Goal: Task Accomplishment & Management: Manage account settings

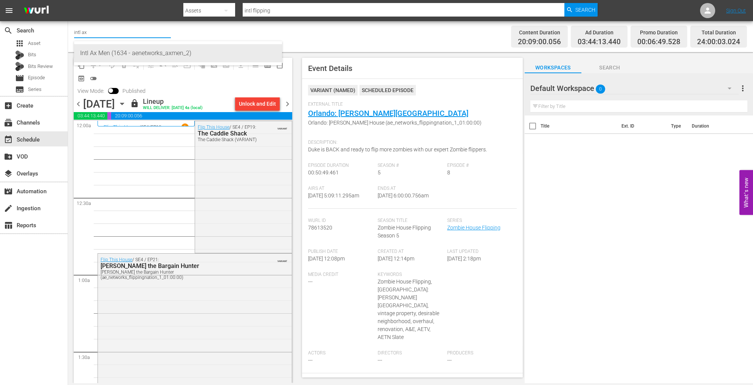
click at [109, 53] on div "Intl Ax Men (1634 - aenetworks_axmen_2)" at bounding box center [178, 53] width 196 height 18
type input "INTL Flipping Nation (1784 - ae_networks_flippingnation_1)"
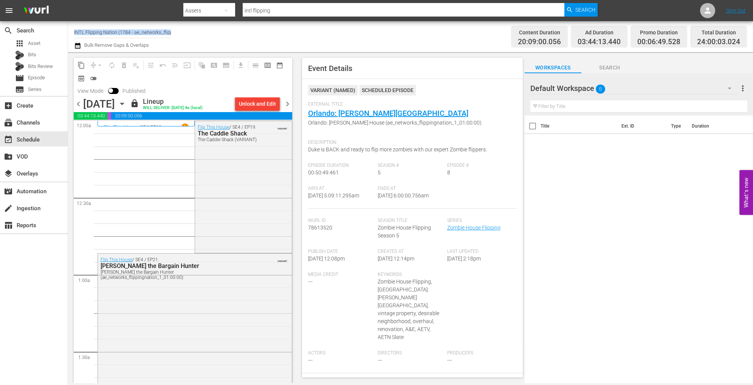
scroll to position [0, 7]
drag, startPoint x: 182, startPoint y: 33, endPoint x: 165, endPoint y: 34, distance: 16.6
click at [165, 34] on div "Channel Title INTL Flipping Nation (1784 - ae_networks_flippingnation_1) Bulk R…" at bounding box center [257, 36] width 367 height 27
click at [168, 32] on input "INTL Flipping Nation (1784 - ae_networks_flippingnation_1)" at bounding box center [122, 32] width 97 height 18
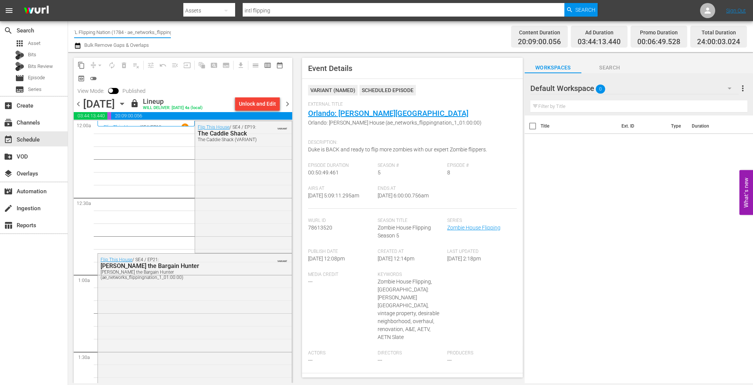
click at [168, 32] on input "INTL Flipping Nation (1784 - ae_networks_flippingnation_1)" at bounding box center [122, 32] width 97 height 18
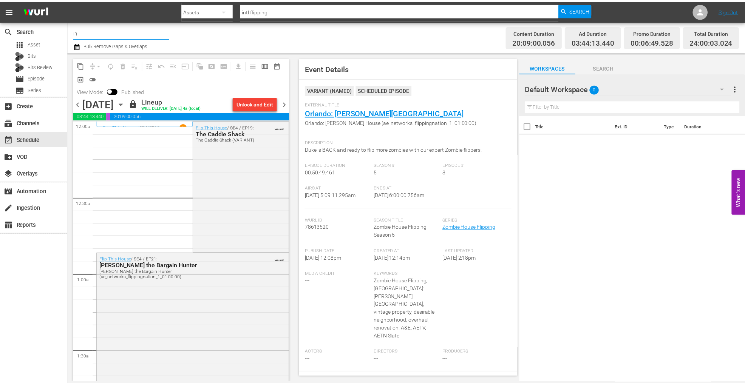
scroll to position [0, 0]
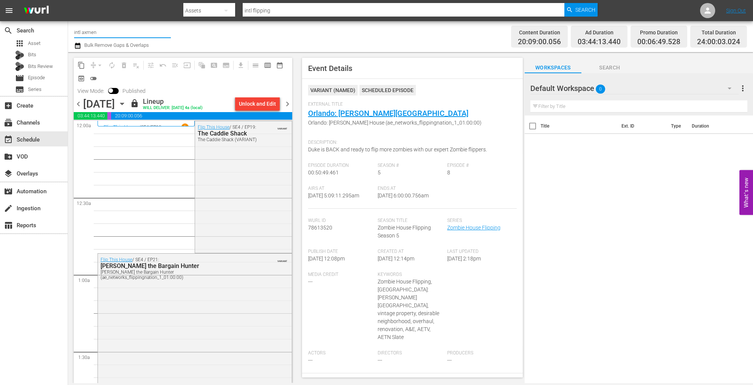
click at [112, 35] on input "intl axmen" at bounding box center [122, 32] width 97 height 18
click at [118, 50] on div "Intl Ax Men (1634 - aenetworks_axmen_2)" at bounding box center [178, 53] width 196 height 18
type input "Intl Ax Men (1634 - aenetworks_axmen_2)"
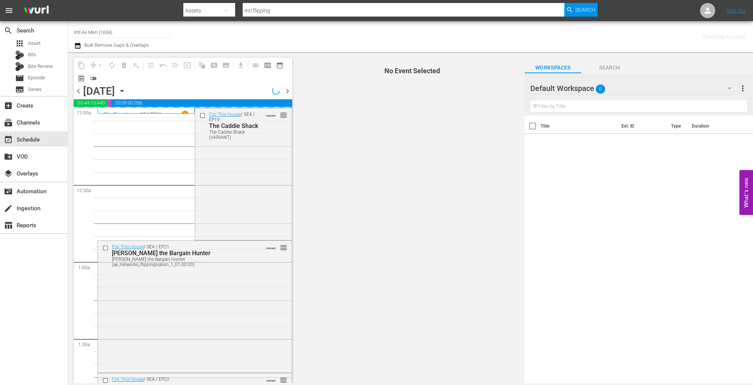
click at [126, 90] on icon "button" at bounding box center [122, 91] width 8 height 8
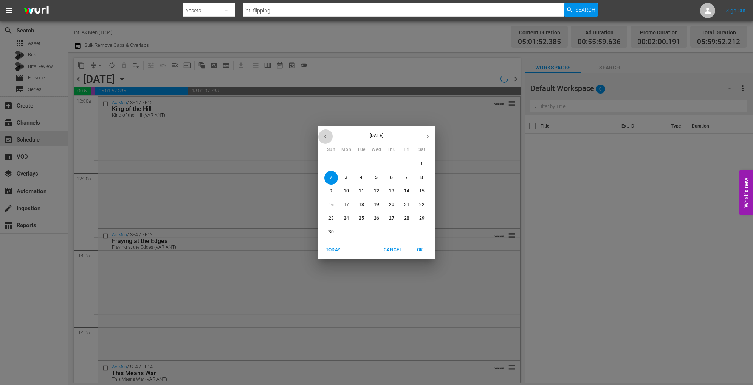
click at [322, 136] on icon "button" at bounding box center [325, 137] width 6 height 6
click at [348, 222] on button "27" at bounding box center [346, 219] width 14 height 14
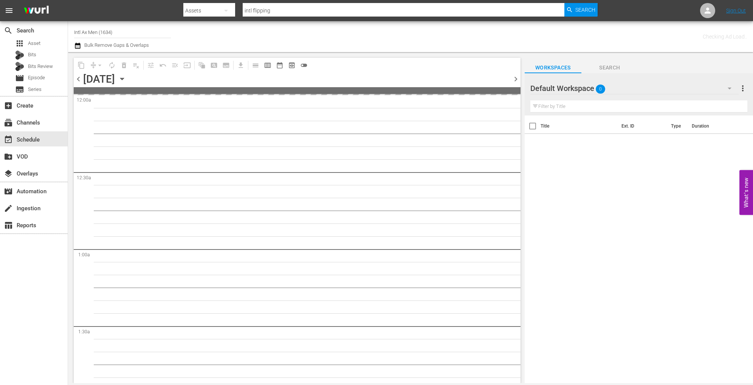
click at [126, 77] on icon "button" at bounding box center [122, 79] width 8 height 8
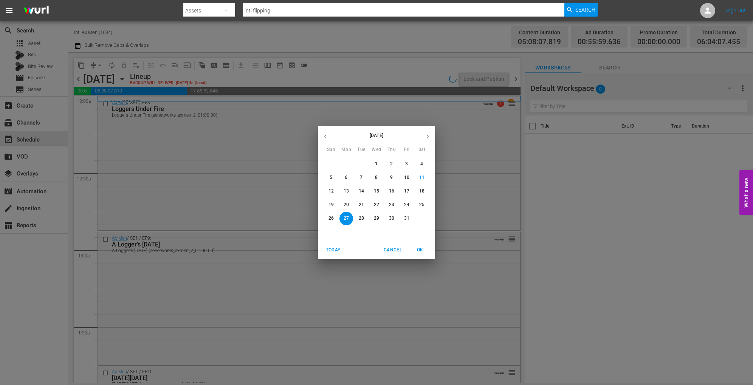
click at [332, 221] on p "26" at bounding box center [330, 218] width 5 height 6
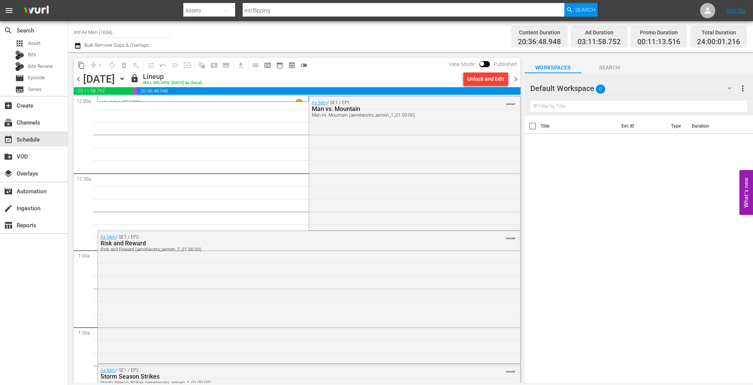
click at [128, 77] on div "Sunday, October 26th October 26th" at bounding box center [105, 79] width 45 height 12
click at [126, 79] on icon "button" at bounding box center [122, 79] width 8 height 8
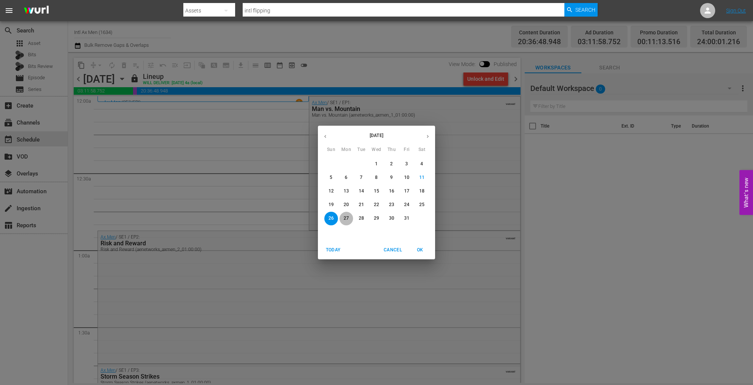
click at [348, 220] on p "27" at bounding box center [346, 218] width 5 height 6
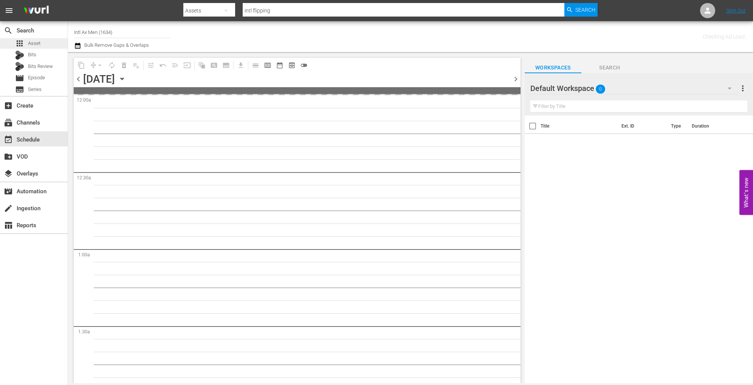
click at [37, 43] on span "Asset" at bounding box center [34, 44] width 12 height 8
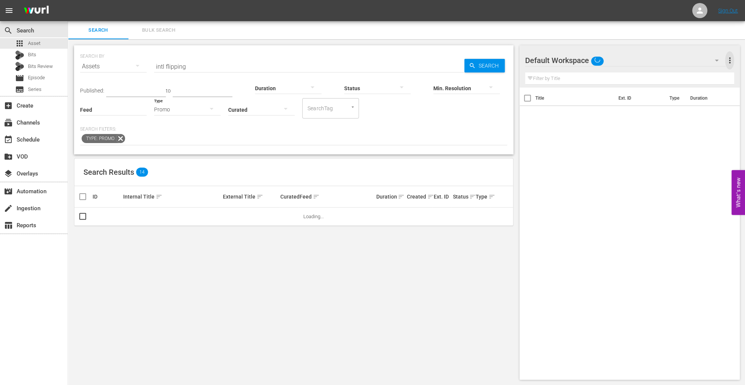
click at [729, 57] on span "more_vert" at bounding box center [729, 60] width 9 height 9
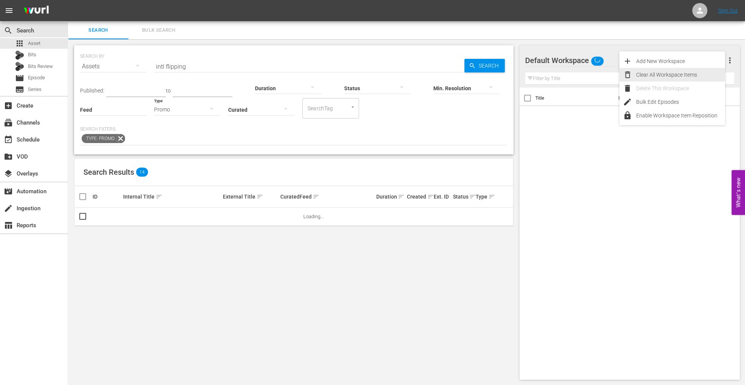
click at [677, 77] on div "Clear All Workspace Items" at bounding box center [680, 75] width 89 height 14
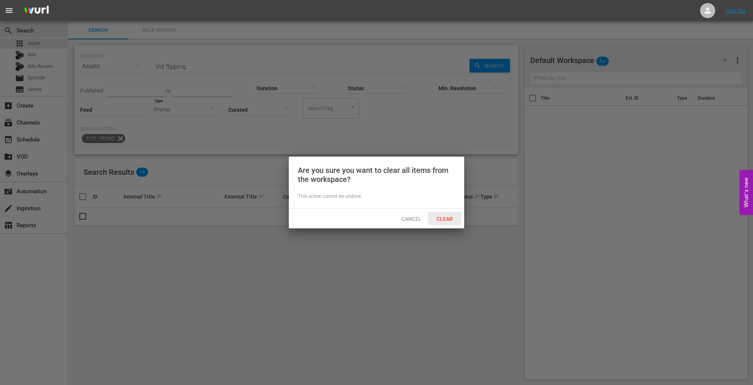
click at [449, 217] on span "Clear" at bounding box center [444, 219] width 28 height 6
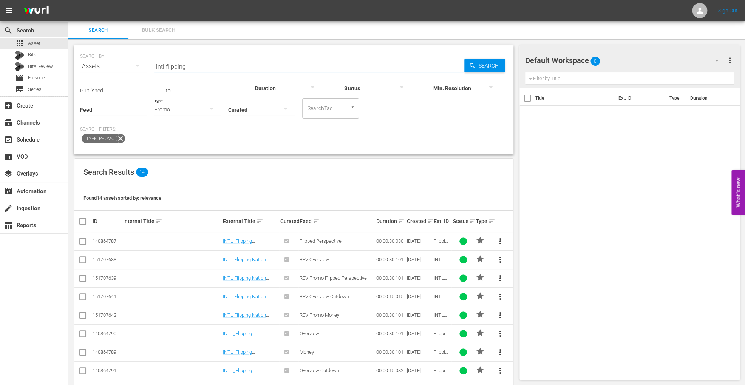
drag, startPoint x: 187, startPoint y: 66, endPoint x: 138, endPoint y: 66, distance: 49.1
click at [138, 66] on div "SEARCH BY Search By Assets Search ID, Title, Description, Keywords, or Category…" at bounding box center [293, 61] width 427 height 27
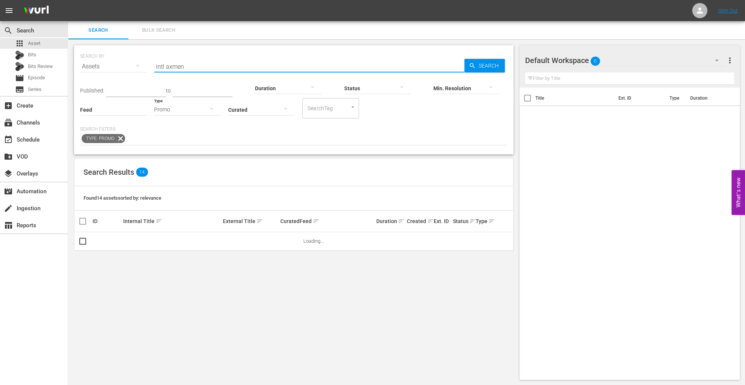
click at [211, 110] on icon "button" at bounding box center [211, 108] width 9 height 9
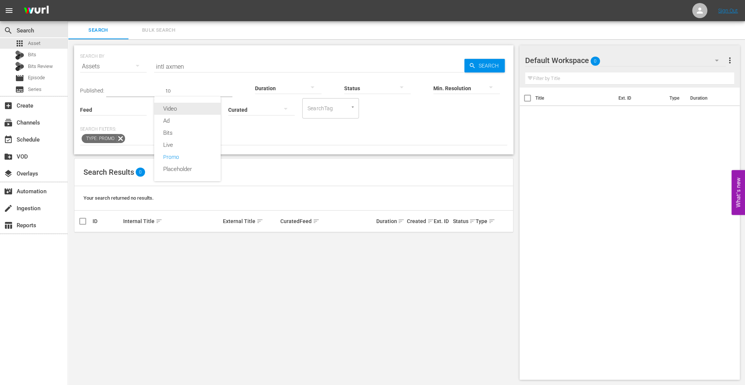
click at [211, 110] on div "Video" at bounding box center [187, 109] width 67 height 12
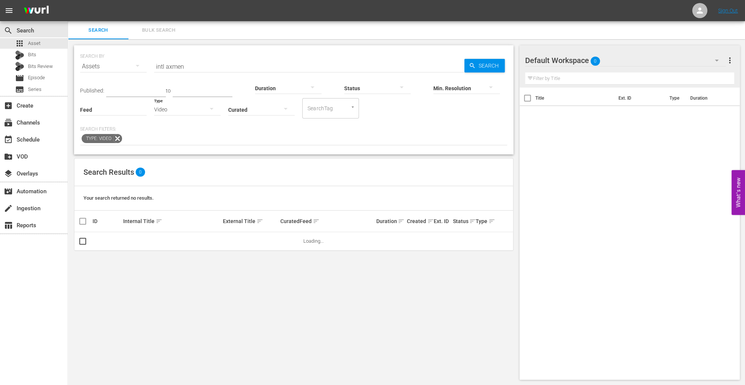
click at [211, 110] on icon "button" at bounding box center [211, 108] width 9 height 9
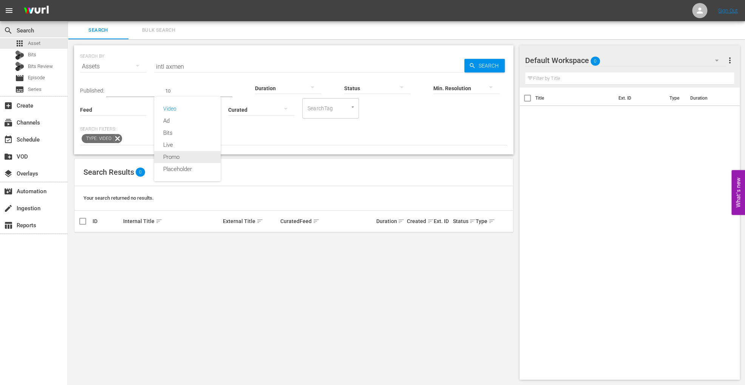
click at [179, 158] on div "Promo" at bounding box center [187, 157] width 67 height 12
drag, startPoint x: 189, startPoint y: 68, endPoint x: 173, endPoint y: 73, distance: 16.7
click at [173, 73] on input "intl axmen" at bounding box center [309, 66] width 310 height 18
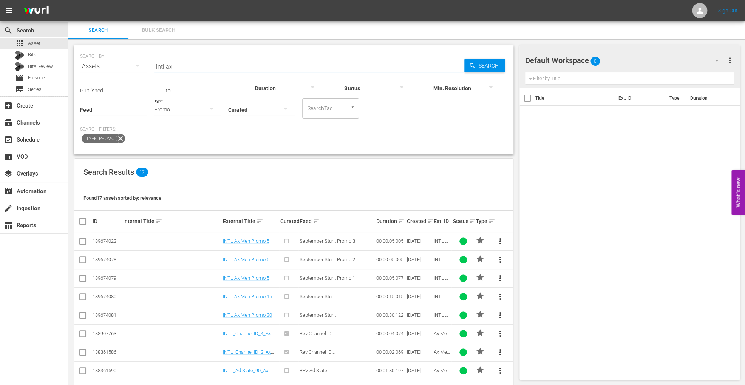
scroll to position [175, 0]
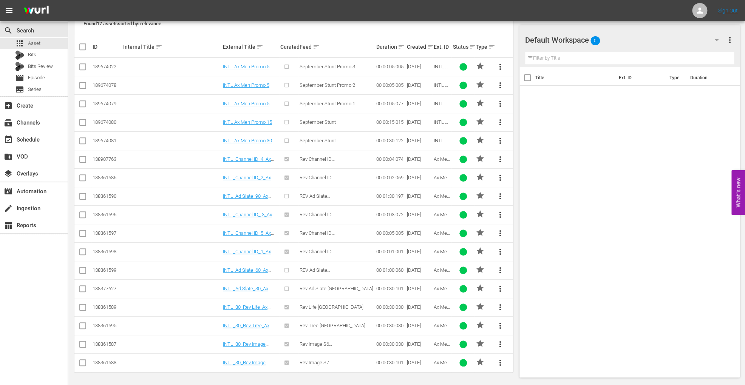
type input "intl ax"
click at [82, 311] on input "checkbox" at bounding box center [82, 309] width 9 height 9
checkbox input "true"
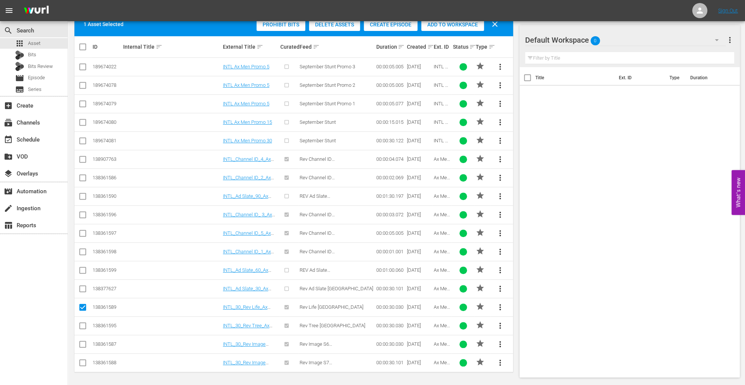
click at [81, 325] on input "checkbox" at bounding box center [82, 327] width 9 height 9
checkbox input "true"
click at [85, 342] on input "checkbox" at bounding box center [82, 346] width 9 height 9
checkbox input "true"
click at [83, 370] on td at bounding box center [82, 363] width 17 height 19
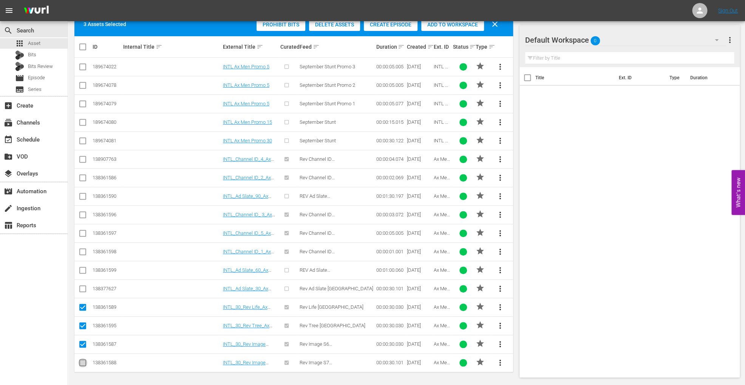
click at [85, 364] on input "checkbox" at bounding box center [82, 364] width 9 height 9
checkbox input "true"
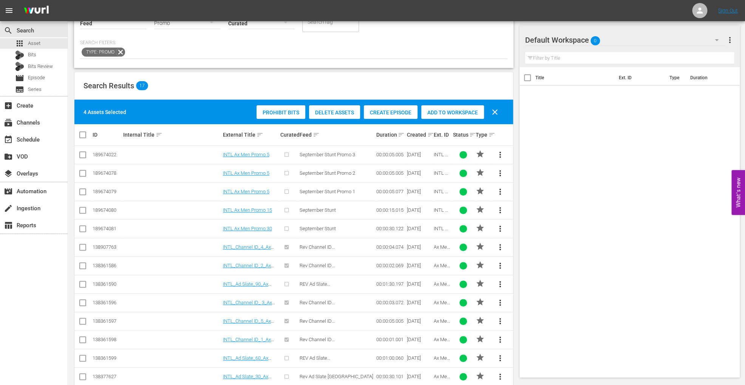
scroll to position [86, 0]
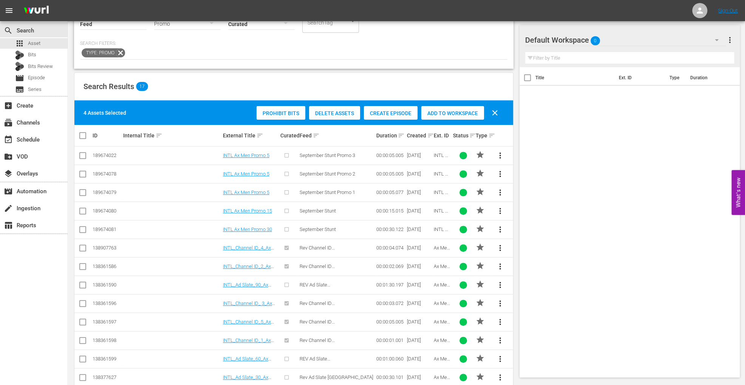
click at [440, 113] on span "Add to Workspace" at bounding box center [452, 113] width 63 height 6
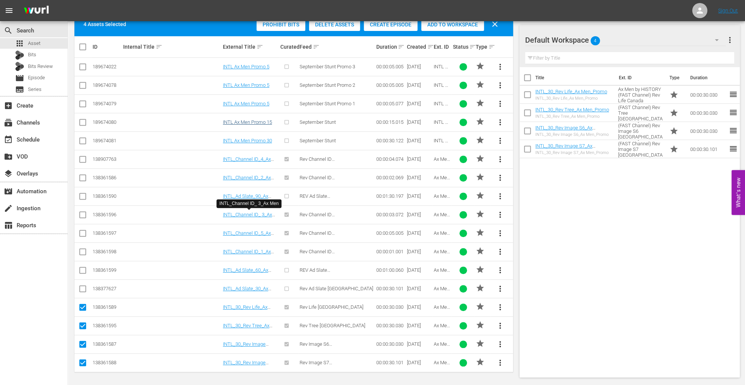
scroll to position [0, 0]
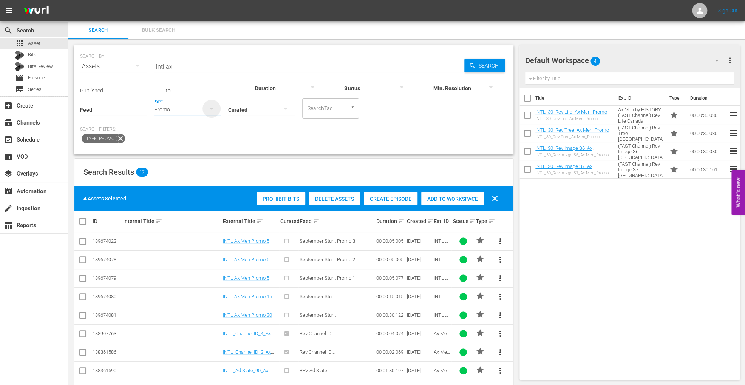
click at [214, 107] on icon "button" at bounding box center [211, 108] width 9 height 9
click at [283, 38] on div "Video Ad Bits Live Promo Placeholder" at bounding box center [372, 192] width 745 height 385
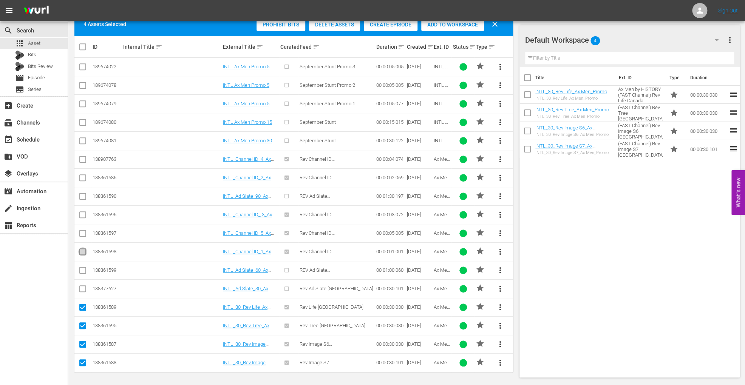
click at [83, 252] on input "checkbox" at bounding box center [82, 253] width 9 height 9
checkbox input "true"
click at [84, 180] on input "checkbox" at bounding box center [82, 179] width 9 height 9
checkbox input "true"
click at [85, 216] on input "checkbox" at bounding box center [82, 216] width 9 height 9
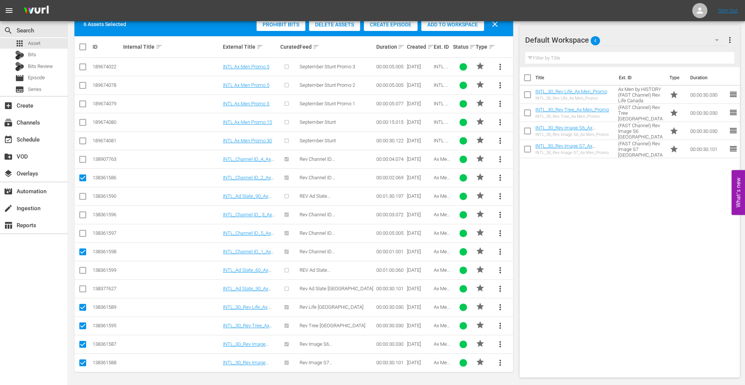
checkbox input "true"
click at [85, 159] on input "checkbox" at bounding box center [82, 160] width 9 height 9
checkbox input "true"
click at [84, 236] on input "checkbox" at bounding box center [82, 235] width 9 height 9
checkbox input "true"
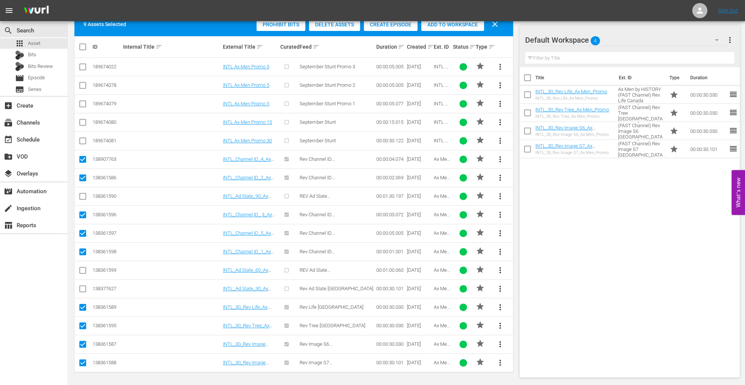
scroll to position [0, 0]
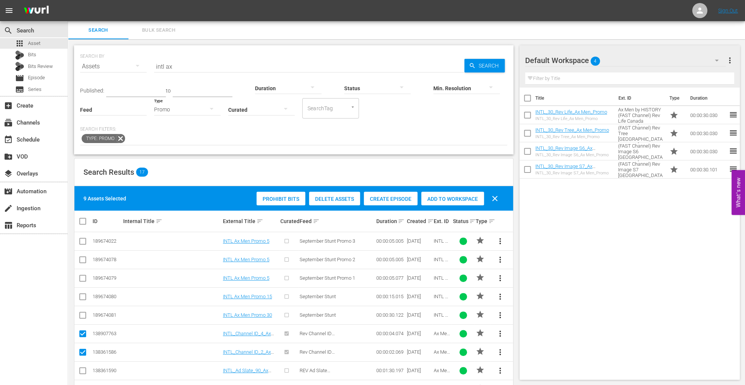
click at [464, 199] on span "Add to Workspace" at bounding box center [452, 199] width 63 height 6
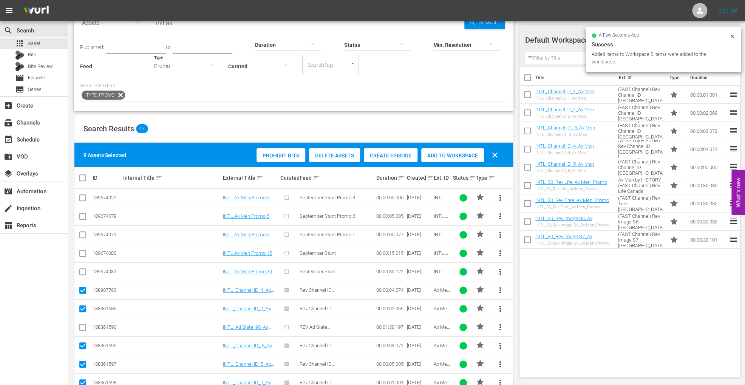
scroll to position [42, 0]
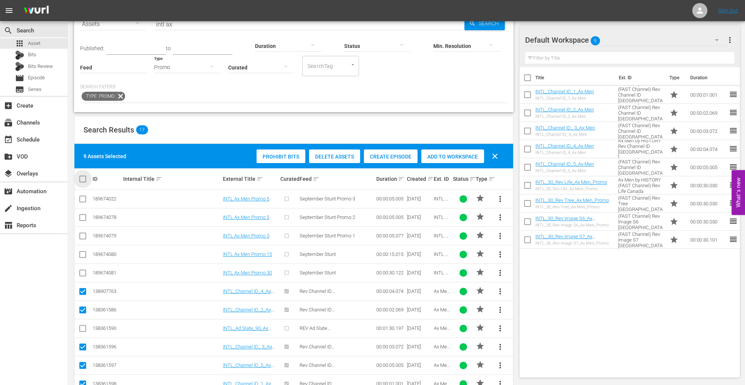
click at [84, 178] on input "checkbox" at bounding box center [85, 179] width 15 height 9
checkbox input "true"
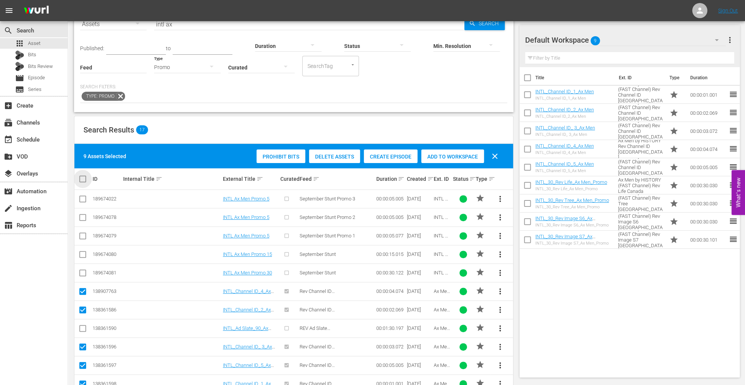
checkbox input "true"
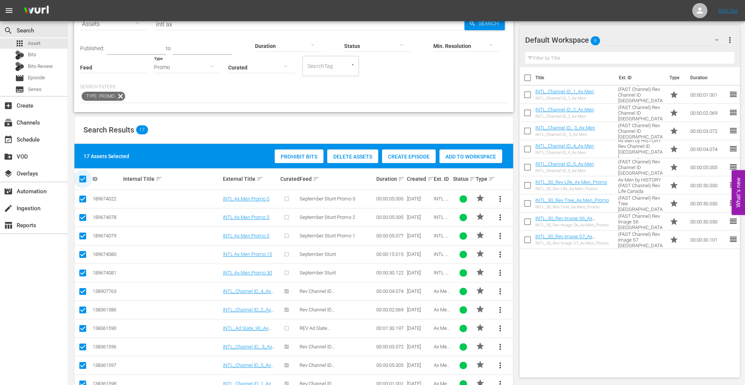
click at [84, 178] on input "checkbox" at bounding box center [85, 179] width 15 height 9
checkbox input "false"
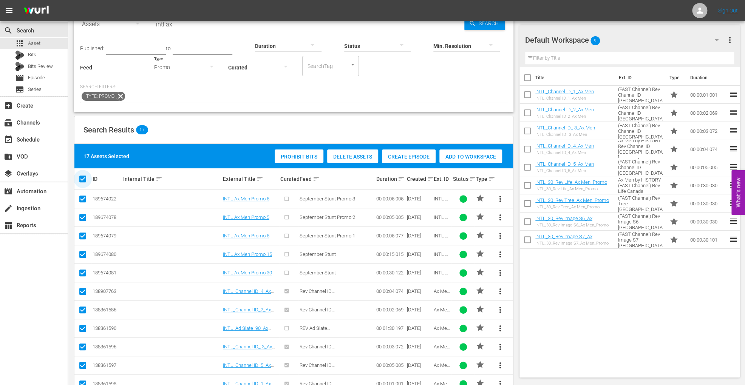
checkbox input "false"
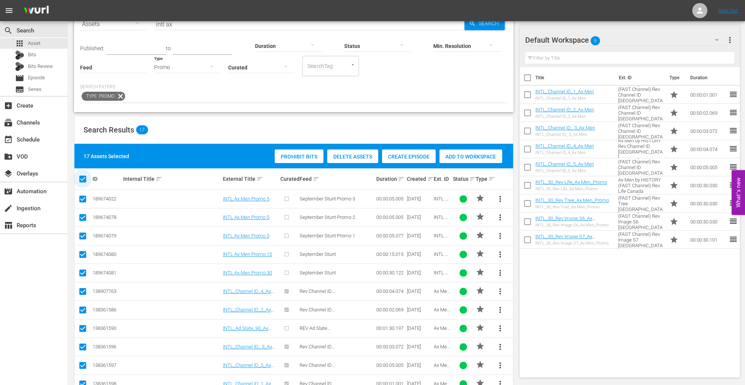
checkbox input "false"
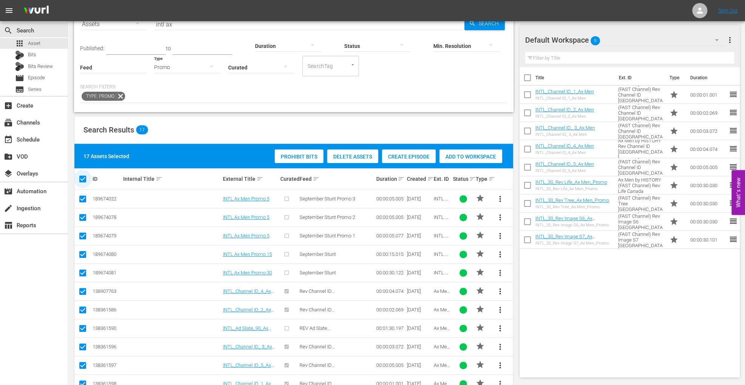
checkbox input "false"
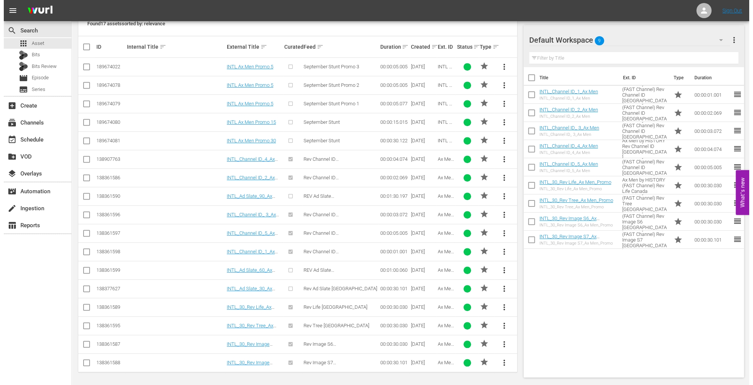
scroll to position [0, 0]
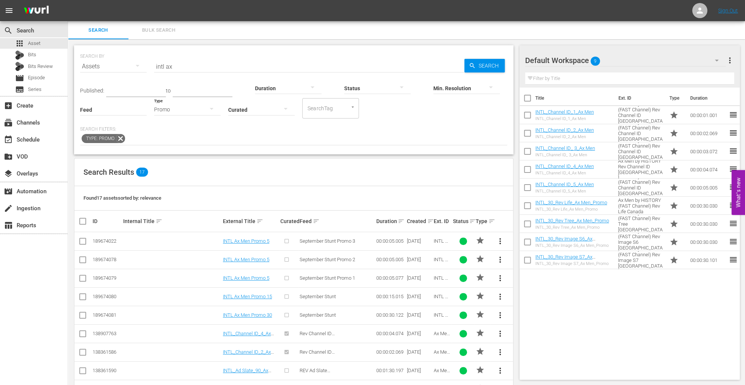
click at [203, 117] on button "button" at bounding box center [212, 109] width 18 height 18
click at [182, 124] on div "Ad" at bounding box center [187, 121] width 67 height 12
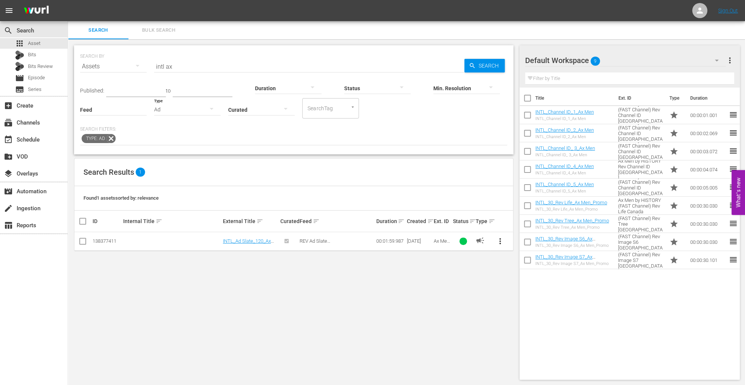
click at [85, 241] on input "checkbox" at bounding box center [82, 242] width 9 height 9
checkbox input "true"
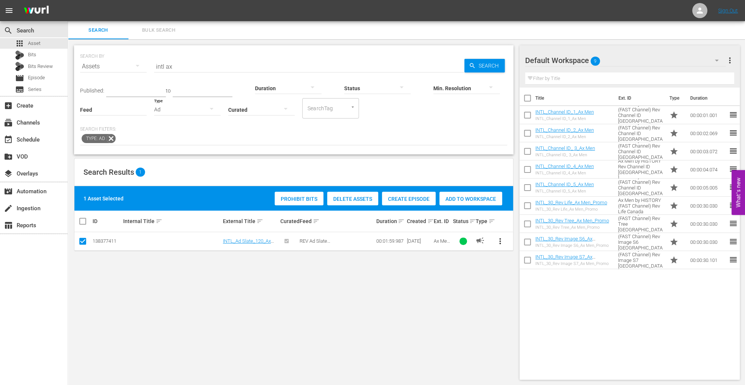
click at [472, 201] on span "Add to Workspace" at bounding box center [471, 199] width 63 height 6
click at [27, 139] on div "event_available Schedule" at bounding box center [21, 138] width 42 height 7
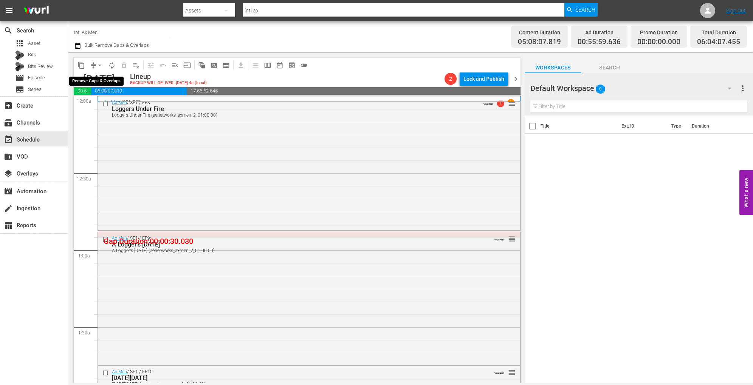
click at [98, 69] on button "arrow_drop_down" at bounding box center [100, 65] width 12 height 12
click at [98, 77] on li "Align to Midnight" at bounding box center [99, 80] width 79 height 12
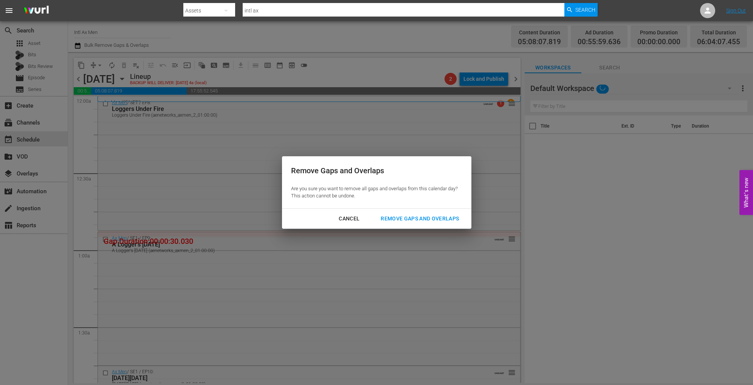
click at [388, 215] on div "Remove Gaps and Overlaps" at bounding box center [420, 218] width 90 height 9
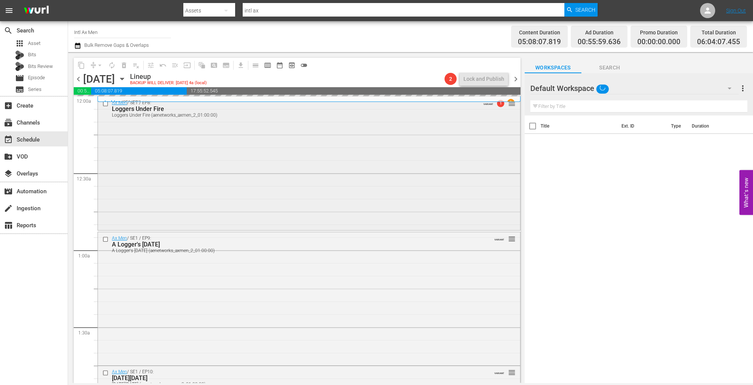
click at [202, 156] on div "Ax Men / SE1 / EP8: Loggers Under Fire Loggers Under Fire (aenetworks_axmen_2_0…" at bounding box center [309, 163] width 422 height 132
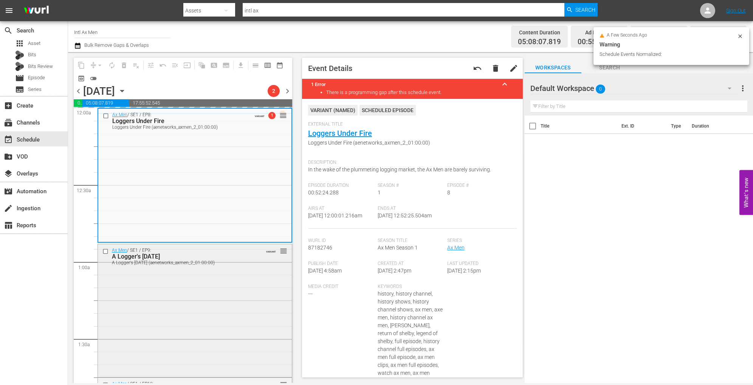
click at [188, 317] on div "Ax Men / SE1 / EP9: A Logger's Thanksgiving A Logger's Thanksgiving (aenetworks…" at bounding box center [195, 311] width 194 height 132
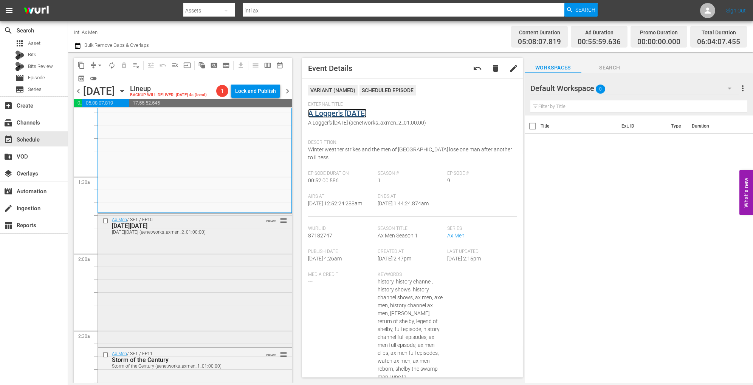
scroll to position [163, 0]
click at [207, 258] on div "Ax Men / SE1 / EP10: Black Friday Black Friday (aenetworks_axmen_2_01:00:00) VA…" at bounding box center [195, 280] width 194 height 132
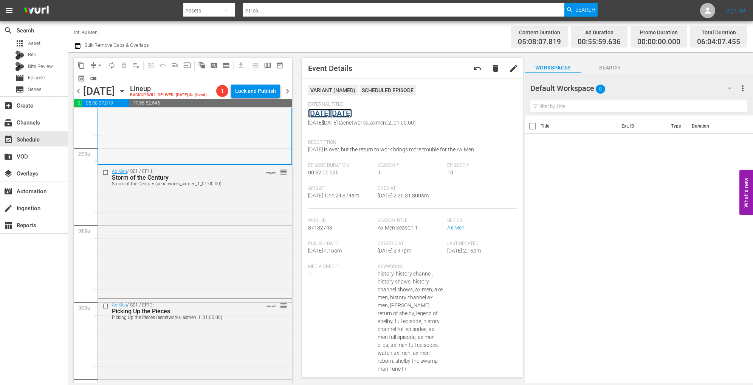
scroll to position [358, 0]
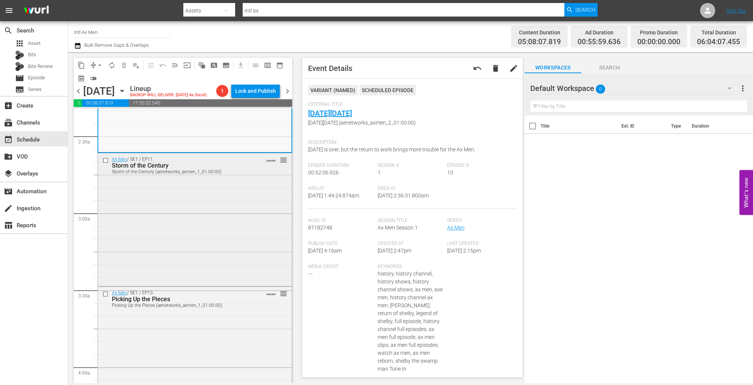
click at [217, 231] on div "Ax Men / SE1 / EP11: Storm of the Century Storm of the Century (aenetworks_axme…" at bounding box center [195, 219] width 194 height 132
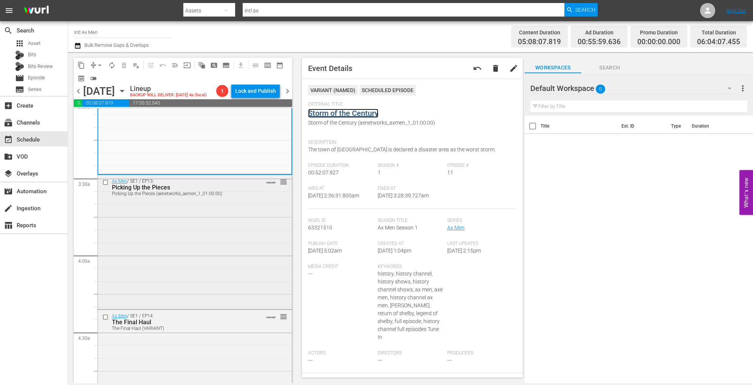
scroll to position [471, 0]
click at [193, 231] on div "Ax Men / SE1 / EP13: Picking Up the Pieces Picking Up the Pieces (aenetworks_ax…" at bounding box center [195, 240] width 194 height 133
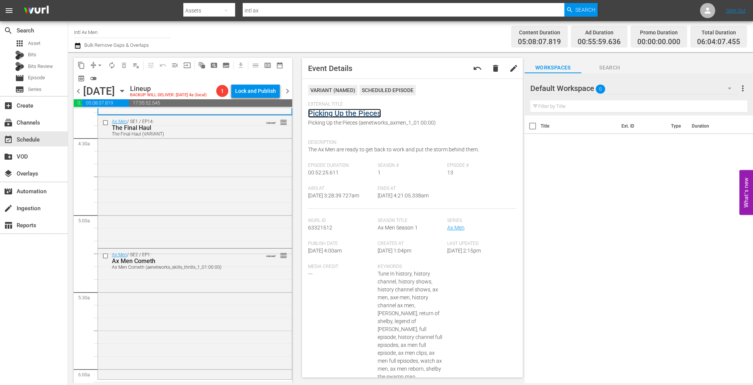
scroll to position [669, 0]
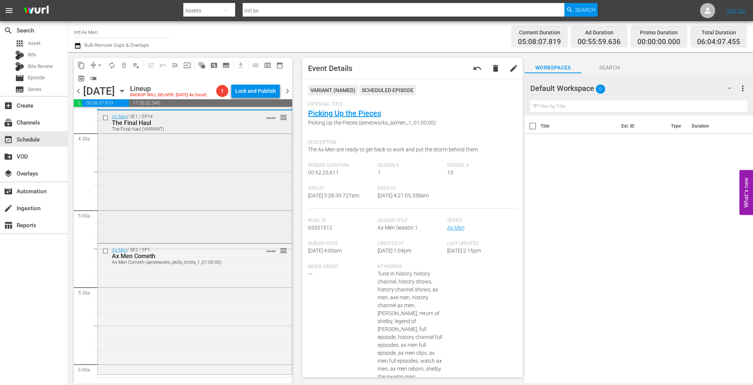
click at [200, 197] on div "Ax Men / SE1 / EP14: The Final Haul The Final Haul (VARIANT) VARIANT reorder" at bounding box center [195, 177] width 194 height 132
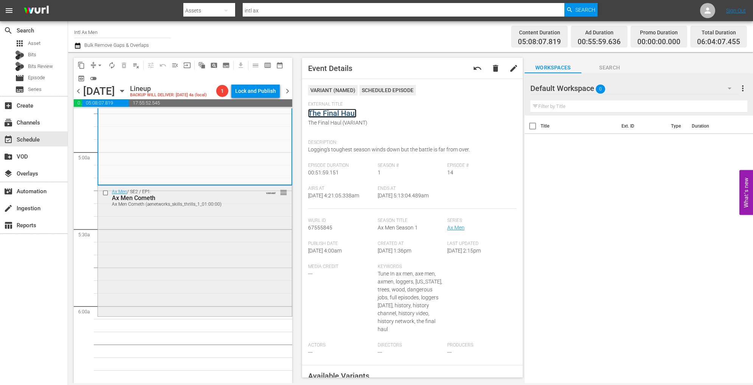
scroll to position [729, 0]
click at [206, 231] on div "Ax Men / SE2 / EP1: Ax Men Cometh Ax Men Cometh (aenetworks_skills_thrills_1_01…" at bounding box center [195, 248] width 194 height 129
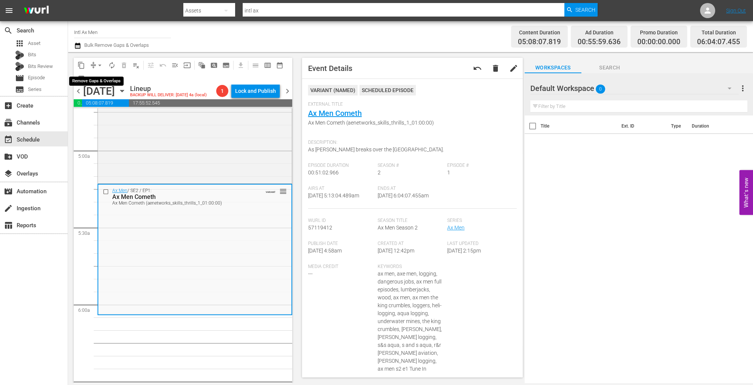
click at [102, 69] on button "arrow_drop_down" at bounding box center [100, 65] width 12 height 12
click at [97, 84] on li "Align to Midnight" at bounding box center [99, 80] width 79 height 12
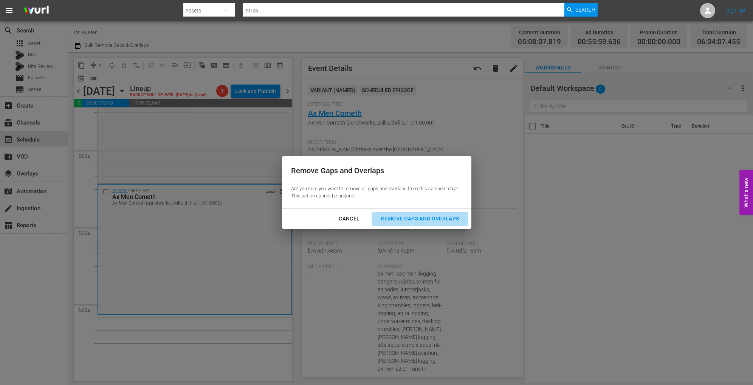
click at [413, 212] on button "Remove Gaps and Overlaps" at bounding box center [419, 219] width 96 height 14
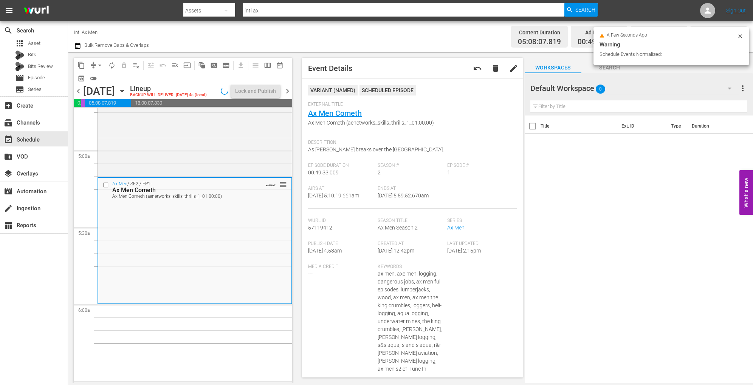
scroll to position [741, 0]
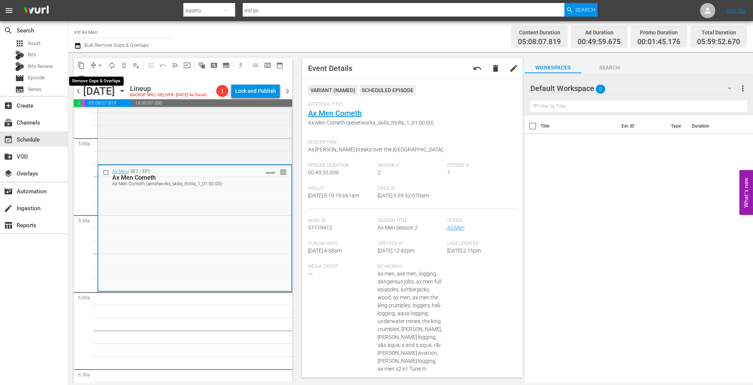
click at [99, 65] on span "arrow_drop_down" at bounding box center [100, 66] width 8 height 8
click at [100, 77] on li "Align to Midnight" at bounding box center [99, 80] width 79 height 12
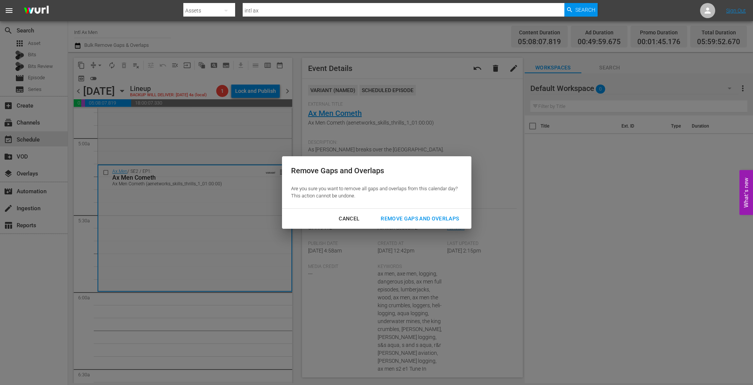
click at [402, 218] on div "Remove Gaps and Overlaps" at bounding box center [420, 218] width 90 height 9
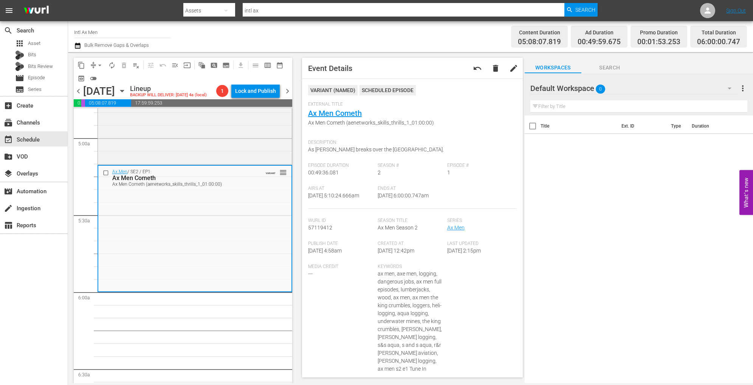
click at [112, 56] on div "content_copy compress arrow_drop_down autorenew_outlined delete_forever_outline…" at bounding box center [181, 217] width 226 height 331
click at [111, 64] on span "autorenew_outlined" at bounding box center [112, 66] width 8 height 8
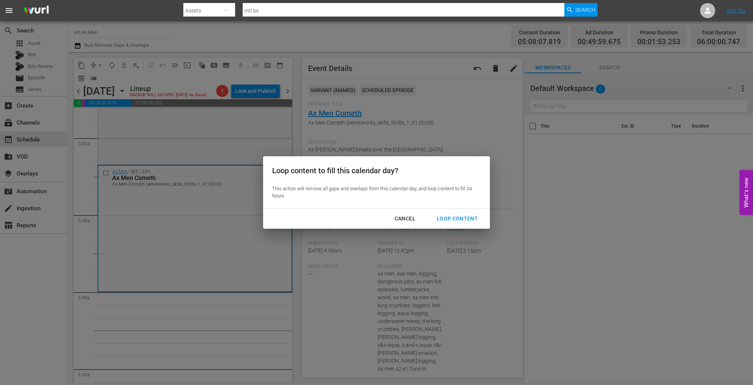
click at [468, 218] on div "Loop Content" at bounding box center [456, 218] width 53 height 9
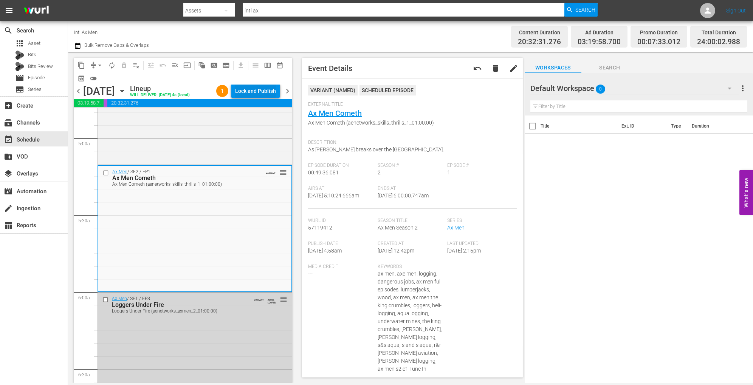
click at [269, 93] on div "Lock and Publish" at bounding box center [255, 91] width 41 height 14
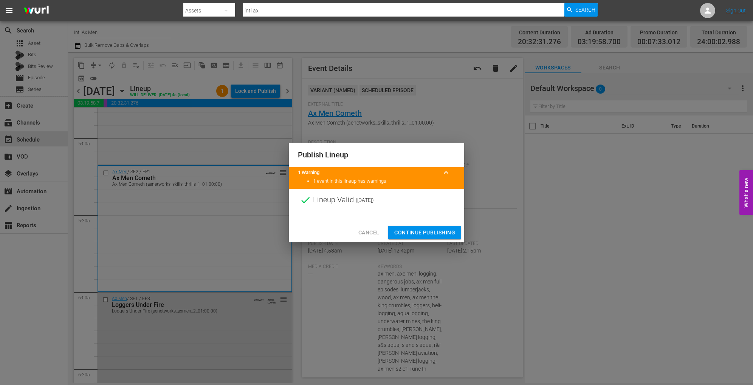
click at [413, 230] on span "Continue Publishing" at bounding box center [424, 232] width 61 height 9
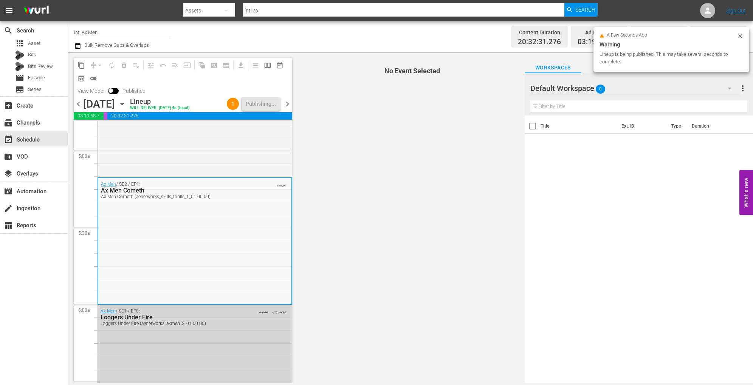
click at [126, 105] on icon "button" at bounding box center [122, 104] width 8 height 8
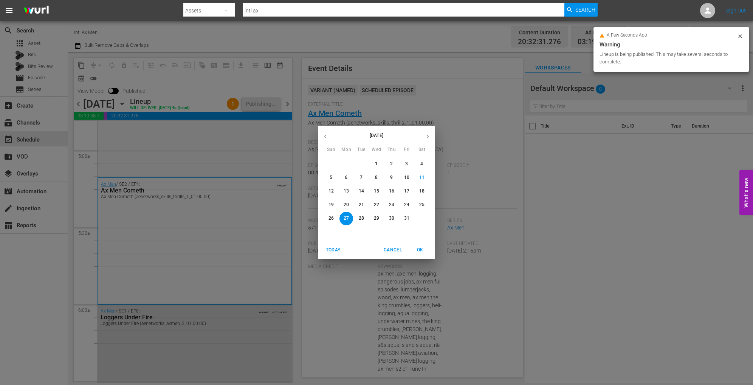
click at [363, 219] on p "28" at bounding box center [361, 218] width 5 height 6
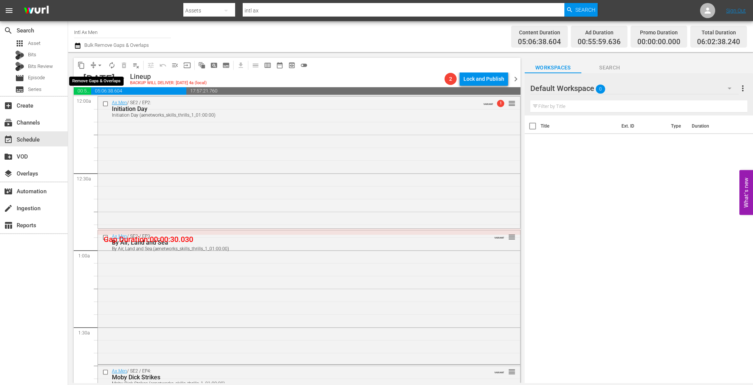
click at [97, 67] on span "arrow_drop_down" at bounding box center [100, 66] width 8 height 8
click at [101, 72] on ul "Align to Midnight Align to First Episode" at bounding box center [100, 86] width 62 height 31
click at [101, 74] on ul "Align to Midnight Align to First Episode" at bounding box center [100, 86] width 62 height 31
click at [102, 74] on li "Align to Midnight" at bounding box center [100, 80] width 62 height 12
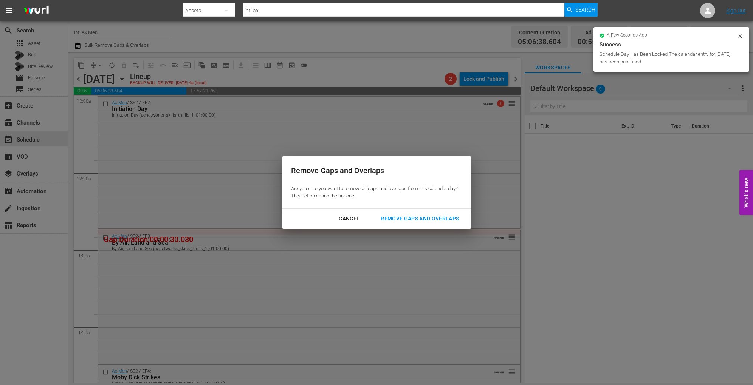
click at [431, 214] on div "Remove Gaps and Overlaps" at bounding box center [420, 218] width 90 height 9
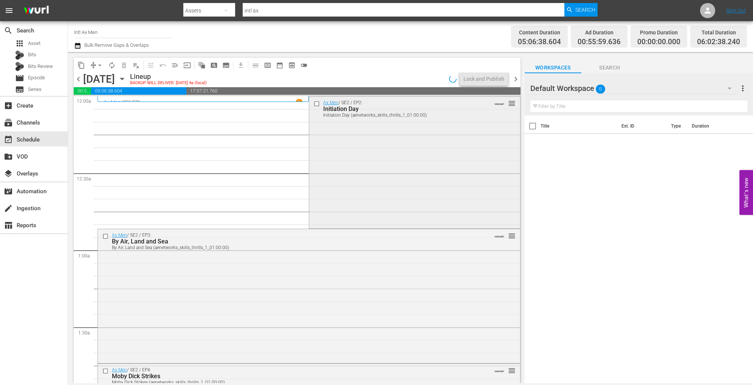
click at [337, 149] on div "Ax Men / SE2 / EP2: Initiation Day Initiation Day (aenetworks_skills_thrills_1_…" at bounding box center [414, 162] width 211 height 131
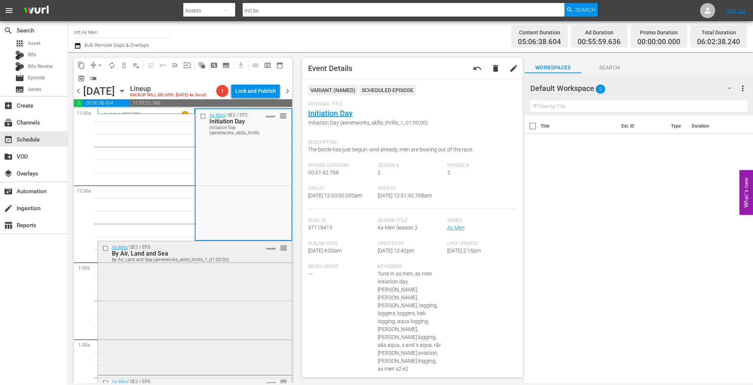
click at [229, 286] on div "Ax Men / SE2 / EP3: By Air, Land and Sea By Air, Land and Sea (aenetworks_skill…" at bounding box center [195, 307] width 194 height 132
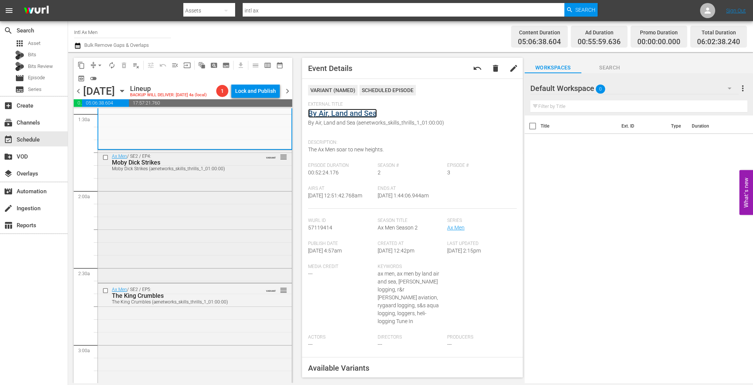
scroll to position [238, 0]
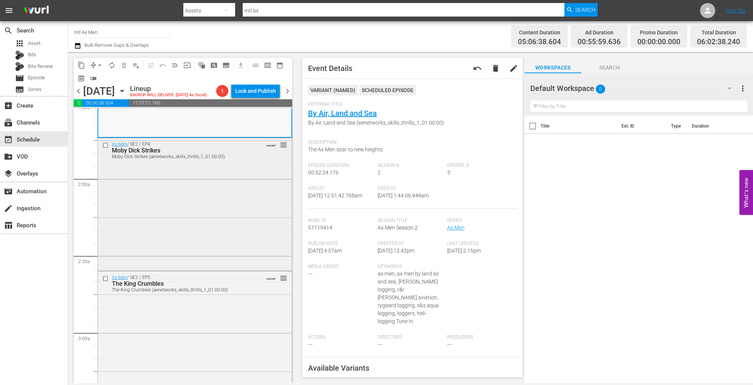
click at [217, 229] on div "Ax Men / SE2 / EP4: Moby Dick Strikes Moby Dick Strikes (aenetworks_skills_thri…" at bounding box center [195, 203] width 194 height 131
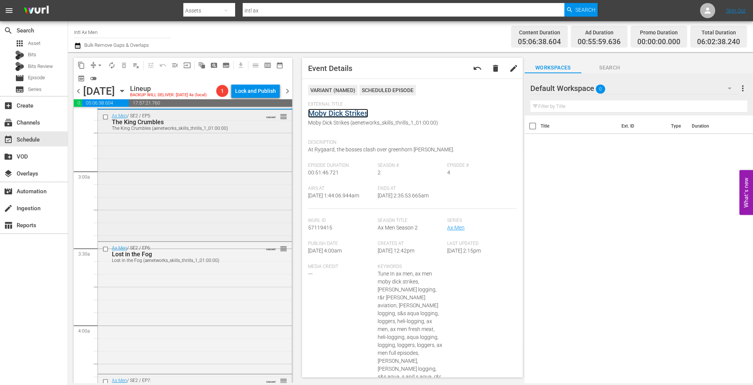
scroll to position [403, 0]
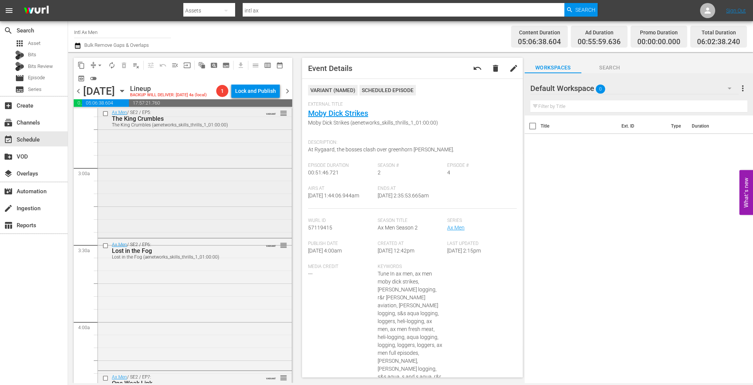
click at [235, 194] on div "Ax Men / SE2 / EP5: The King Crumbles The King Crumbles (aenetworks_skills_thri…" at bounding box center [195, 172] width 194 height 130
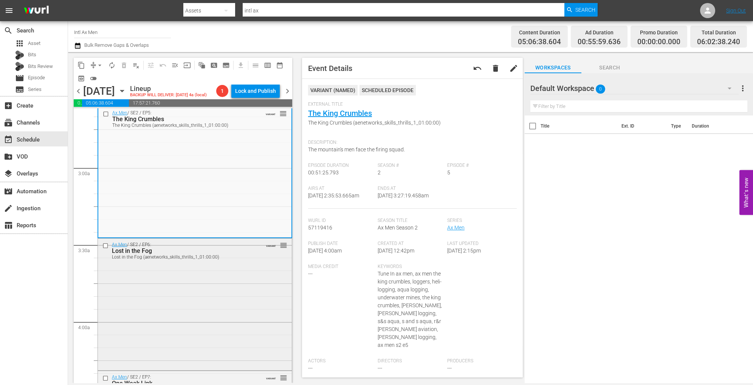
click at [214, 301] on div "Ax Men / SE2 / EP6: Lost in the Fog Lost in the Fog (aenetworks_skills_thrills_…" at bounding box center [195, 304] width 194 height 131
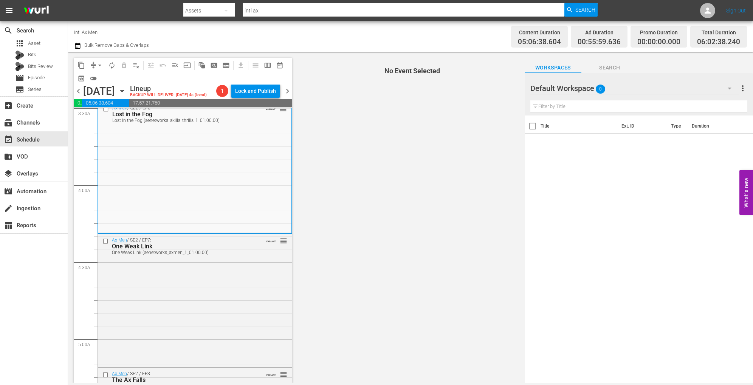
scroll to position [544, 0]
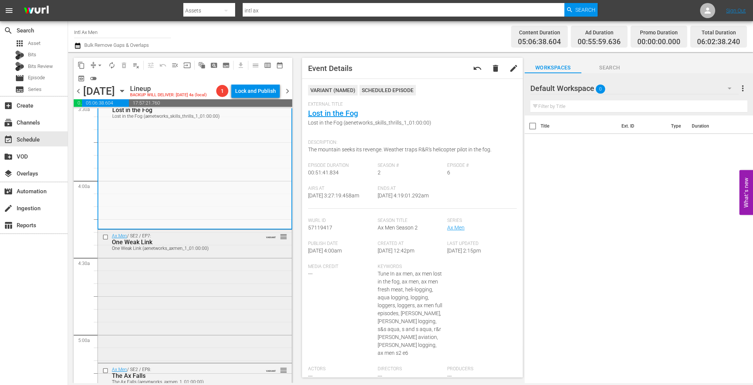
click at [223, 296] on div "Ax Men / SE2 / EP7: One Weak Link One Weak Link (aenetworks_axmen_1_01:00:00) V…" at bounding box center [195, 296] width 194 height 132
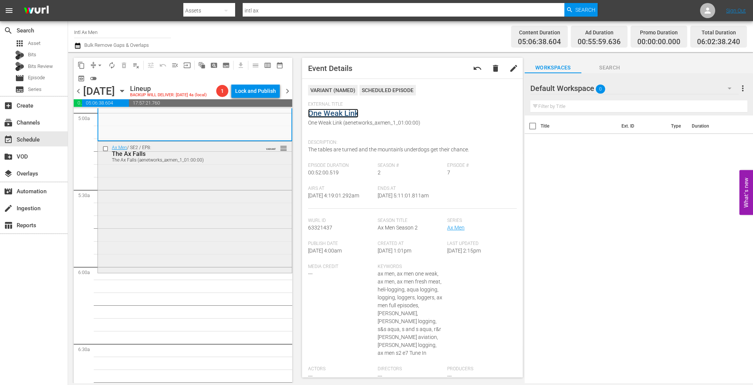
scroll to position [768, 0]
click at [239, 215] on div "Ax Men / SE2 / EP8: The Ax Falls The Ax Falls (aenetworks_axmen_1_01:00:00) VAR…" at bounding box center [195, 205] width 194 height 130
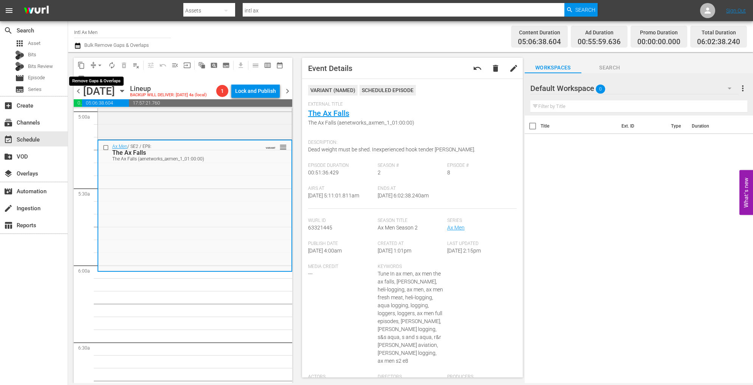
click at [100, 63] on span "arrow_drop_down" at bounding box center [100, 66] width 8 height 8
click at [99, 75] on li "Align to Midnight" at bounding box center [99, 80] width 79 height 12
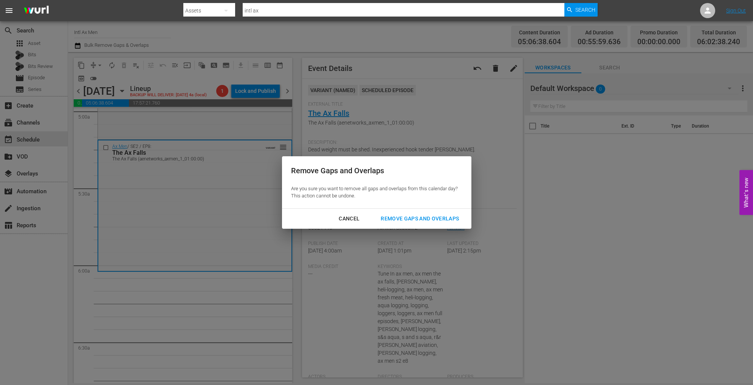
click at [406, 216] on div "Remove Gaps and Overlaps" at bounding box center [420, 218] width 90 height 9
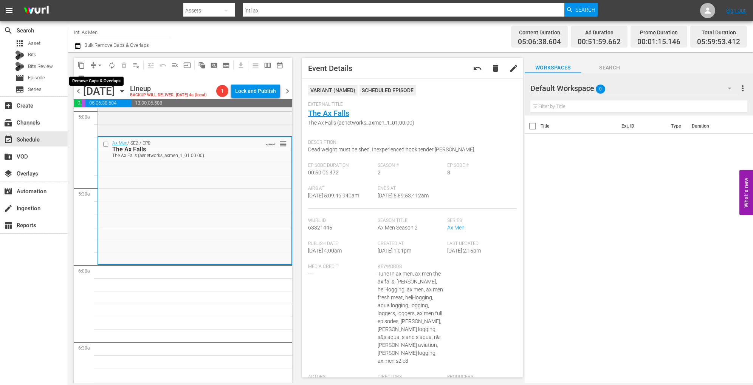
click at [102, 64] on span "arrow_drop_down" at bounding box center [100, 66] width 8 height 8
click at [103, 77] on li "Align to Midnight" at bounding box center [99, 80] width 79 height 12
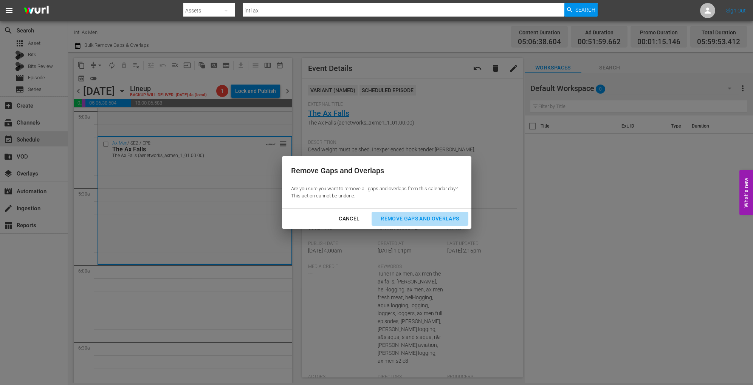
click at [412, 217] on div "Remove Gaps and Overlaps" at bounding box center [420, 218] width 90 height 9
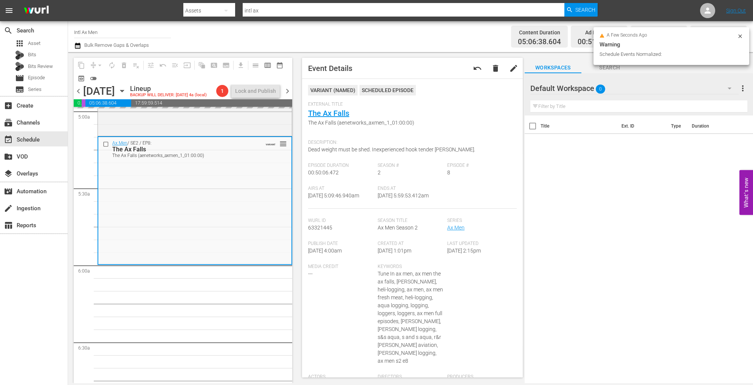
scroll to position [755, 0]
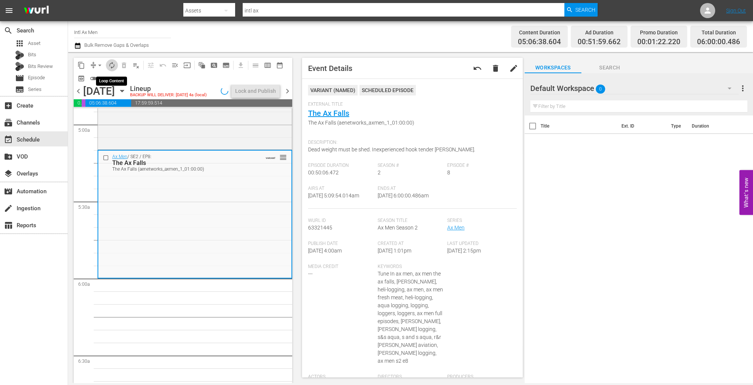
click at [115, 68] on span "autorenew_outlined" at bounding box center [112, 66] width 8 height 8
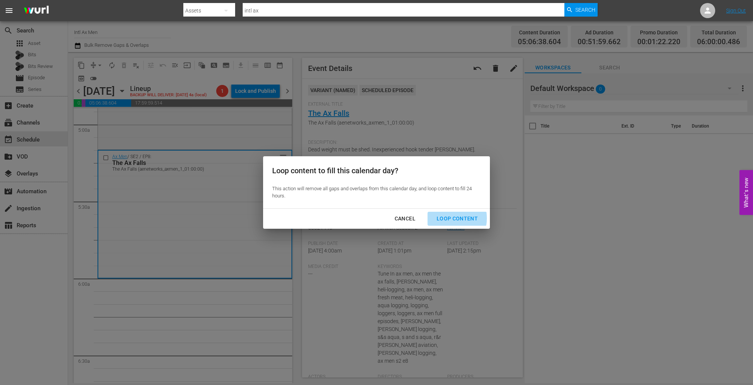
click at [445, 218] on div "Loop Content" at bounding box center [456, 218] width 53 height 9
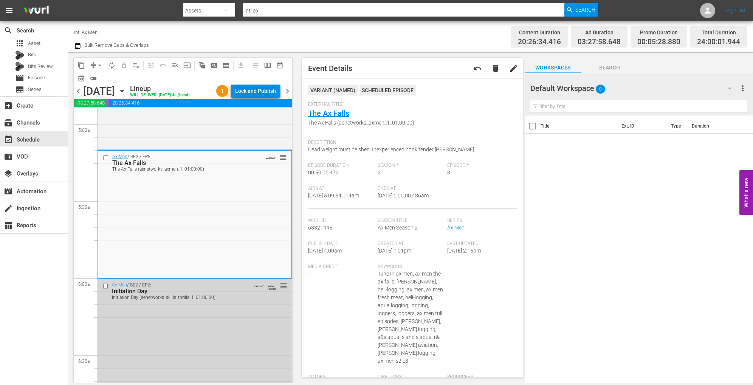
click at [278, 96] on button "Lock and Publish" at bounding box center [255, 91] width 48 height 14
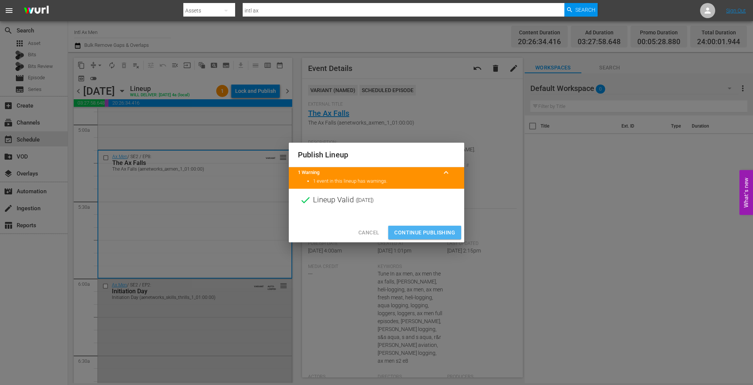
click at [408, 229] on span "Continue Publishing" at bounding box center [424, 232] width 61 height 9
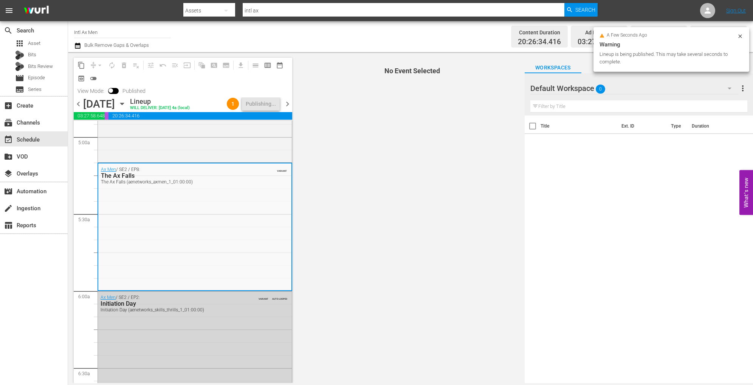
click at [124, 105] on icon "button" at bounding box center [121, 104] width 3 height 2
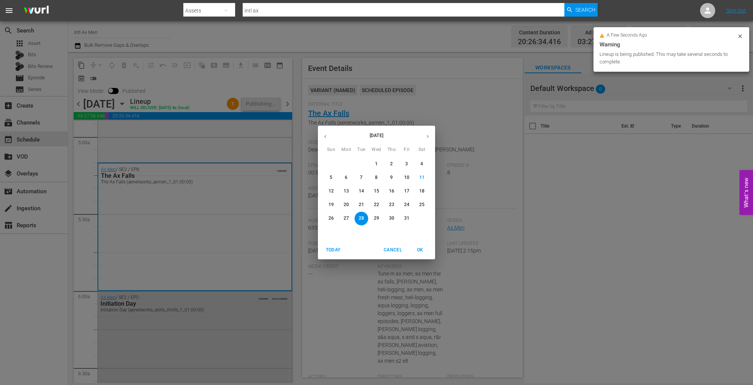
click at [377, 219] on p "29" at bounding box center [376, 218] width 5 height 6
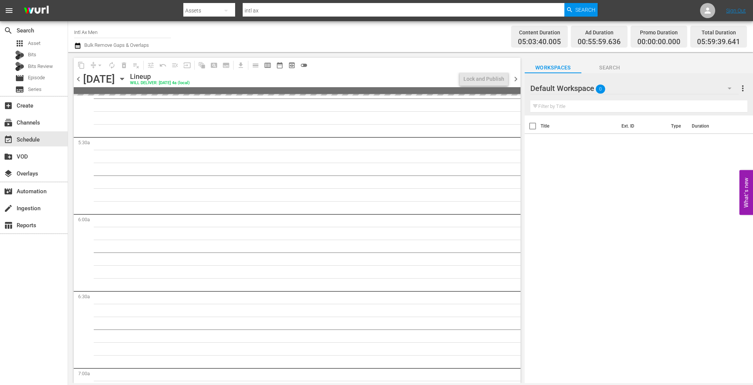
scroll to position [755, 0]
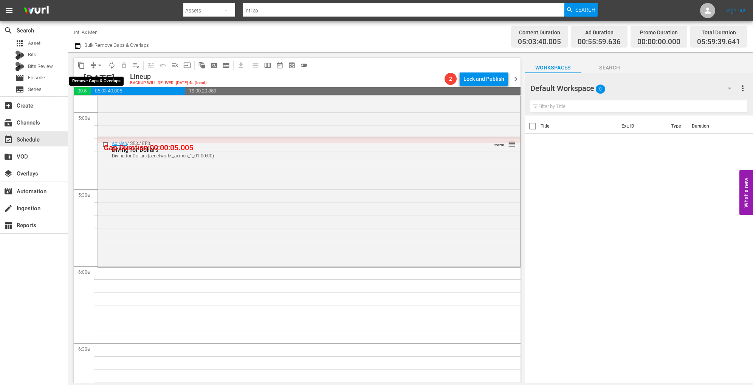
click at [101, 70] on button "arrow_drop_down" at bounding box center [100, 65] width 12 height 12
click at [104, 80] on li "Align to Midnight" at bounding box center [100, 80] width 62 height 12
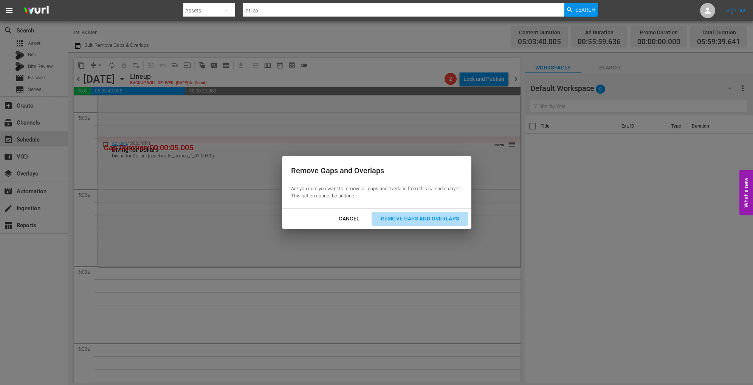
click at [438, 222] on div "Remove Gaps and Overlaps" at bounding box center [420, 218] width 90 height 9
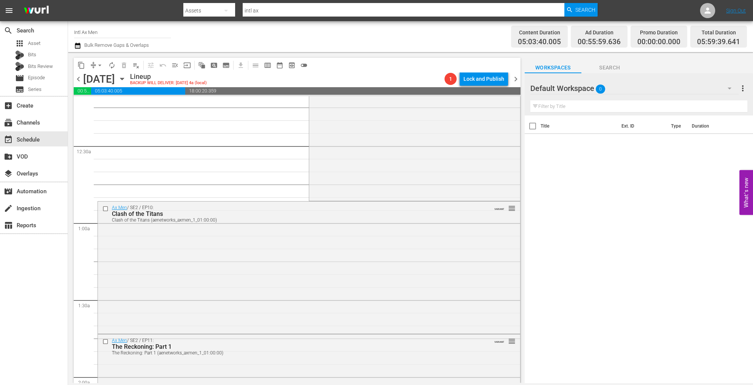
scroll to position [0, 0]
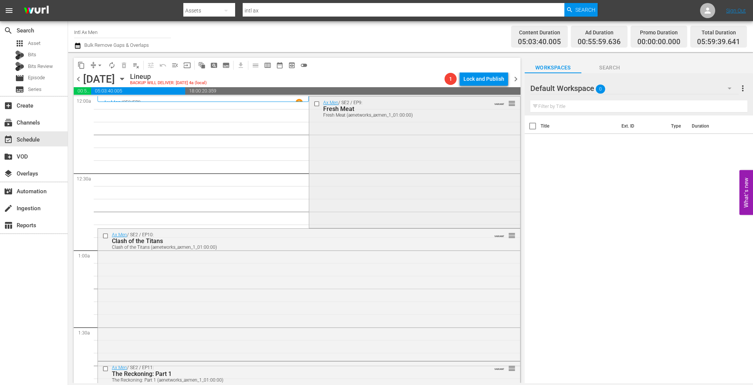
click at [336, 140] on div "Ax Men / SE2 / EP9: Fresh Meat Fresh Meat (aenetworks_axmen_1_01:00:00) VARIANT…" at bounding box center [414, 162] width 211 height 130
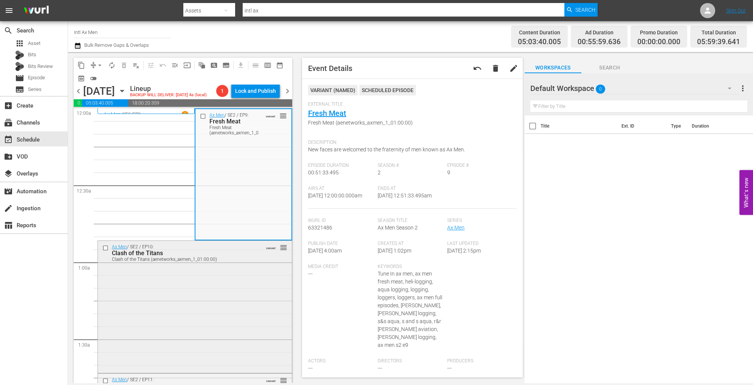
click at [246, 279] on div "Ax Men / SE2 / EP10: Clash of the Titans Clash of the Titans (aenetworks_axmen_…" at bounding box center [195, 306] width 194 height 130
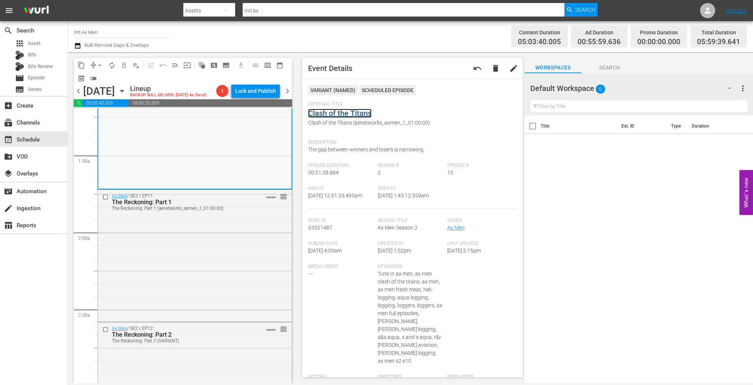
scroll to position [193, 0]
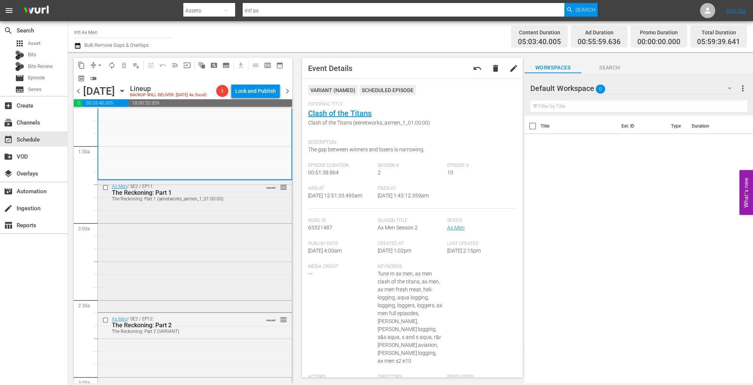
click at [218, 252] on div "Ax Men / SE2 / EP11: The Reckoning: Part 1 The Reckoning: Part 1 (aenetworks_ax…" at bounding box center [195, 246] width 194 height 131
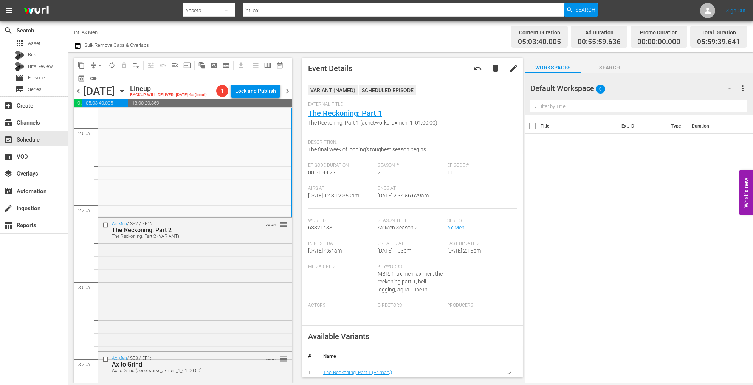
scroll to position [290, 0]
click at [199, 303] on div "Ax Men / SE2 / EP12: The Reckoning: Part 2 The Reckoning: Part 2 (VARIANT) VARI…" at bounding box center [195, 283] width 194 height 132
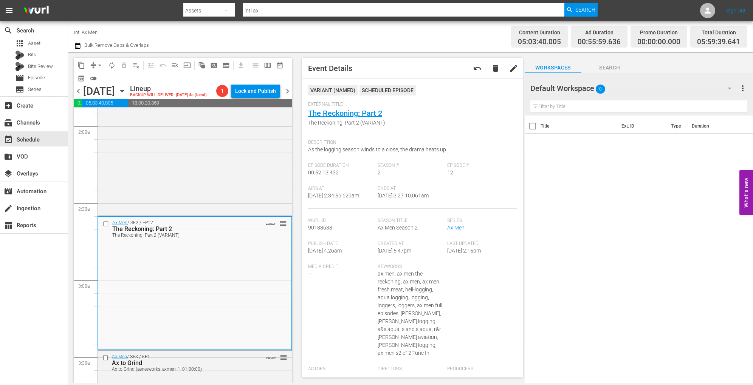
drag, startPoint x: 362, startPoint y: 113, endPoint x: 371, endPoint y: 119, distance: 10.4
click at [371, 119] on div "External Title The Reckoning: Part 2 The Reckoning: Part 2 (VARIANT)" at bounding box center [412, 119] width 209 height 34
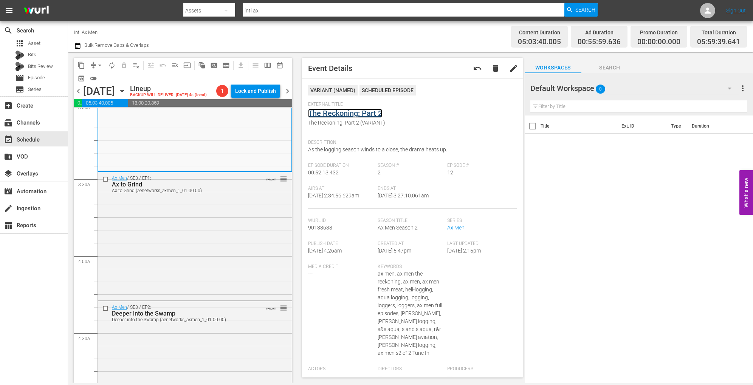
scroll to position [469, 0]
click at [213, 235] on div "Ax Men / SE3 / EP1: Ax to Grind Ax to Grind (aenetworks_axmen_1_01:00:00) VARIA…" at bounding box center [195, 235] width 194 height 127
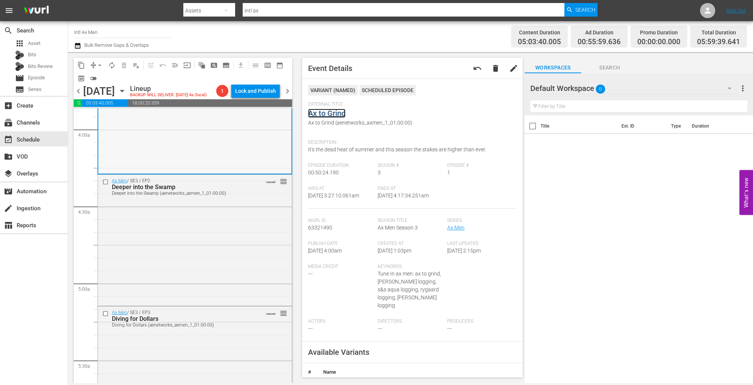
scroll to position [605, 0]
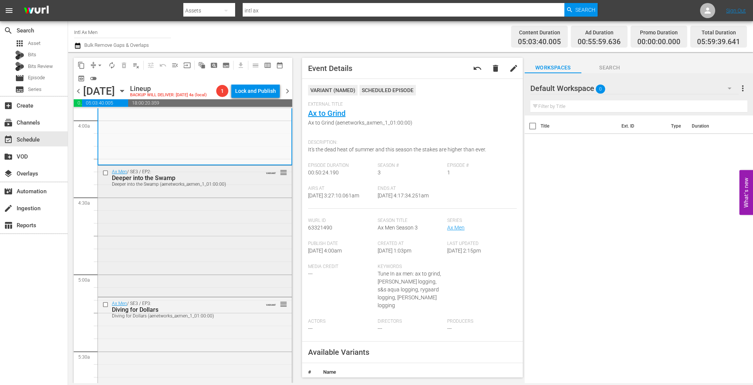
click at [198, 240] on div "Ax Men / SE3 / EP2: Deeper into the Swamp Deeper into the Swamp (aenetworks_axm…" at bounding box center [195, 231] width 194 height 130
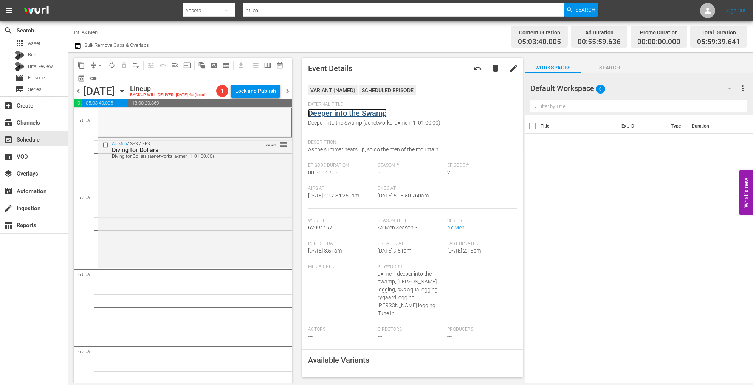
scroll to position [771, 0]
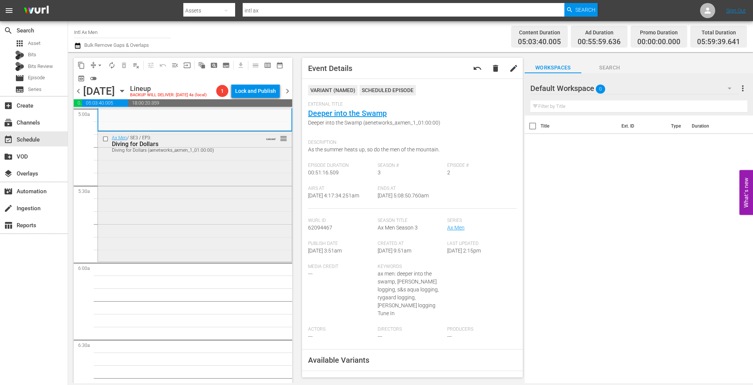
click at [218, 223] on div "Ax Men / SE3 / EP3: Diving for Dollars Diving for Dollars (aenetworks_axmen_1_0…" at bounding box center [195, 196] width 194 height 128
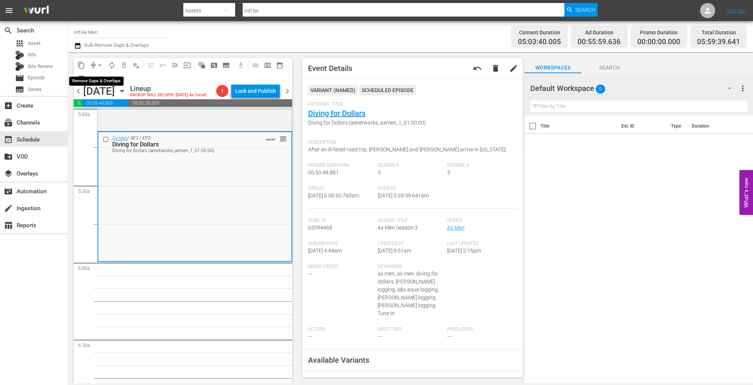
click at [98, 64] on span "arrow_drop_down" at bounding box center [100, 66] width 8 height 8
click at [102, 84] on li "Align to Midnight" at bounding box center [99, 80] width 79 height 12
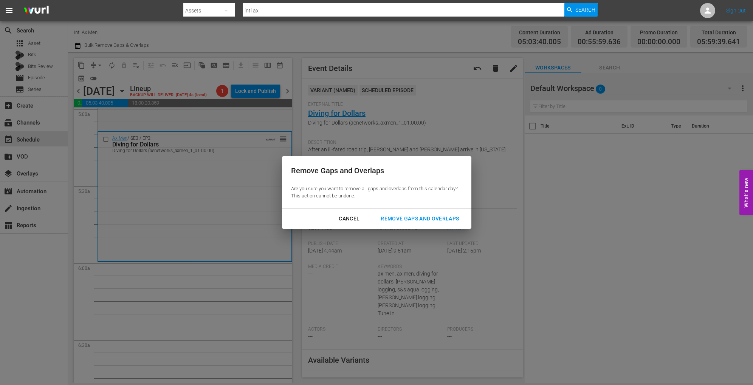
click at [418, 222] on div "Remove Gaps and Overlaps" at bounding box center [420, 218] width 90 height 9
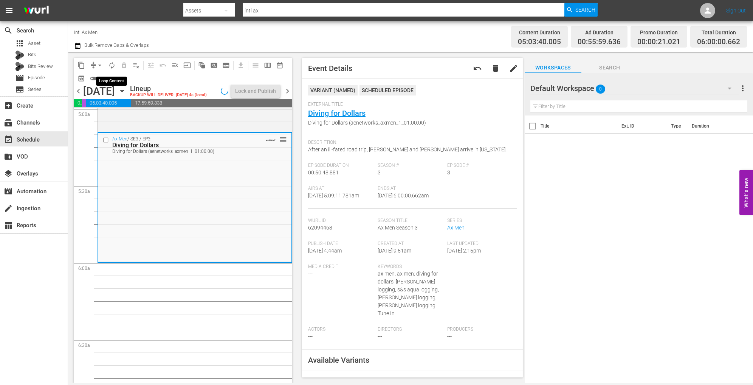
click at [115, 65] on span "autorenew_outlined" at bounding box center [112, 66] width 8 height 8
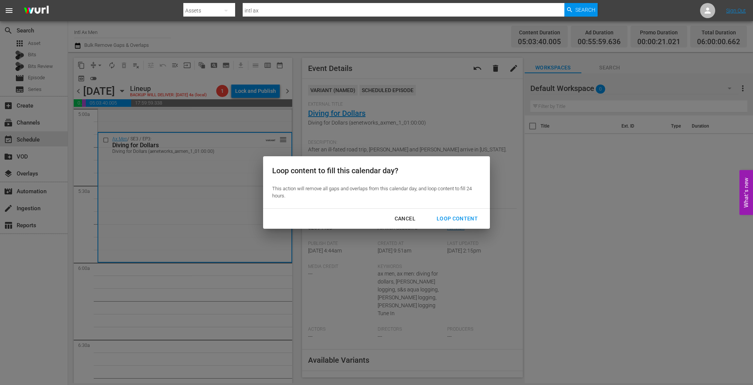
click at [466, 222] on div "Loop Content" at bounding box center [456, 218] width 53 height 9
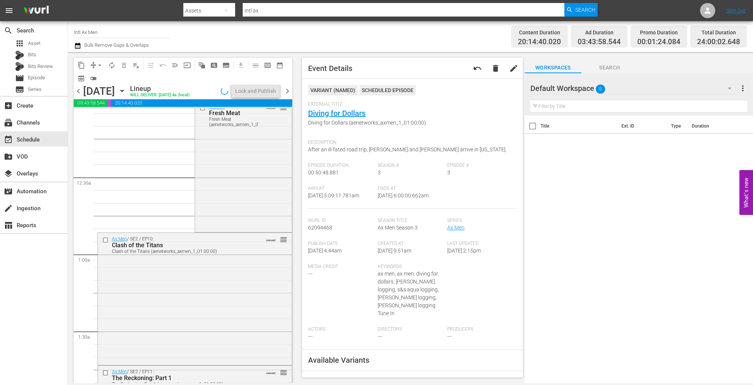
scroll to position [0, 0]
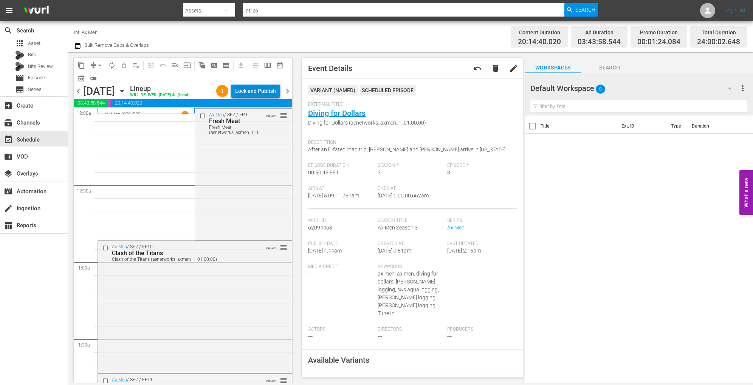
click at [262, 93] on div "Lock and Publish" at bounding box center [255, 91] width 41 height 14
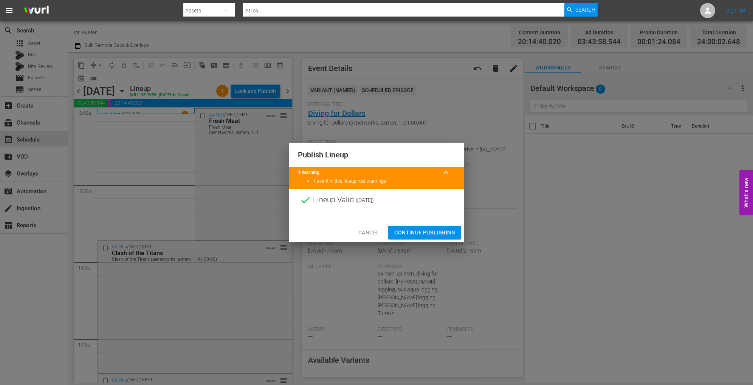
click at [422, 230] on span "Continue Publishing" at bounding box center [424, 232] width 61 height 9
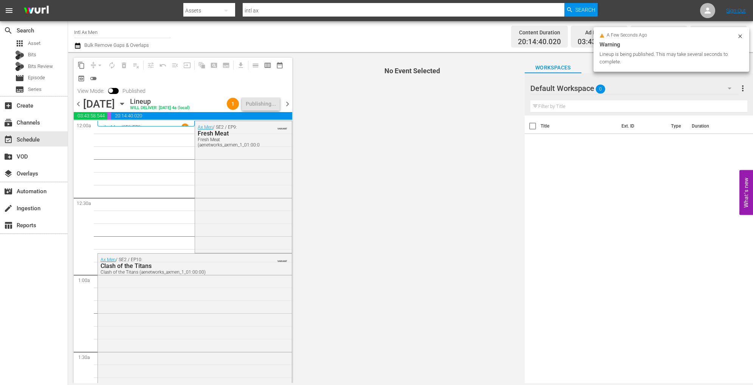
click at [124, 103] on icon "button" at bounding box center [121, 104] width 3 height 2
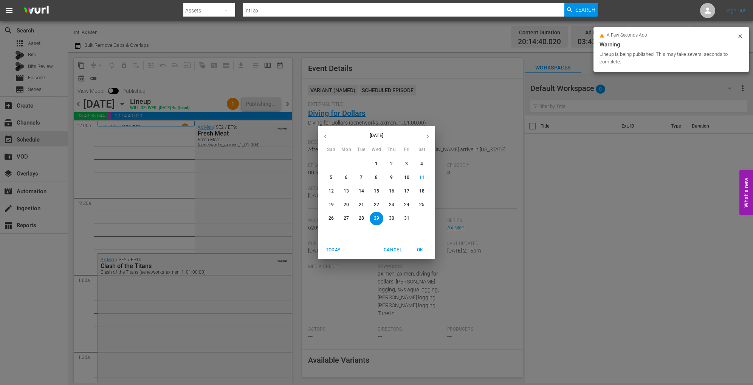
click at [389, 216] on p "30" at bounding box center [391, 218] width 5 height 6
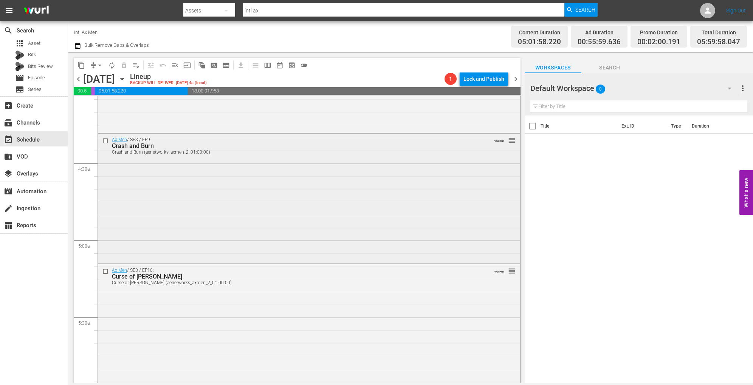
scroll to position [647, 0]
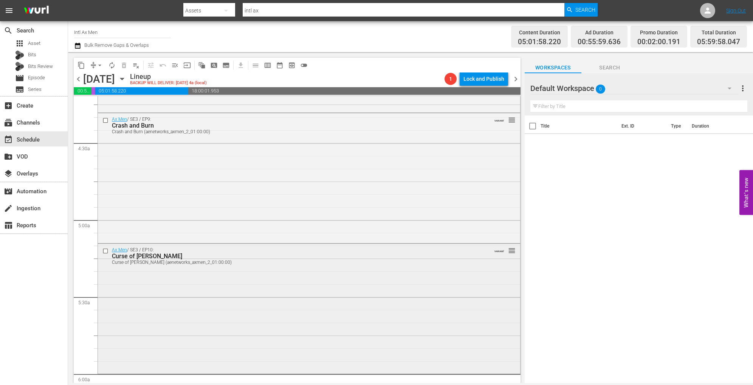
click at [257, 279] on div "Ax Men / SE3 / EP10: Curse of Kalina Curse of Kalina (aenetworks_axmen_2_01:00:…" at bounding box center [309, 308] width 422 height 128
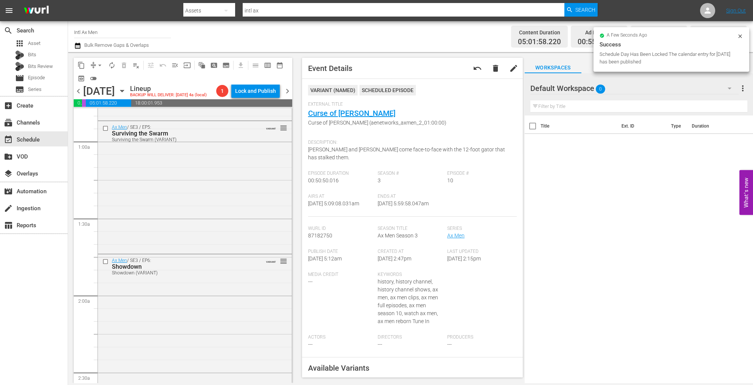
scroll to position [0, 0]
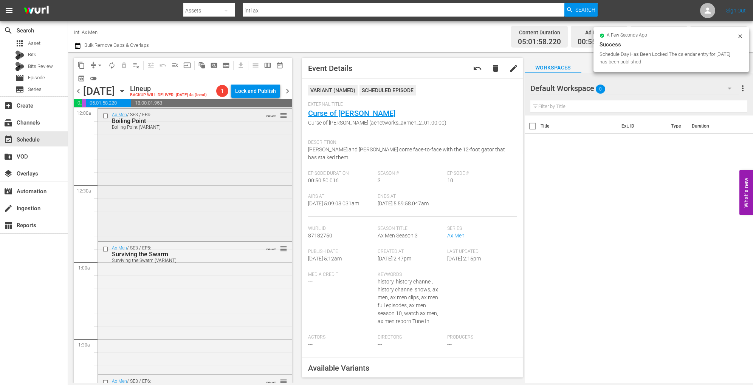
click at [189, 231] on div "Ax Men / SE3 / EP4: Boiling Point Boiling Point (VARIANT) VARIANT reorder" at bounding box center [195, 174] width 194 height 131
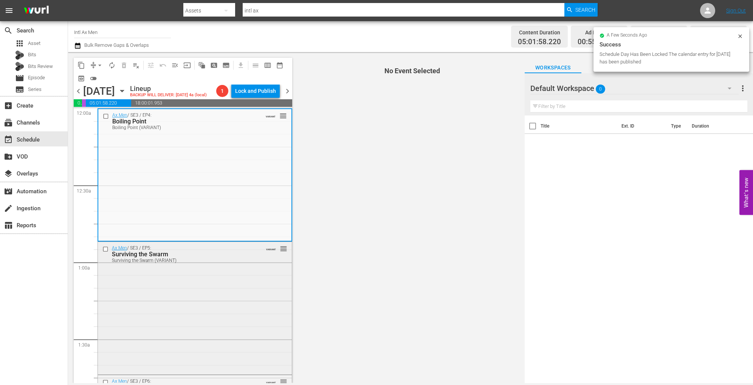
click at [190, 290] on div "Ax Men / SE3 / EP5: Surviving the Swarm Surviving the Swarm (VARIANT) VARIANT r…" at bounding box center [195, 308] width 194 height 132
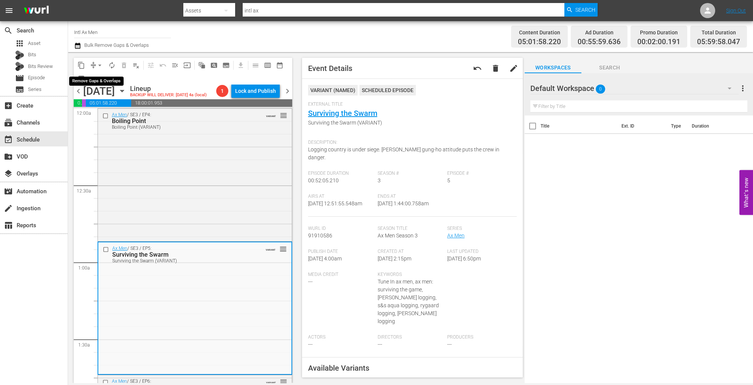
click at [100, 70] on button "arrow_drop_down" at bounding box center [100, 65] width 12 height 12
click at [100, 80] on li "Align to Midnight" at bounding box center [100, 80] width 62 height 12
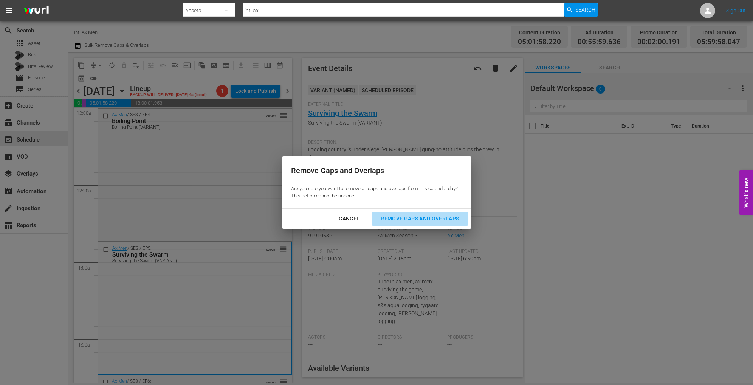
click at [392, 217] on div "Remove Gaps and Overlaps" at bounding box center [420, 218] width 90 height 9
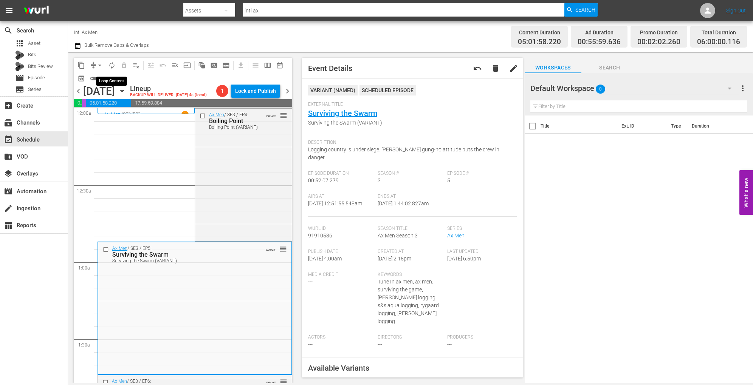
click at [112, 65] on span "autorenew_outlined" at bounding box center [112, 66] width 8 height 8
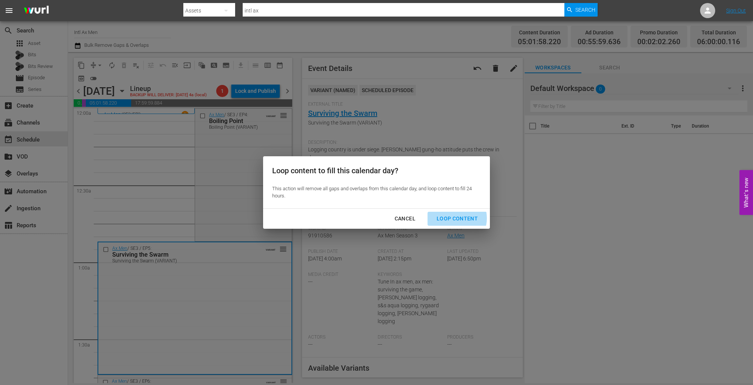
click at [453, 218] on div "Loop Content" at bounding box center [456, 218] width 53 height 9
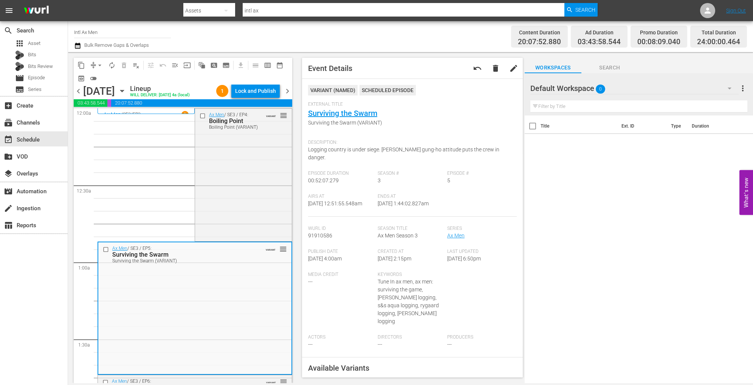
click at [257, 91] on div "Lock and Publish" at bounding box center [255, 91] width 41 height 14
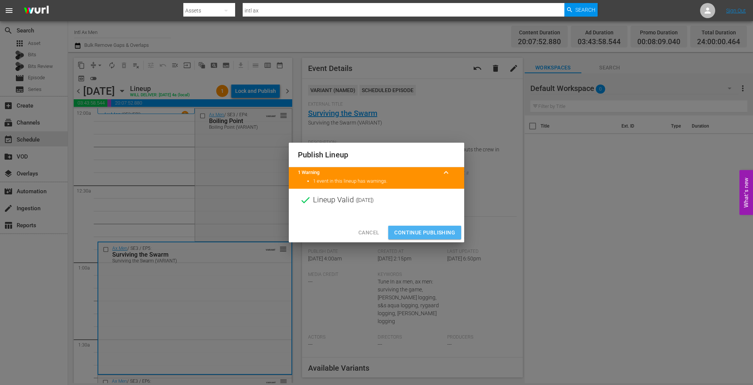
click at [410, 229] on span "Continue Publishing" at bounding box center [424, 232] width 61 height 9
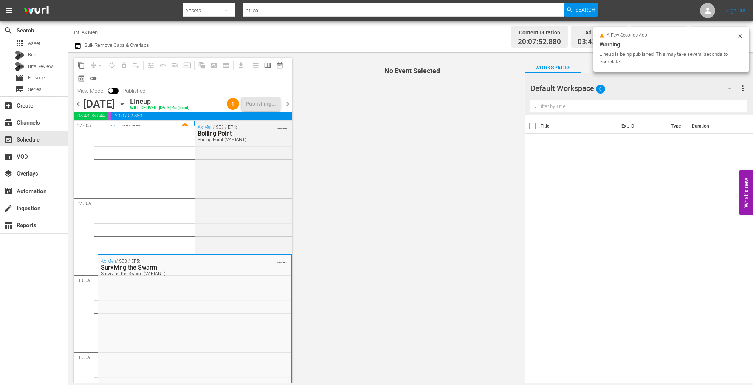
click at [126, 101] on icon "button" at bounding box center [122, 104] width 8 height 8
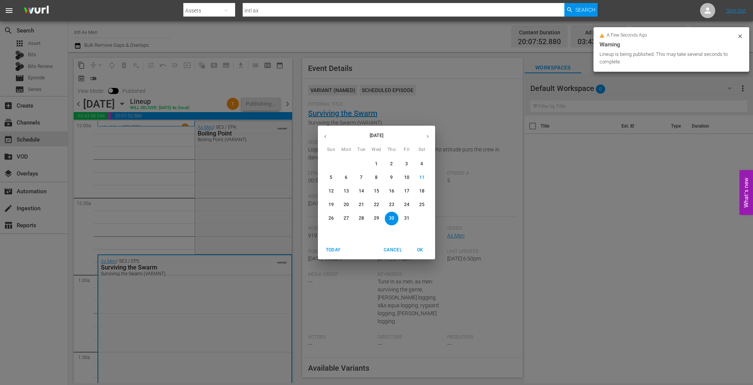
click at [404, 218] on p "31" at bounding box center [406, 218] width 5 height 6
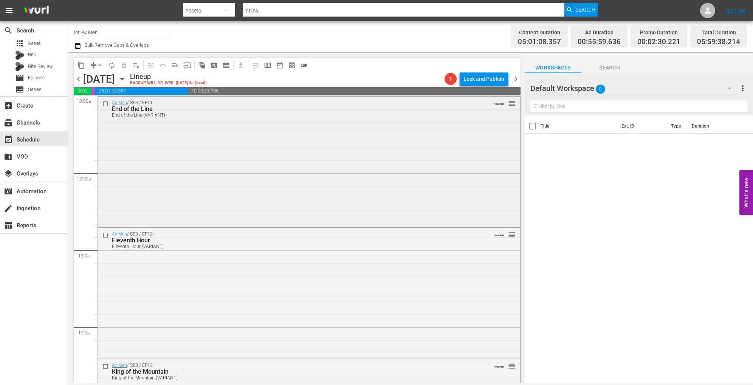
click at [217, 140] on div "Ax Men / SE3 / EP11: End of the Line End of the Line (VARIANT) VARIANT reorder" at bounding box center [309, 162] width 422 height 130
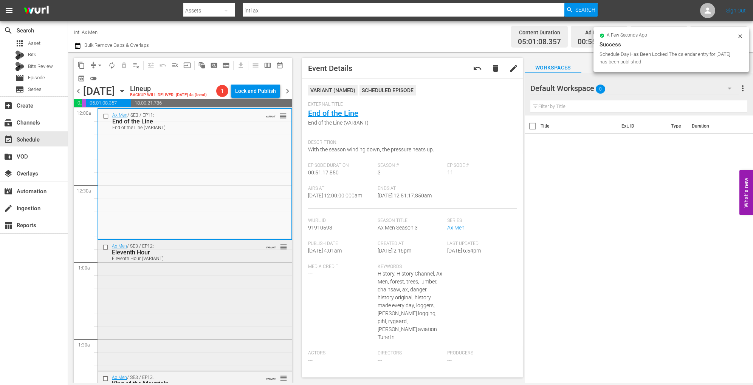
click at [205, 293] on div "Ax Men / SE3 / EP12: Eleventh Hour Eleventh Hour (VARIANT) VARIANT reorder" at bounding box center [195, 304] width 194 height 129
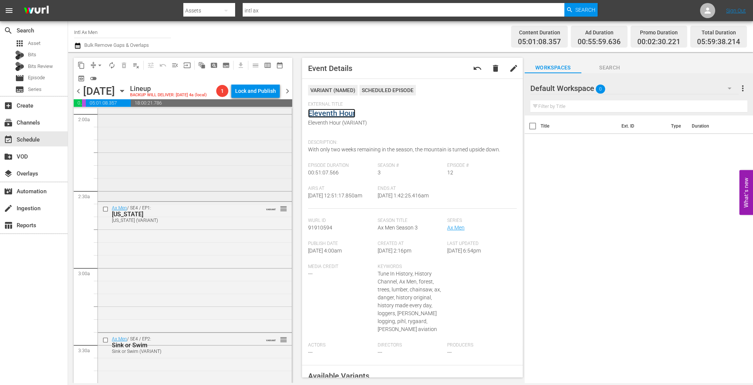
scroll to position [303, 0]
click at [222, 183] on div "Ax Men / SE3 / EP13: King of the Mountain King of the Mountain (VARIANT) VARIAN…" at bounding box center [195, 134] width 194 height 131
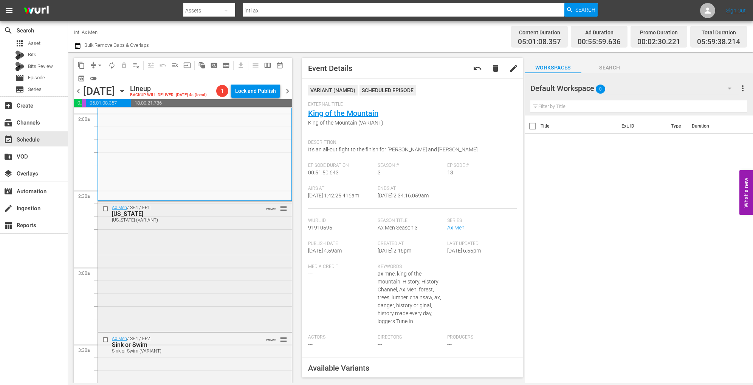
click at [216, 267] on div "Ax Men / SE4 / EP1: Alaska Alaska (VARIANT) VARIANT reorder" at bounding box center [195, 266] width 194 height 128
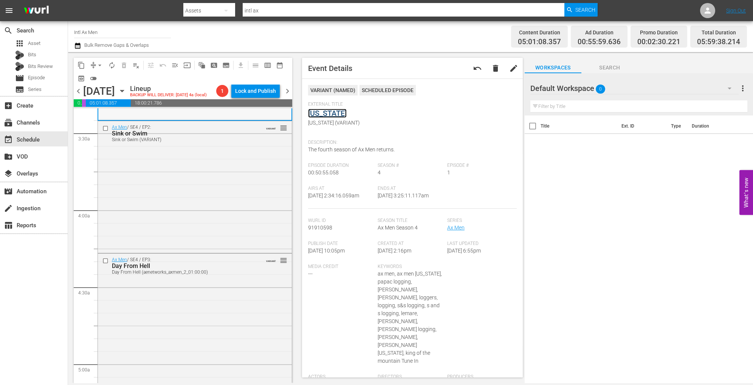
scroll to position [530, 0]
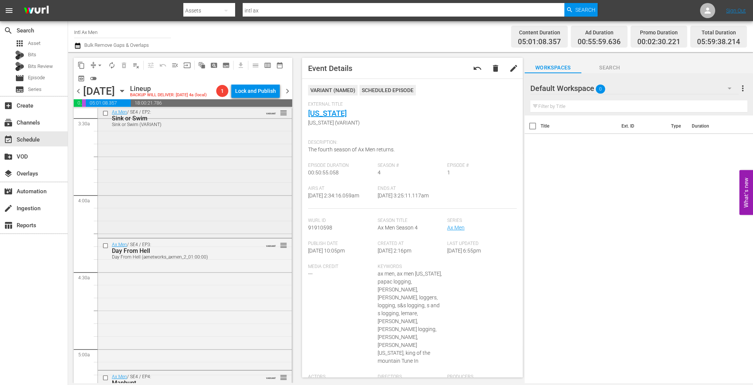
click at [206, 189] on div "Ax Men / SE4 / EP2: Sink or Swim Sink or Swim (VARIANT) VARIANT reorder" at bounding box center [195, 171] width 194 height 130
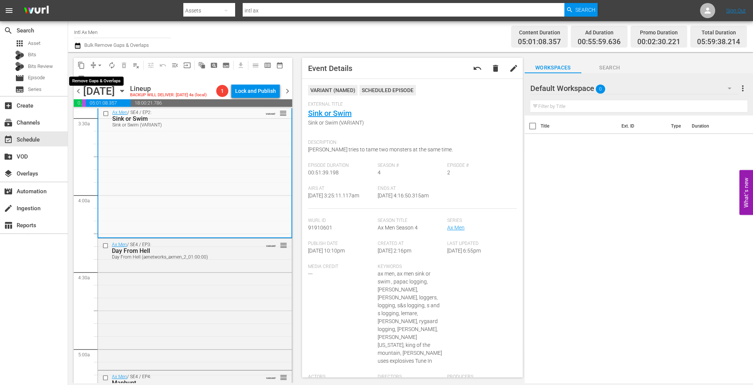
click at [100, 65] on span "arrow_drop_down" at bounding box center [100, 66] width 8 height 8
click at [102, 79] on li "Align to Midnight" at bounding box center [100, 80] width 62 height 12
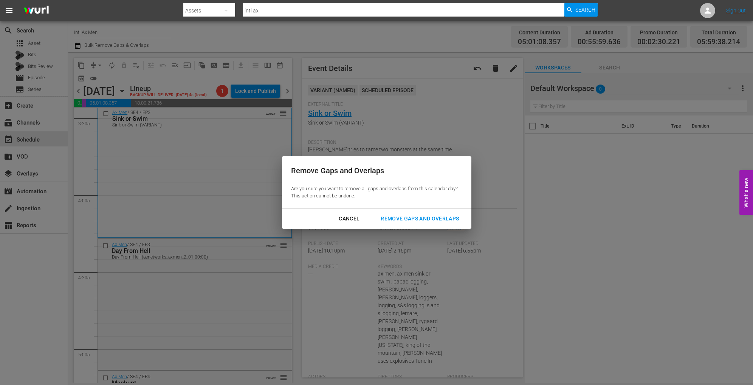
click at [443, 218] on div "Remove Gaps and Overlaps" at bounding box center [420, 218] width 90 height 9
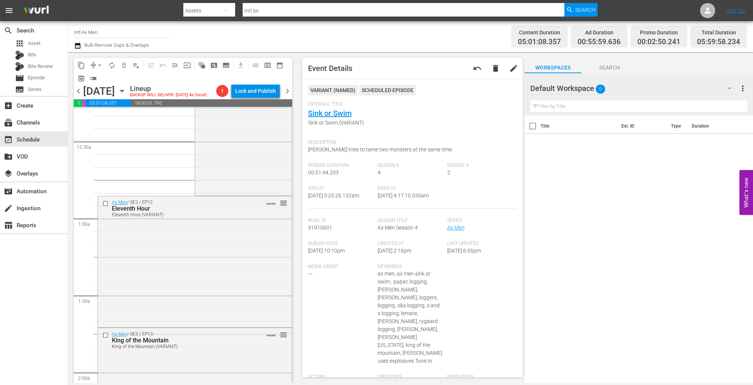
scroll to position [0, 0]
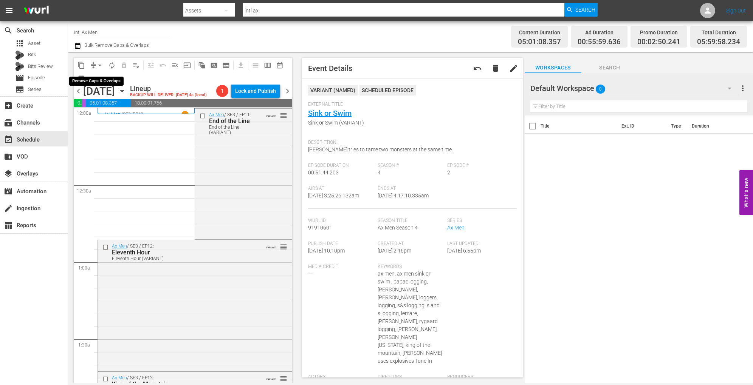
click at [99, 61] on button "arrow_drop_down" at bounding box center [100, 65] width 12 height 12
click at [102, 82] on li "Align to Midnight" at bounding box center [99, 80] width 79 height 12
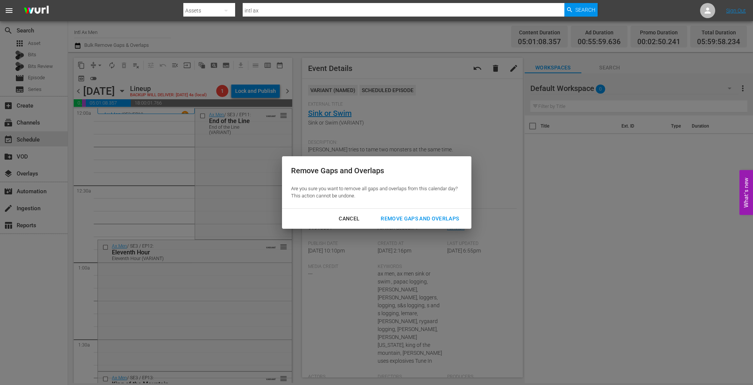
click at [407, 216] on div "Remove Gaps and Overlaps" at bounding box center [420, 218] width 90 height 9
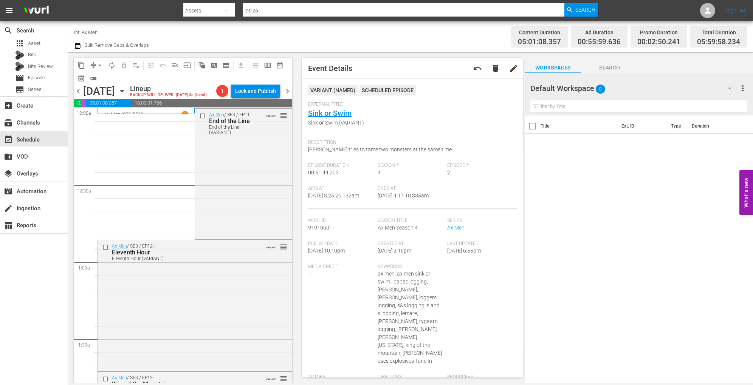
click at [126, 88] on icon "button" at bounding box center [122, 91] width 8 height 8
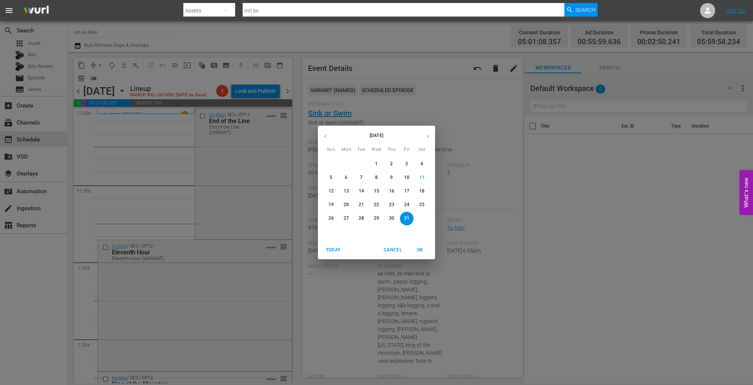
click at [391, 222] on p "30" at bounding box center [391, 218] width 5 height 6
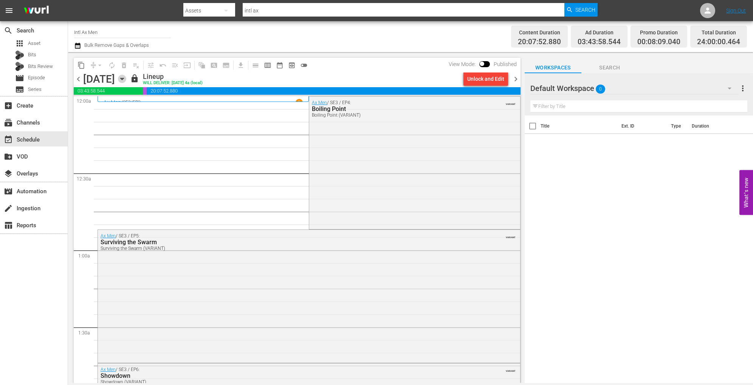
click at [126, 78] on icon "button" at bounding box center [122, 79] width 8 height 8
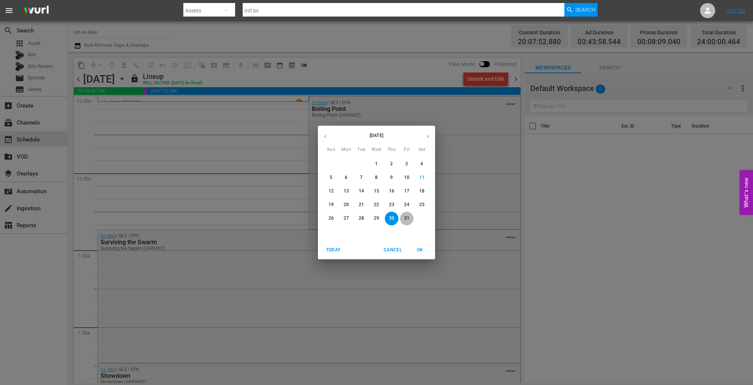
click at [405, 220] on p "31" at bounding box center [406, 218] width 5 height 6
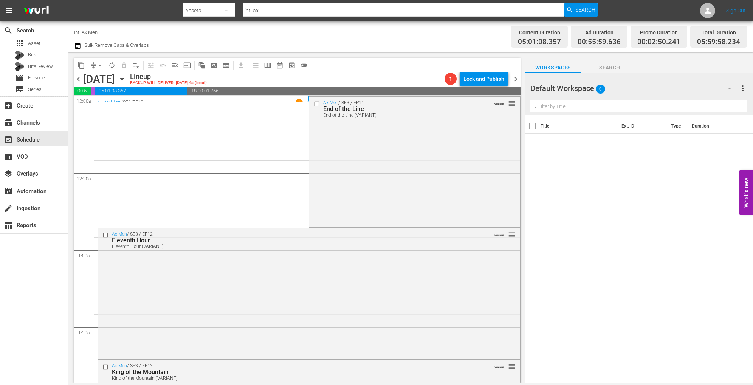
click at [126, 77] on icon "button" at bounding box center [122, 79] width 8 height 8
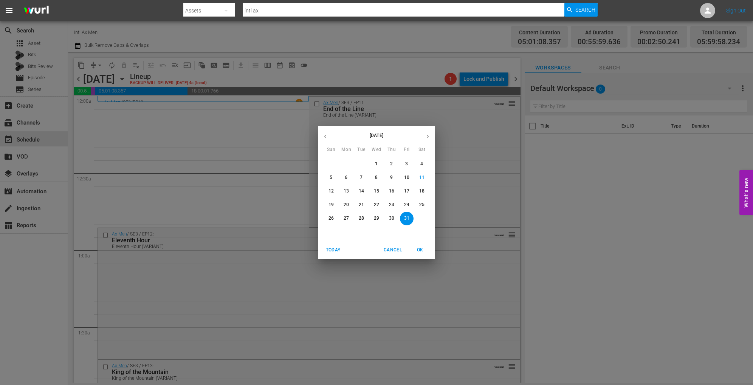
click at [619, 183] on div "October 2025 Sun Mon Tue Wed Thu Fri Sat 28 29 30 1 2 3 4 5 6 7 8 9 10 11 12 13…" at bounding box center [376, 192] width 753 height 385
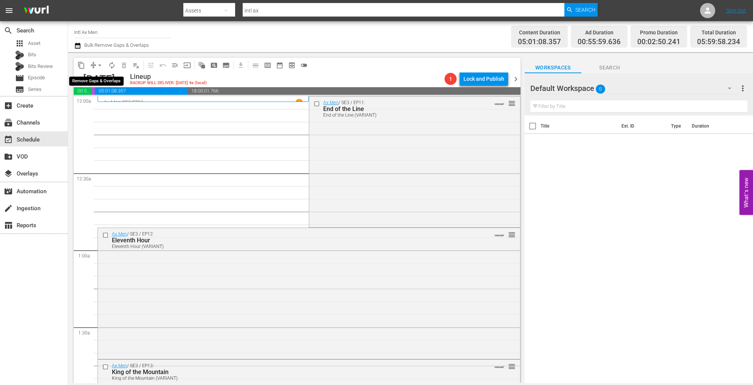
click at [101, 67] on span "arrow_drop_down" at bounding box center [100, 66] width 8 height 8
click at [107, 82] on li "Align to Midnight" at bounding box center [99, 80] width 79 height 12
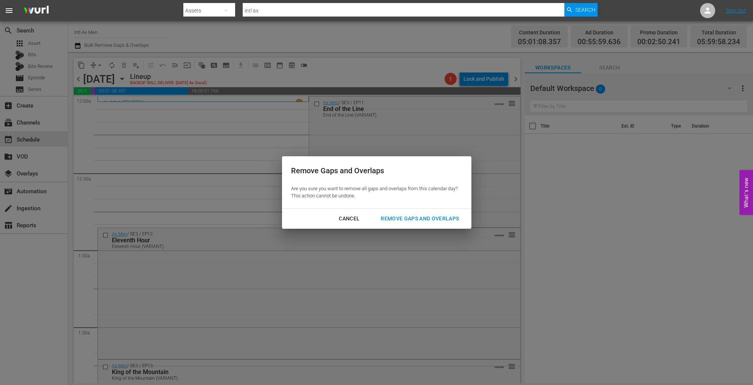
click at [411, 219] on div "Remove Gaps and Overlaps" at bounding box center [420, 218] width 90 height 9
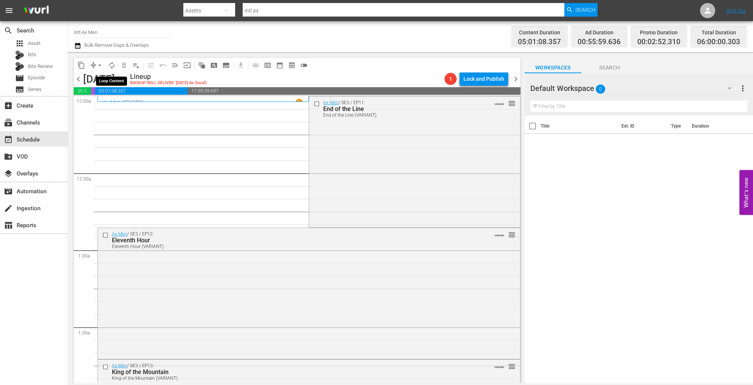
click at [115, 64] on span "autorenew_outlined" at bounding box center [112, 66] width 8 height 8
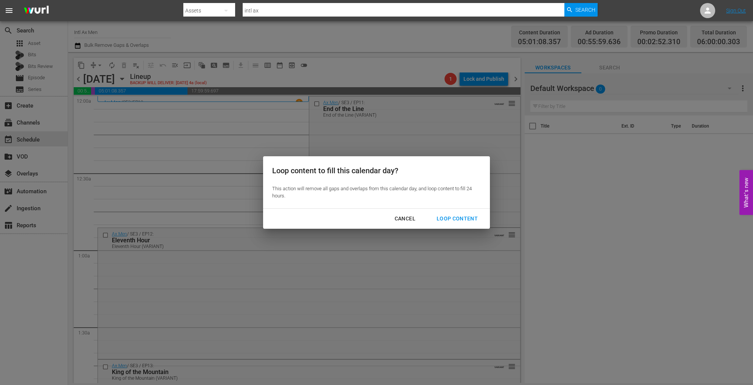
click at [468, 219] on div "Loop Content" at bounding box center [456, 218] width 53 height 9
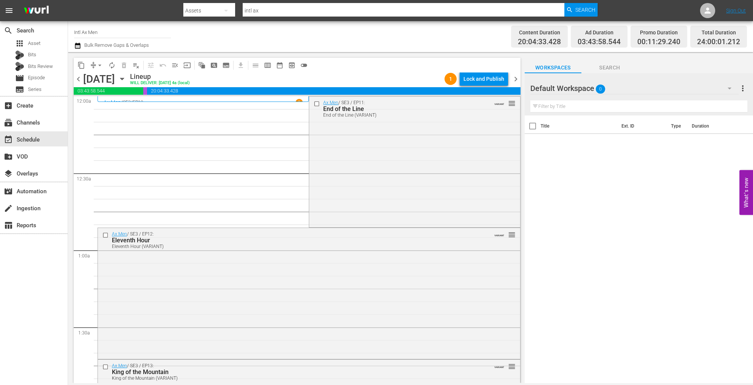
click at [477, 82] on div "Lock and Publish" at bounding box center [483, 79] width 41 height 14
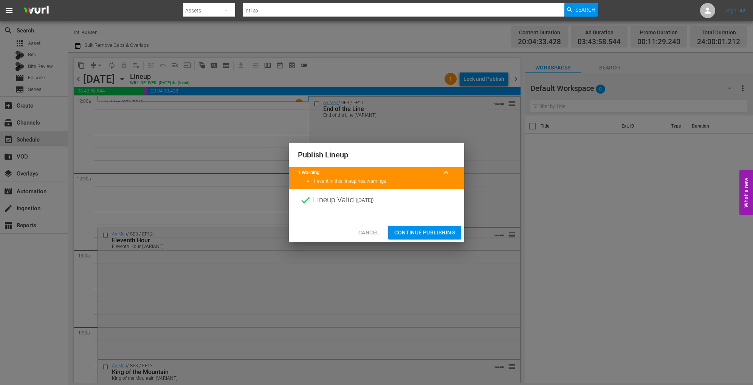
click at [417, 226] on button "Continue Publishing" at bounding box center [424, 233] width 73 height 14
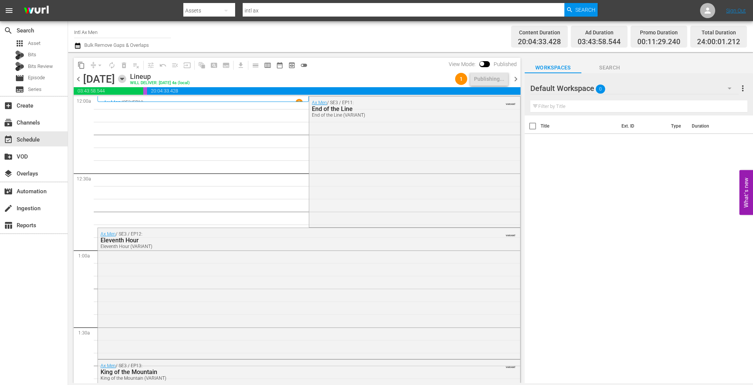
click at [126, 82] on icon "button" at bounding box center [122, 79] width 8 height 8
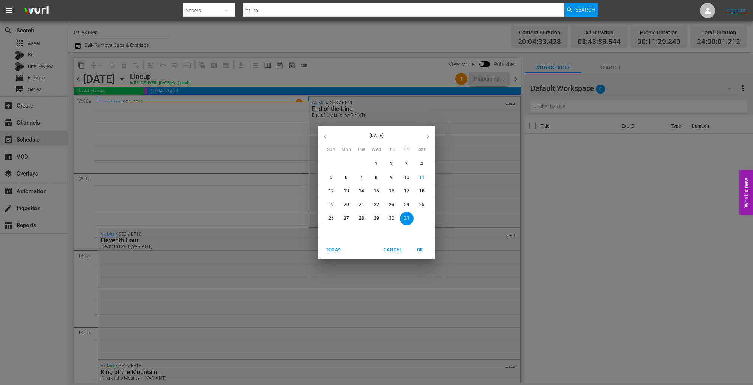
click at [426, 133] on button "button" at bounding box center [427, 136] width 15 height 15
click at [431, 111] on div "November 2025 Sun Mon Tue Wed Thu Fri Sat 26 27 28 29 30 31 1 2 3 4 5 6 7 8 9 1…" at bounding box center [376, 192] width 753 height 385
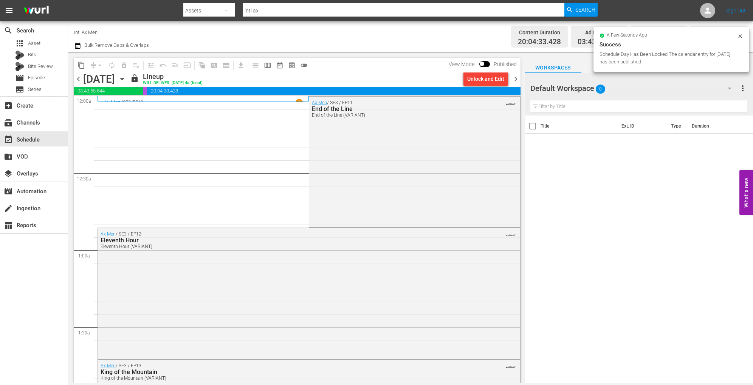
click at [126, 79] on icon "button" at bounding box center [122, 79] width 8 height 8
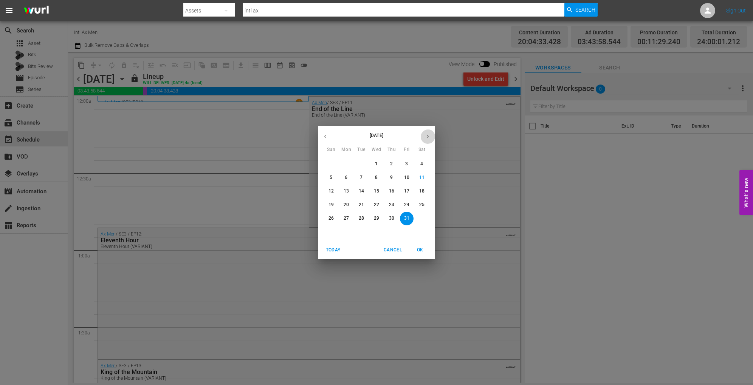
click at [427, 138] on icon "button" at bounding box center [428, 137] width 6 height 6
click at [422, 164] on p "1" at bounding box center [421, 164] width 3 height 6
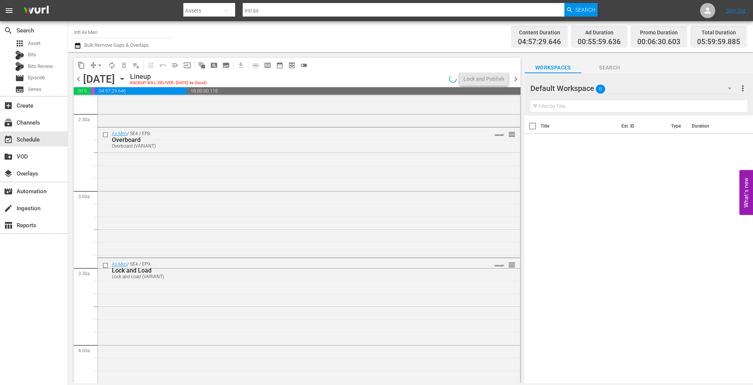
scroll to position [373, 0]
click at [273, 232] on div "Ax Men / SE4 / EP8: Overboard Overboard (VARIANT) VARIANT reorder" at bounding box center [309, 187] width 422 height 128
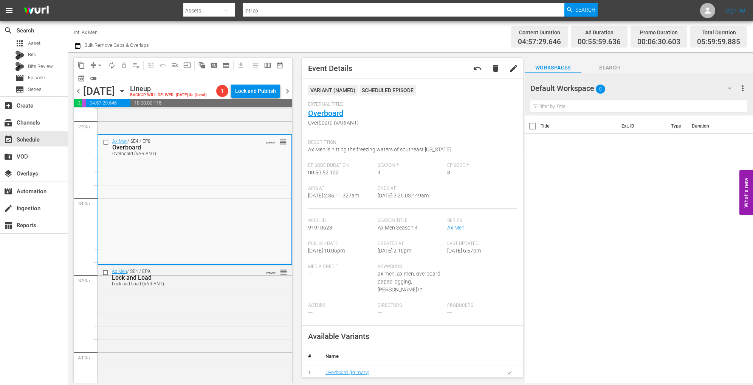
click at [100, 65] on span "arrow_drop_down" at bounding box center [100, 66] width 8 height 8
click at [102, 81] on li "Align to Midnight" at bounding box center [99, 80] width 79 height 12
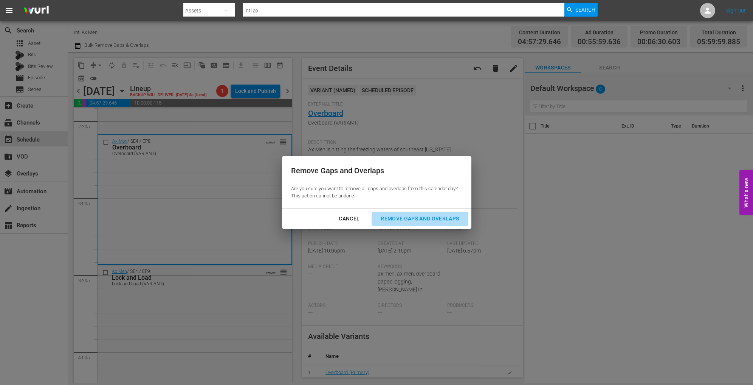
click at [392, 220] on div "Remove Gaps and Overlaps" at bounding box center [420, 218] width 90 height 9
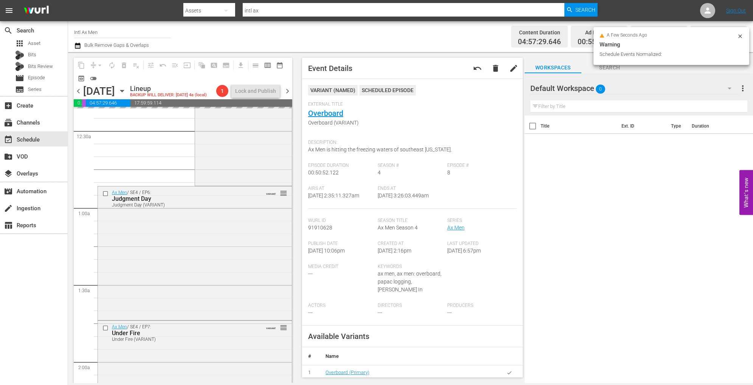
scroll to position [0, 0]
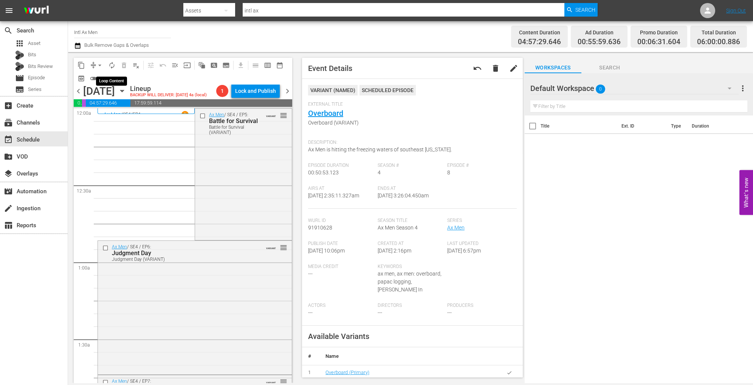
click at [114, 67] on span "autorenew_outlined" at bounding box center [112, 66] width 8 height 8
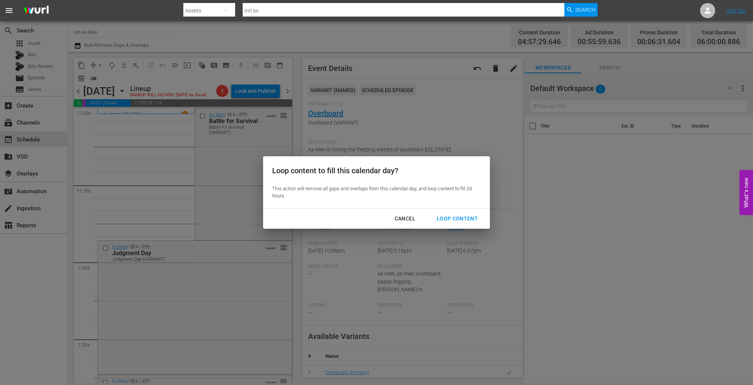
click at [461, 223] on div "Loop Content" at bounding box center [456, 218] width 53 height 9
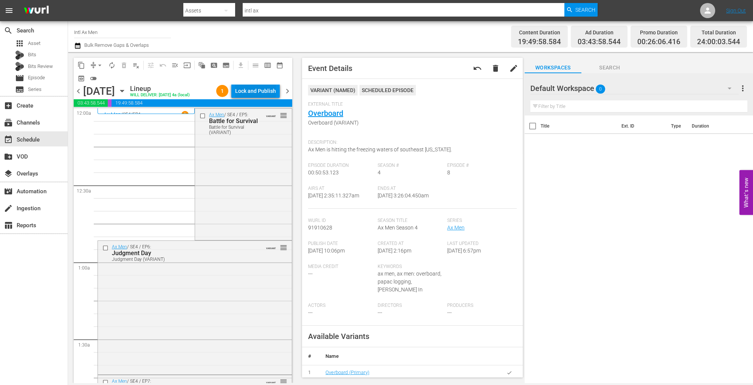
click at [257, 89] on div "Lock and Publish" at bounding box center [255, 91] width 41 height 14
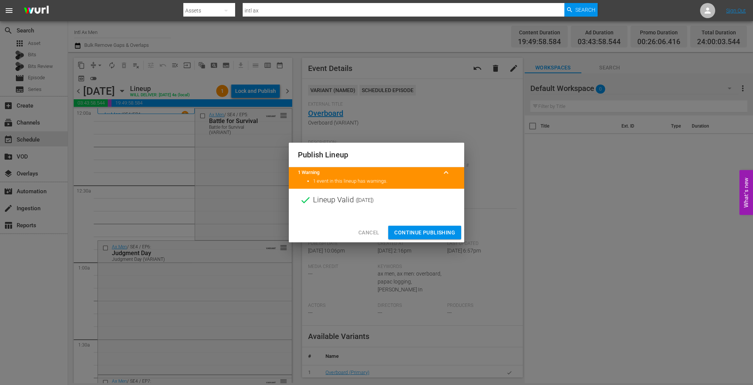
click at [410, 237] on span "Continue Publishing" at bounding box center [424, 232] width 61 height 9
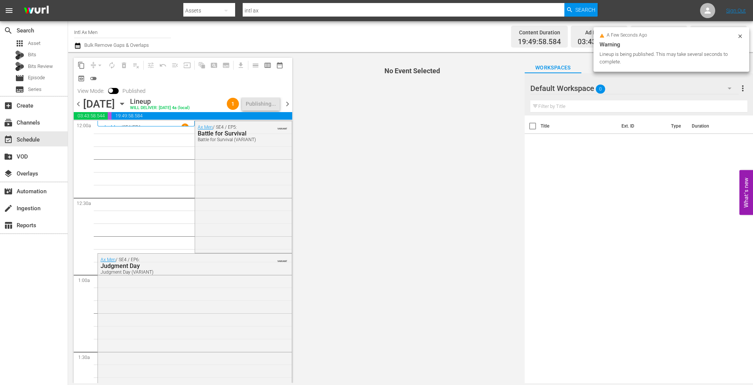
click at [124, 103] on icon "button" at bounding box center [121, 104] width 3 height 2
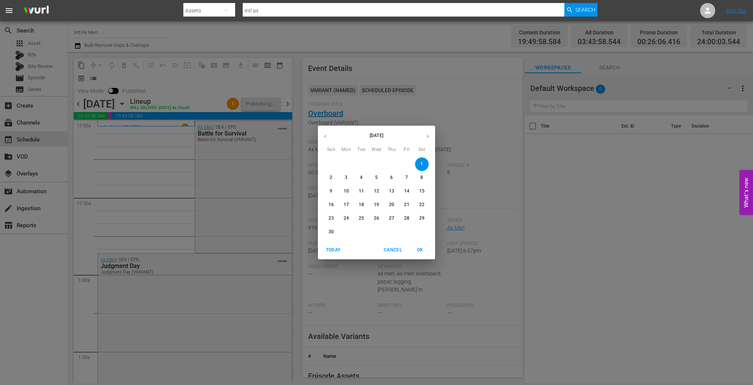
click at [333, 179] on span "2" at bounding box center [331, 178] width 14 height 6
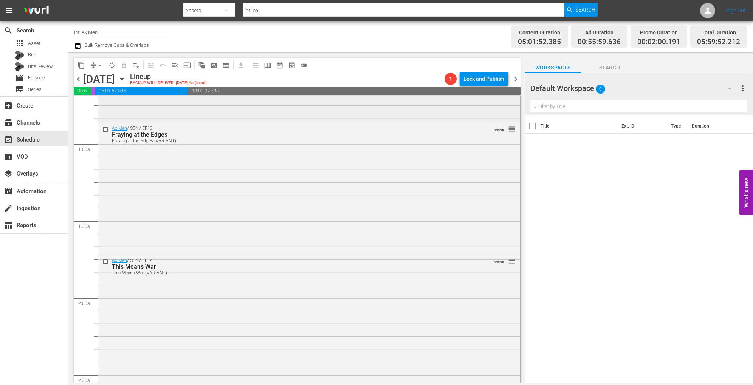
scroll to position [109, 0]
click at [201, 228] on div "Ax Men / SE4 / EP13: Fraying at the Edges Fraying at the Edges (VARIANT) VARIAN…" at bounding box center [309, 185] width 422 height 130
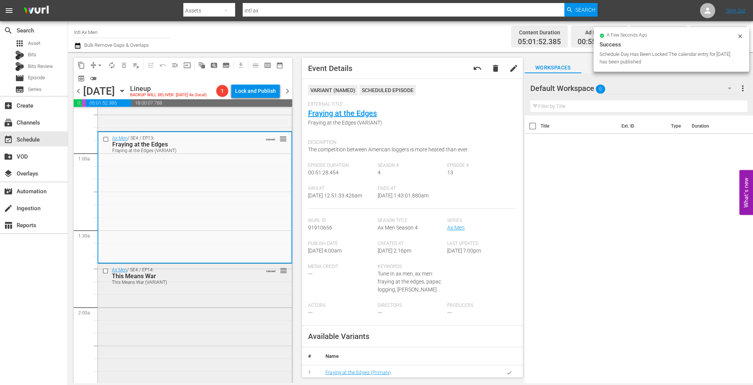
click at [219, 303] on div "Ax Men / SE4 / EP14: This Means War This Means War (VARIANT) VARIANT reorder" at bounding box center [195, 329] width 194 height 131
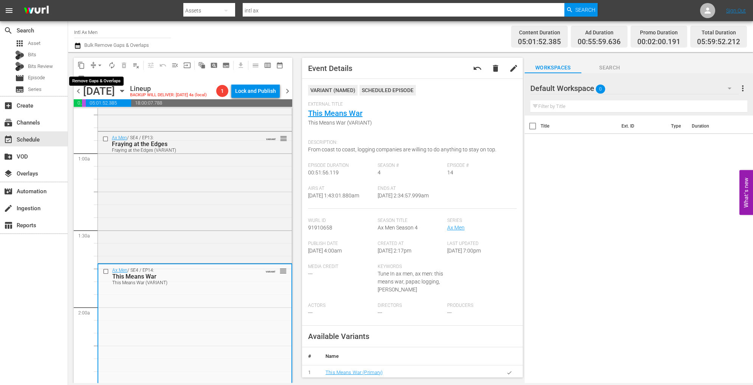
click at [100, 65] on span "arrow_drop_down" at bounding box center [100, 66] width 8 height 8
click at [102, 77] on li "Align to Midnight" at bounding box center [100, 80] width 62 height 12
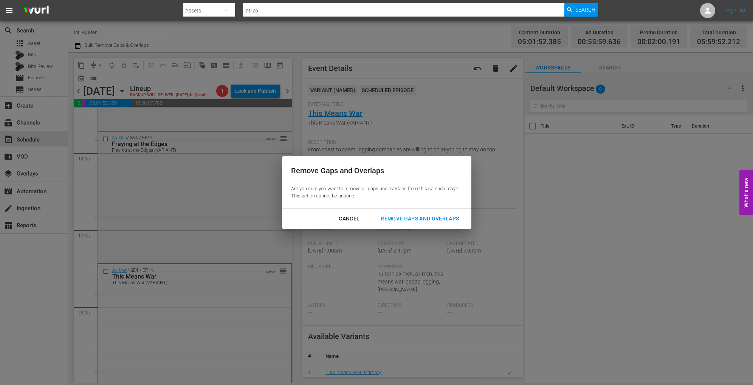
click at [388, 214] on div "Remove Gaps and Overlaps" at bounding box center [420, 218] width 90 height 9
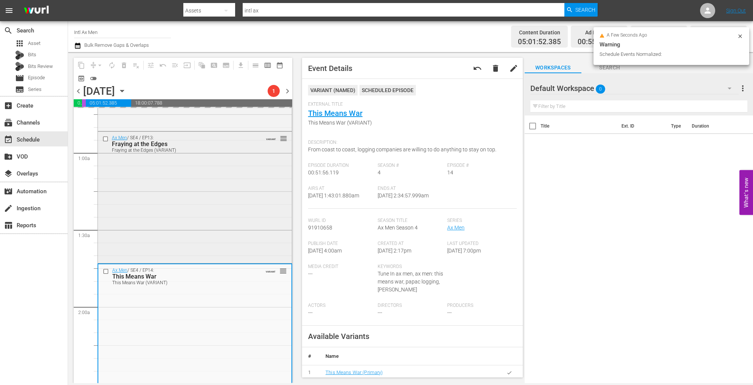
scroll to position [0, 0]
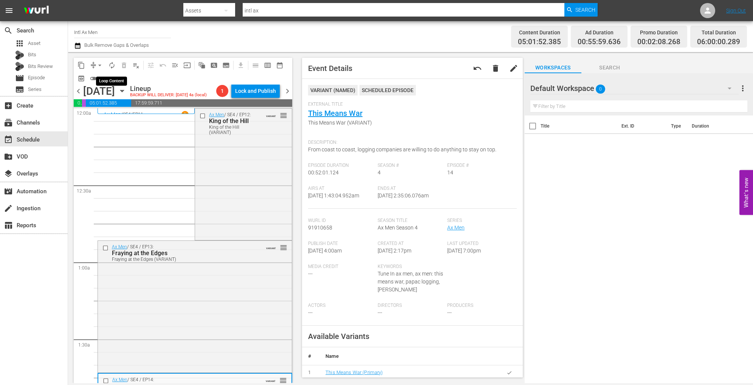
click at [112, 68] on span "autorenew_outlined" at bounding box center [112, 66] width 8 height 8
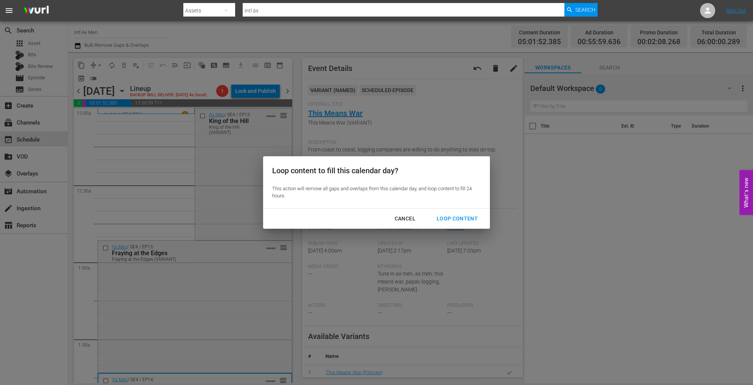
click at [466, 221] on div "Loop Content" at bounding box center [456, 218] width 53 height 9
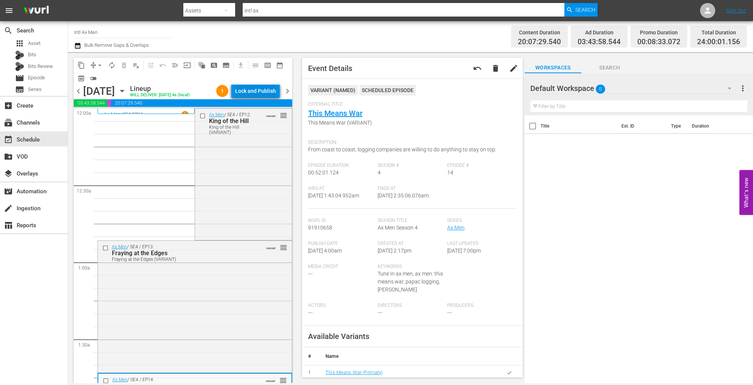
click at [250, 86] on div "Lock and Publish" at bounding box center [255, 91] width 41 height 14
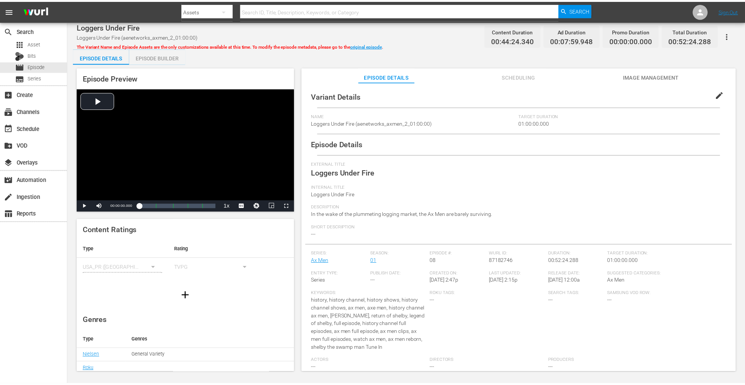
scroll to position [91, 0]
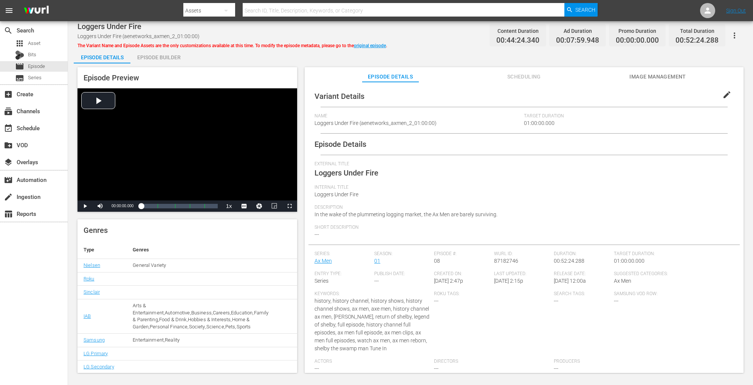
click at [170, 53] on div "Episode Builder" at bounding box center [158, 57] width 57 height 18
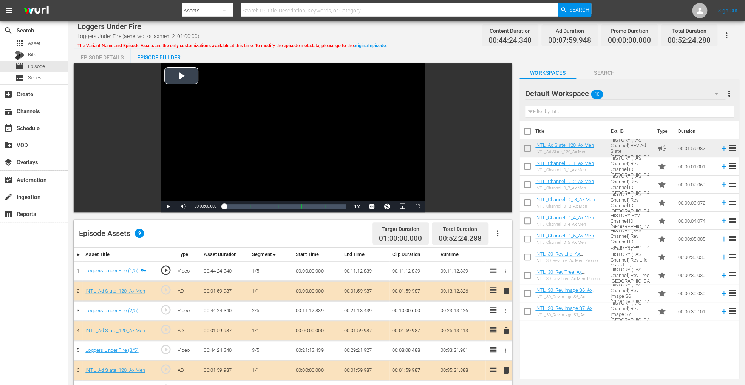
scroll to position [197, 0]
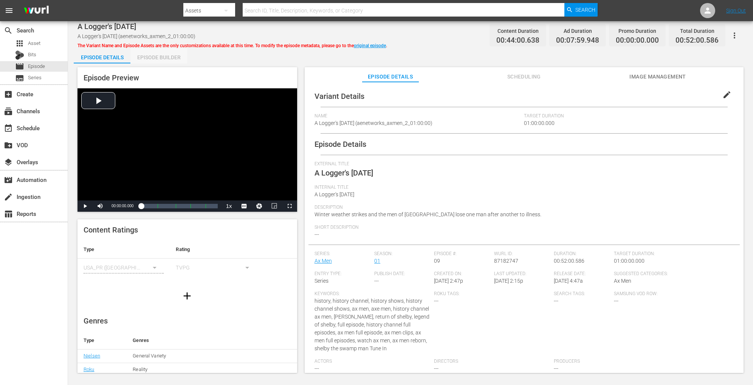
click at [162, 56] on div "Episode Builder" at bounding box center [158, 57] width 57 height 18
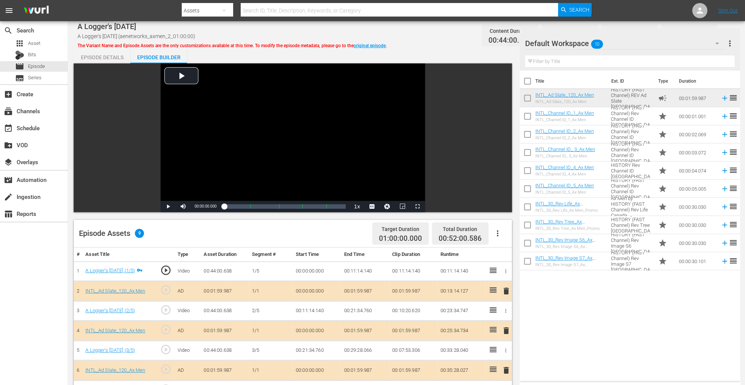
scroll to position [197, 0]
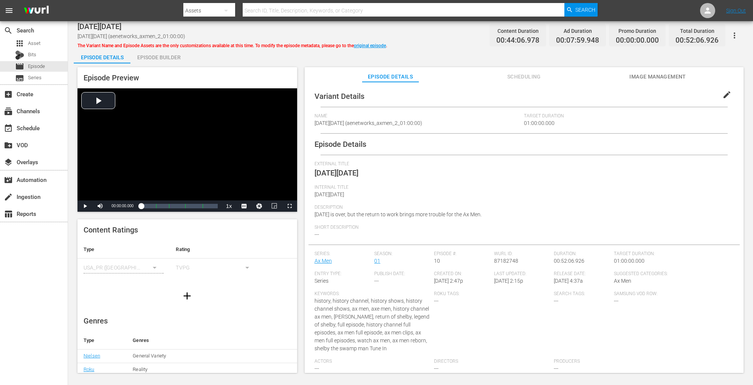
click at [150, 56] on div "Episode Builder" at bounding box center [158, 57] width 57 height 18
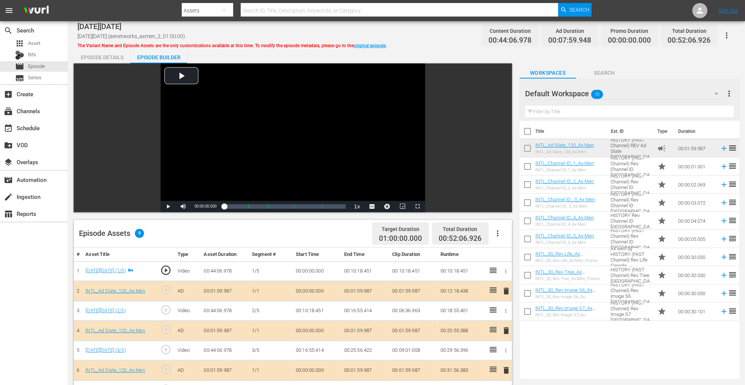
scroll to position [197, 0]
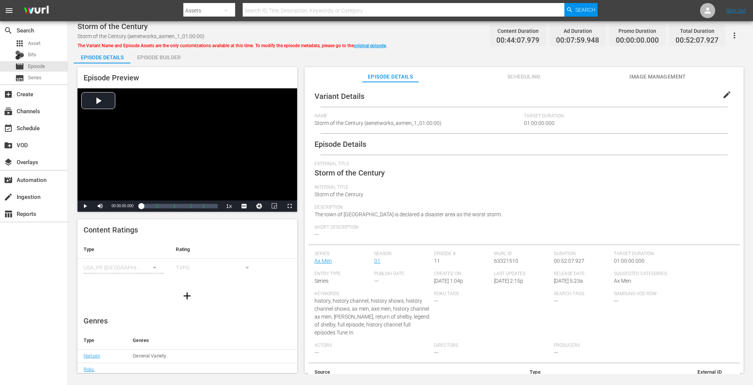
click at [166, 54] on div "Episode Builder" at bounding box center [158, 57] width 57 height 18
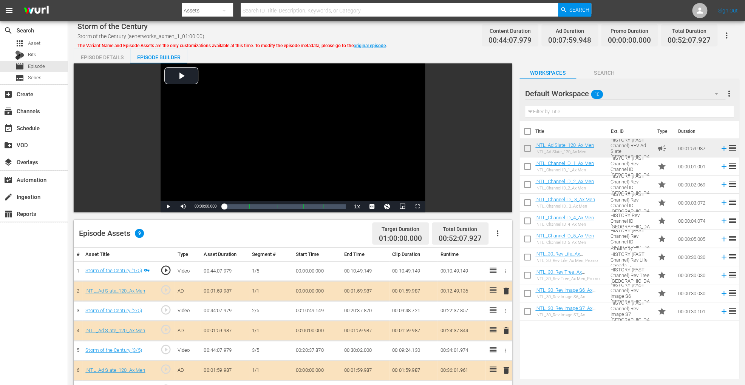
scroll to position [197, 0]
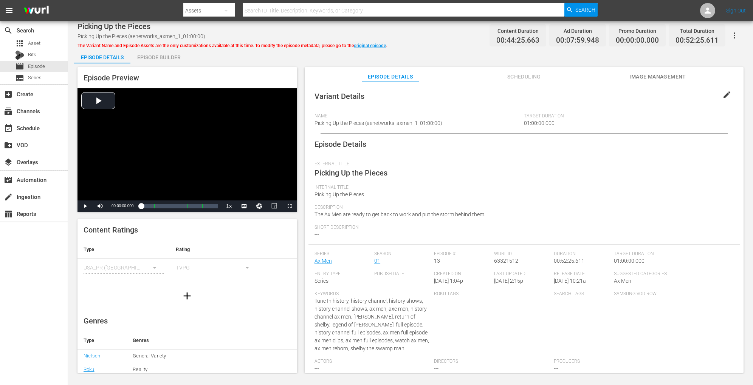
click at [166, 56] on div "Episode Builder" at bounding box center [158, 57] width 57 height 18
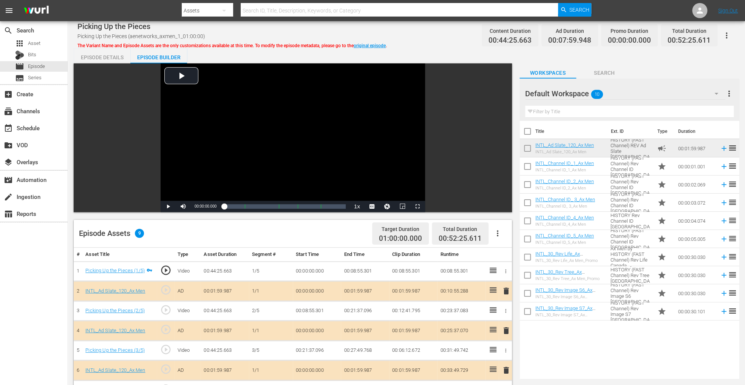
scroll to position [197, 0]
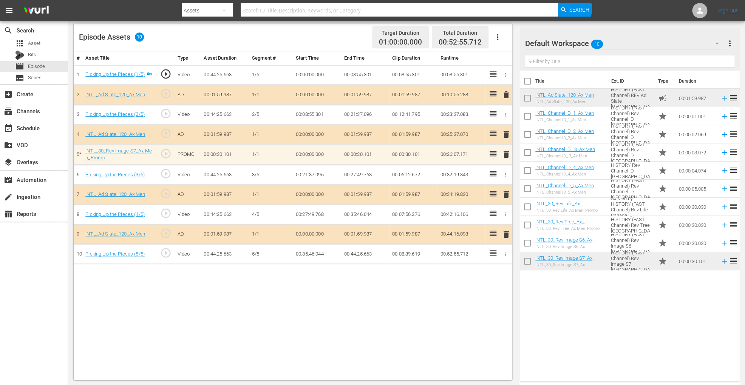
click at [506, 131] on span "delete" at bounding box center [506, 134] width 9 height 9
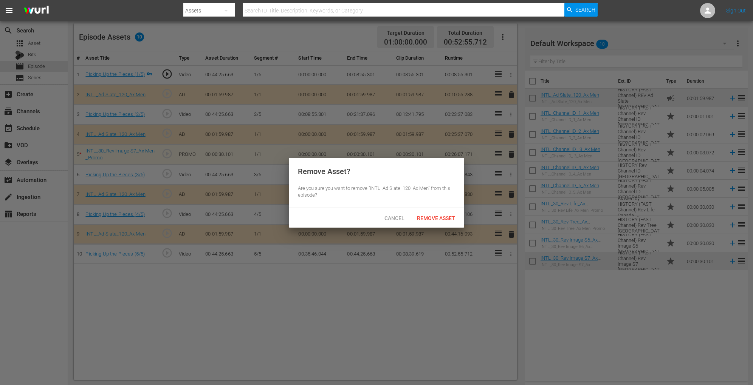
click at [440, 216] on span "Remove Asset" at bounding box center [436, 218] width 50 height 6
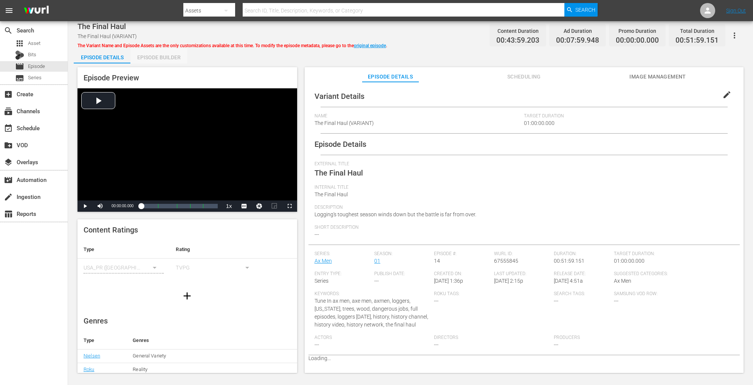
click at [151, 53] on div "Episode Builder" at bounding box center [158, 57] width 57 height 18
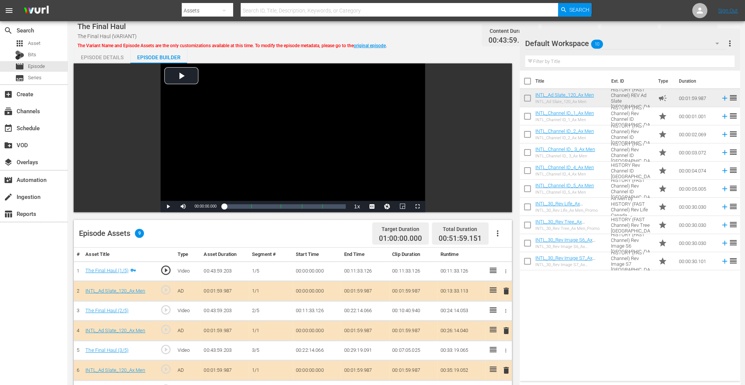
scroll to position [197, 0]
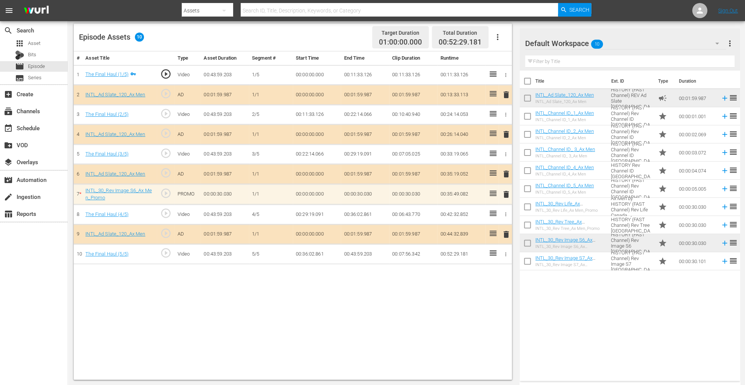
click at [506, 171] on span "delete" at bounding box center [506, 174] width 9 height 9
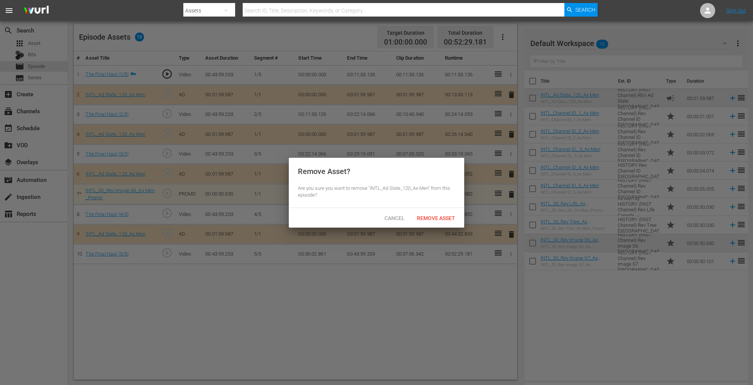
click at [436, 227] on div "Cancel Remove Asset" at bounding box center [376, 218] width 175 height 20
click at [438, 220] on span "Remove Asset" at bounding box center [436, 218] width 50 height 6
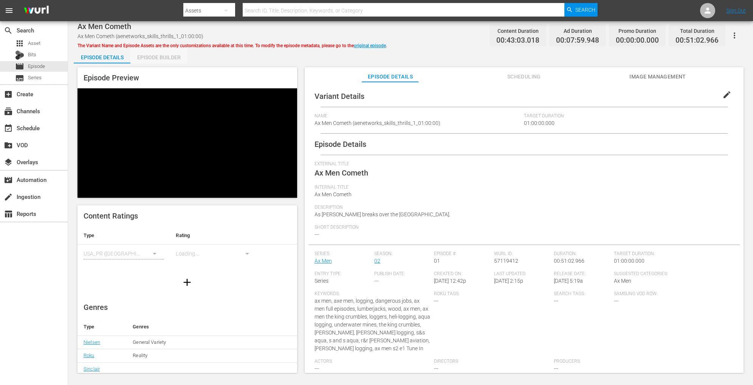
click at [160, 54] on div "Episode Builder" at bounding box center [158, 57] width 57 height 18
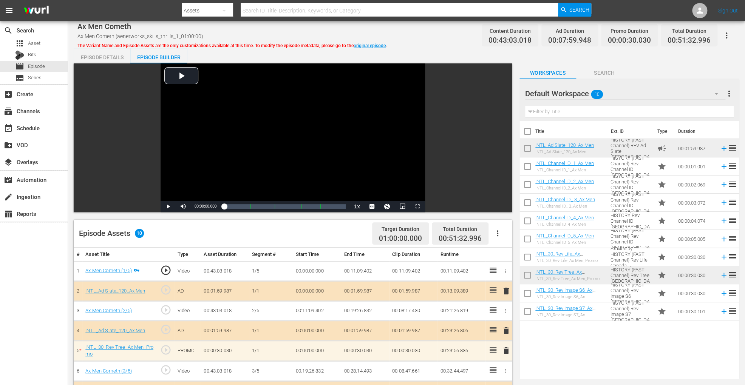
scroll to position [197, 0]
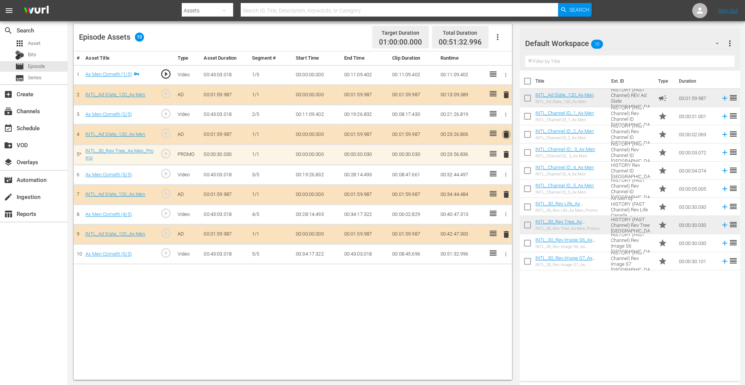
click at [504, 136] on span "delete" at bounding box center [506, 134] width 9 height 9
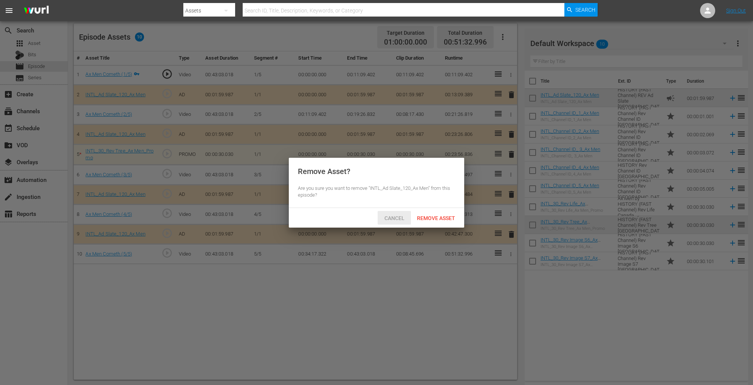
click at [393, 212] on div "Cancel" at bounding box center [394, 218] width 33 height 14
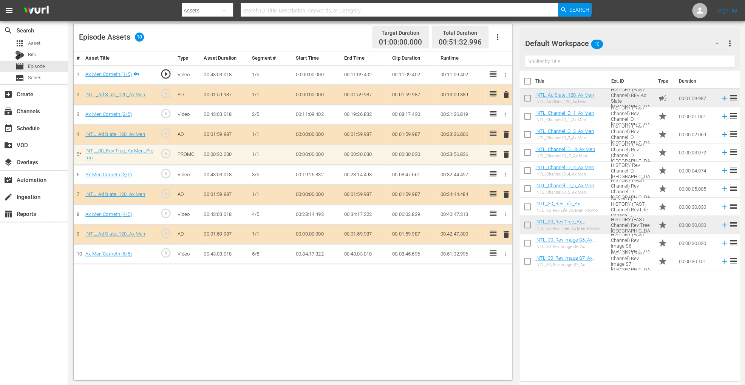
click at [504, 130] on span "delete" at bounding box center [506, 134] width 9 height 9
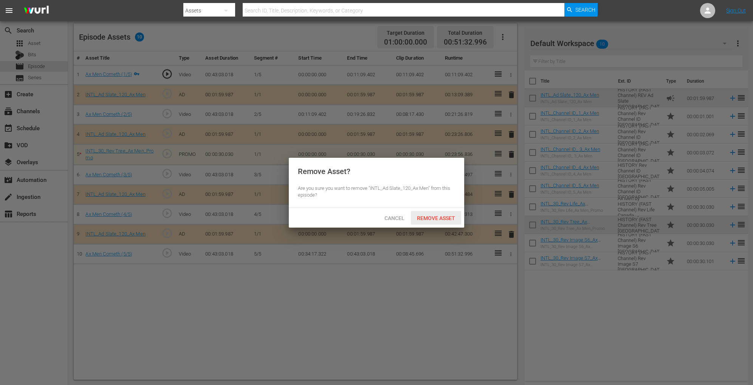
click at [439, 213] on div "Remove Asset" at bounding box center [436, 218] width 50 height 14
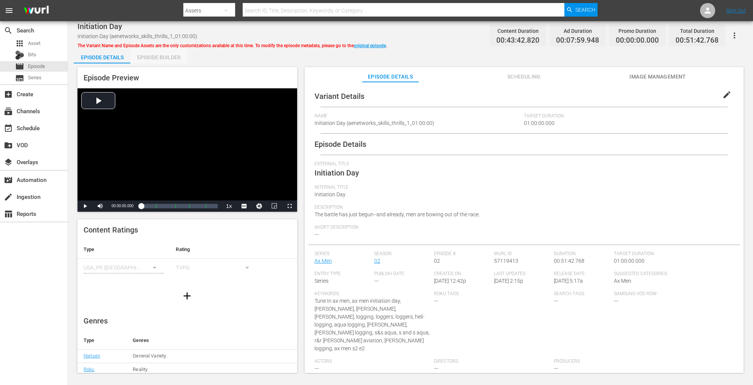
click at [149, 56] on div "Episode Builder" at bounding box center [158, 57] width 57 height 18
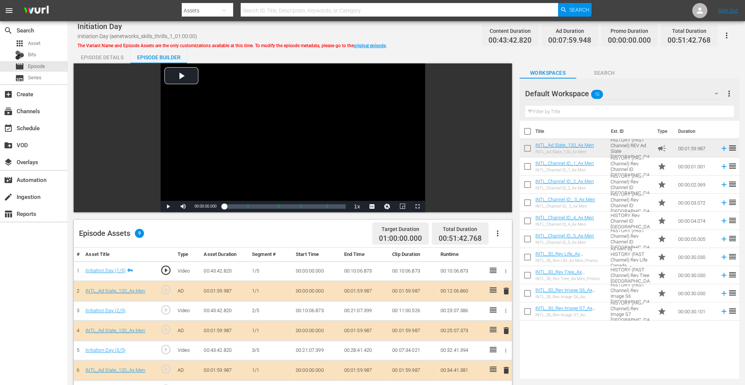
scroll to position [197, 0]
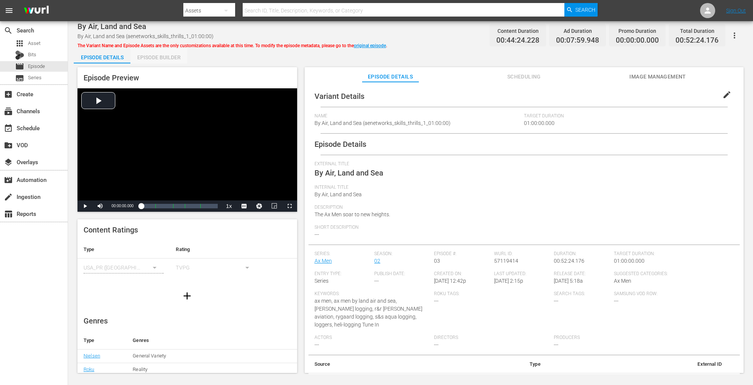
click at [147, 56] on div "Episode Builder" at bounding box center [158, 57] width 57 height 18
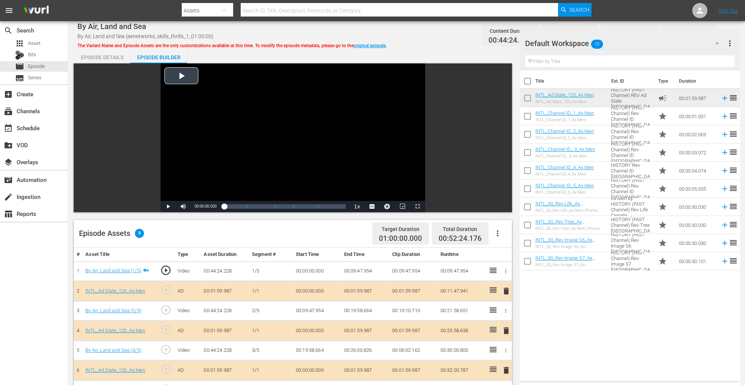
scroll to position [197, 0]
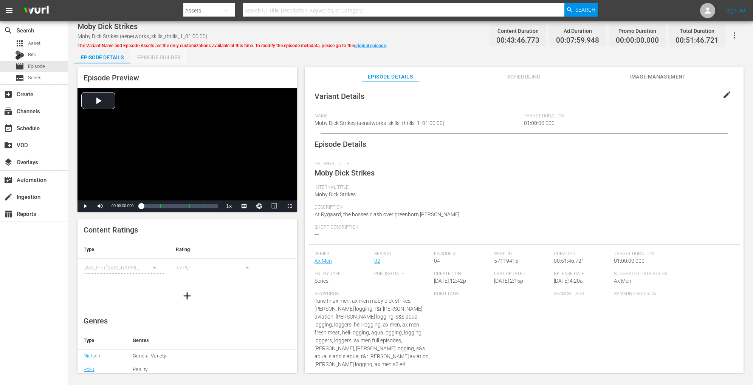
click at [164, 56] on div "Episode Builder" at bounding box center [158, 57] width 57 height 18
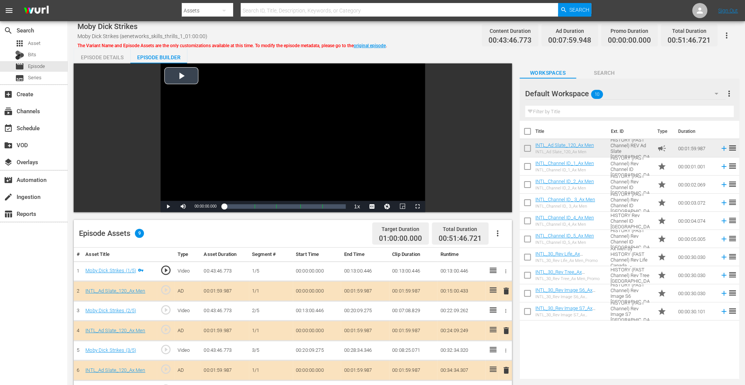
scroll to position [197, 0]
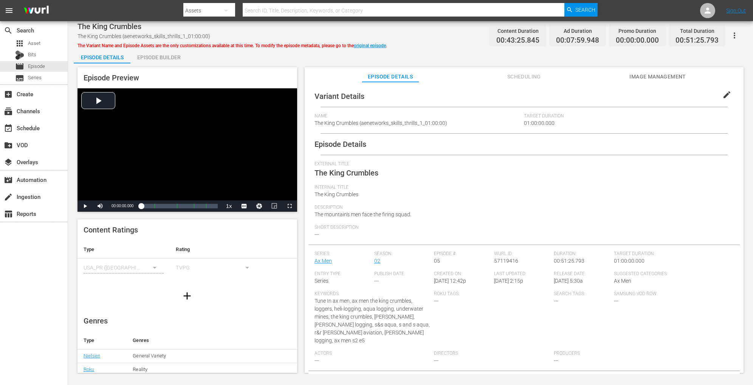
click at [159, 54] on div "Episode Builder" at bounding box center [158, 57] width 57 height 18
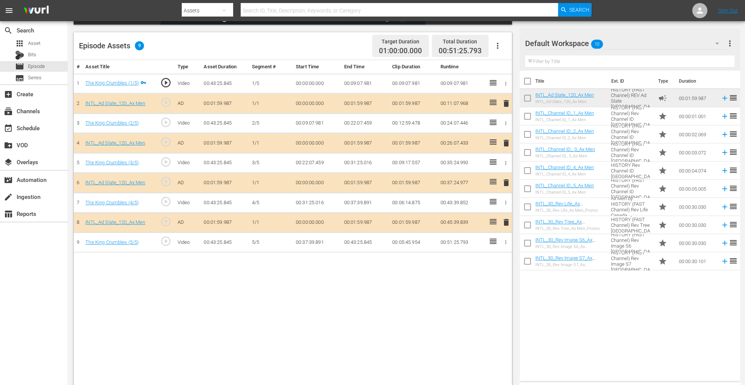
scroll to position [197, 0]
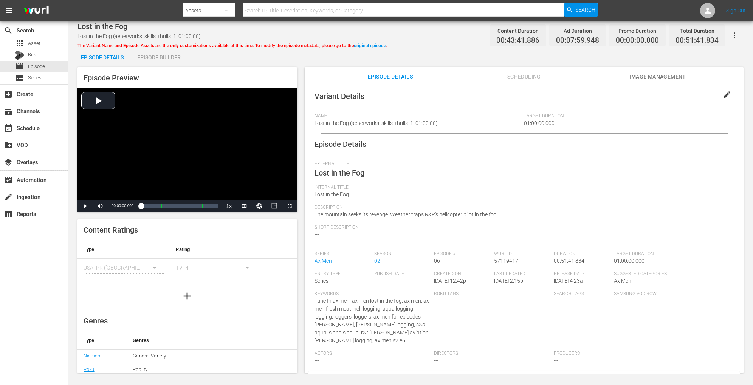
click at [179, 56] on div "Episode Builder" at bounding box center [158, 57] width 57 height 18
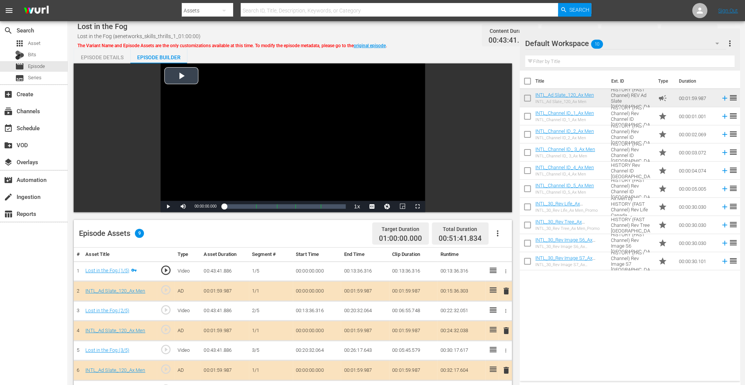
scroll to position [197, 0]
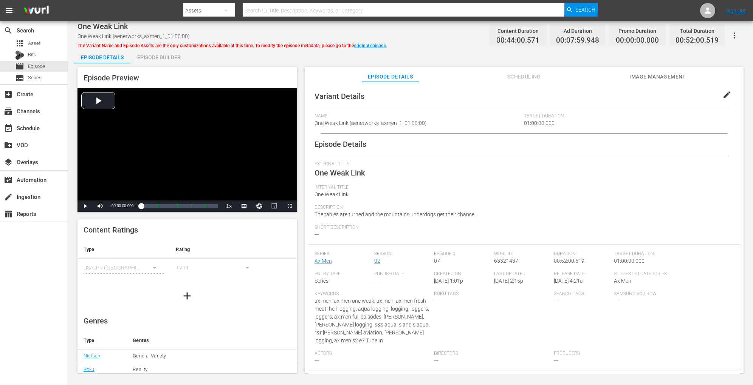
click at [164, 54] on div "Episode Builder" at bounding box center [158, 57] width 57 height 18
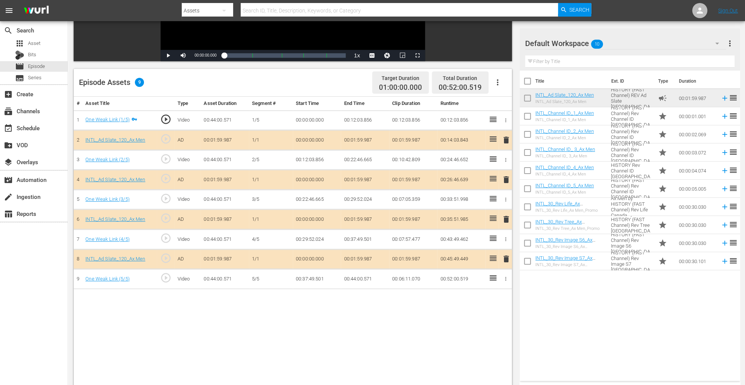
scroll to position [197, 0]
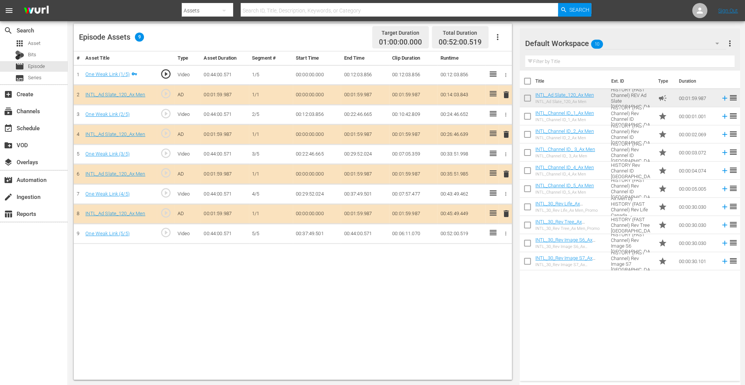
click at [508, 170] on span "delete" at bounding box center [506, 174] width 9 height 9
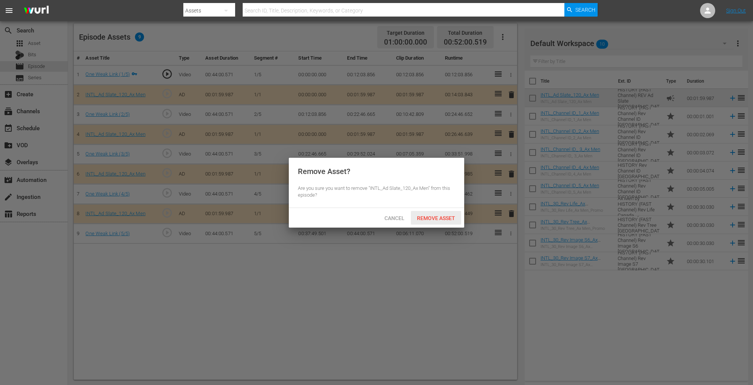
click at [449, 213] on div "Remove Asset" at bounding box center [436, 218] width 50 height 14
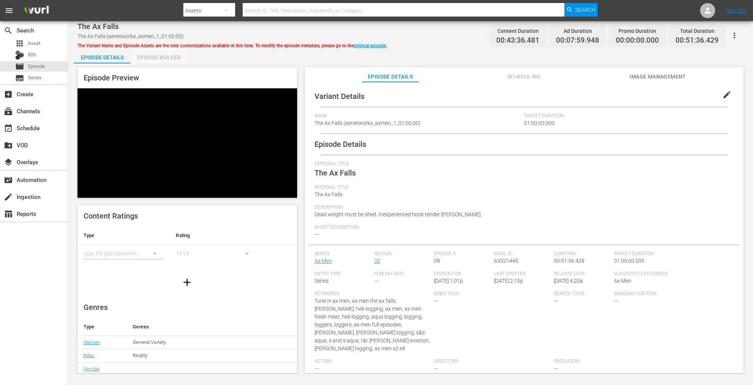
click at [164, 58] on div "Episode Builder" at bounding box center [158, 57] width 57 height 18
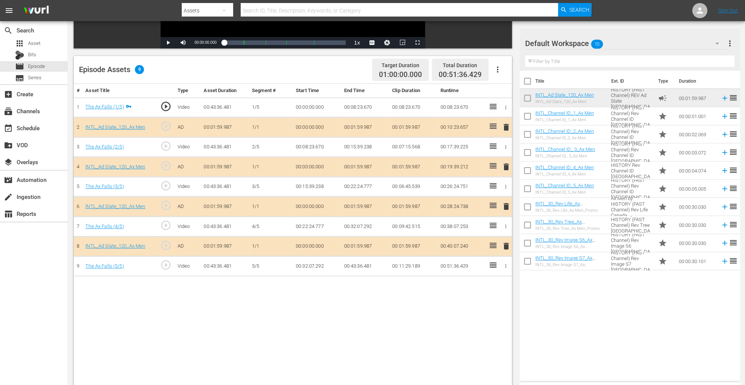
scroll to position [197, 0]
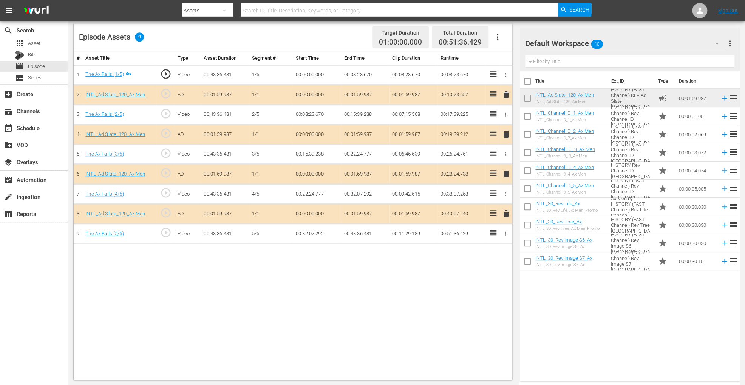
click at [507, 174] on span "delete" at bounding box center [506, 174] width 9 height 9
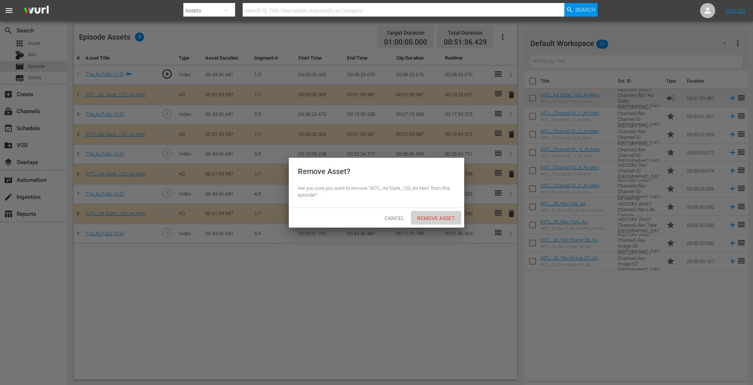
click at [453, 218] on span "Remove Asset" at bounding box center [436, 218] width 50 height 6
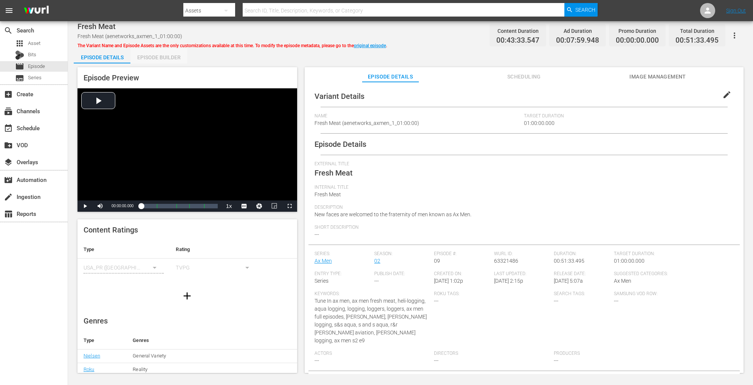
click at [161, 54] on div "Episode Builder" at bounding box center [158, 57] width 57 height 18
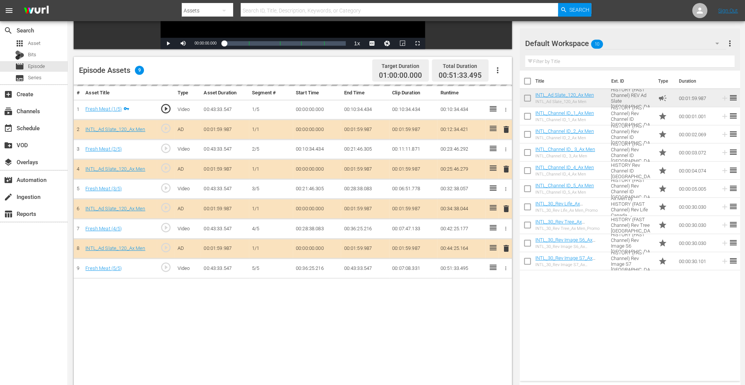
scroll to position [164, 0]
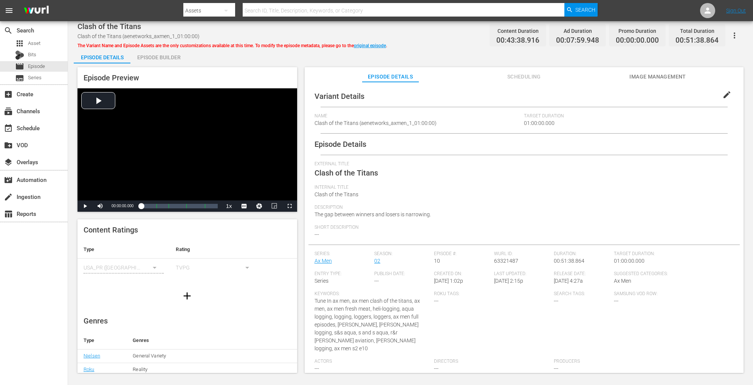
click at [171, 54] on div "Episode Builder" at bounding box center [158, 57] width 57 height 18
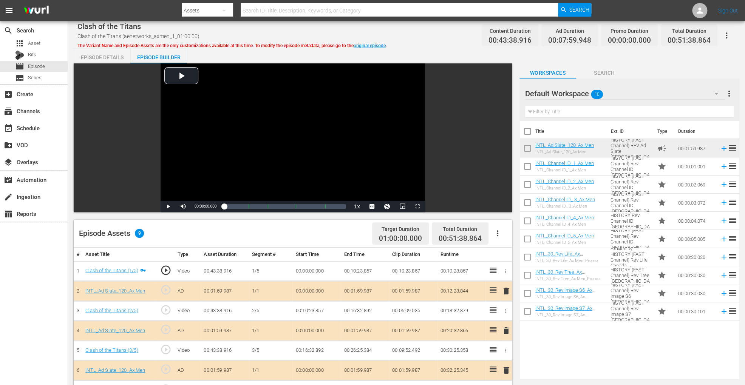
scroll to position [197, 0]
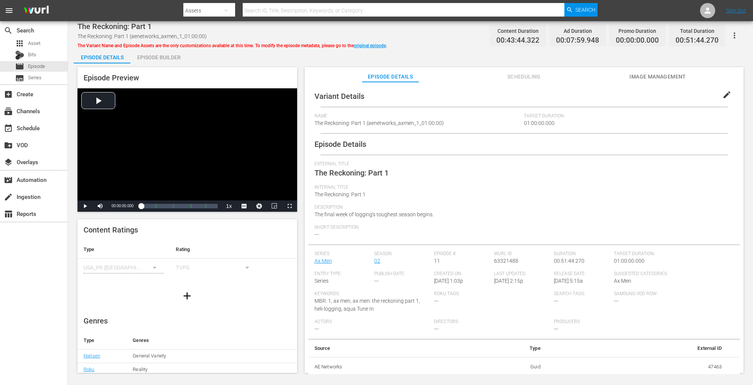
click at [170, 52] on div "Episode Builder" at bounding box center [158, 57] width 57 height 18
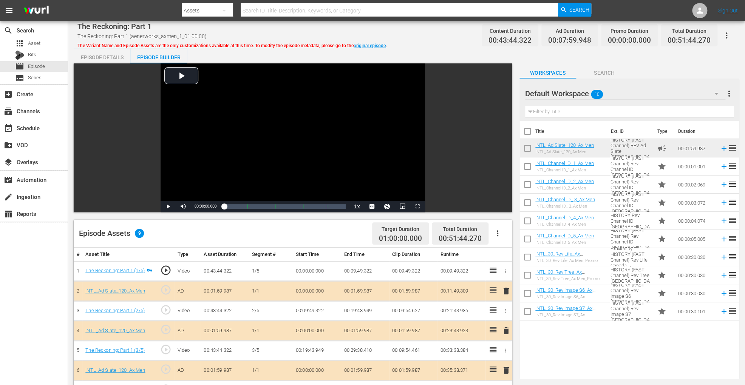
scroll to position [197, 0]
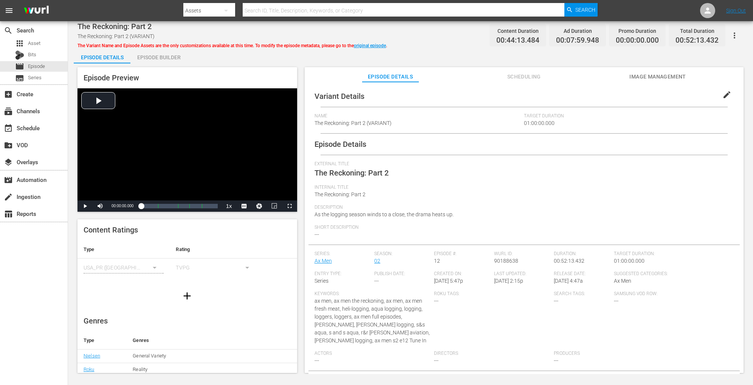
click at [167, 57] on div "Episode Builder" at bounding box center [158, 57] width 57 height 18
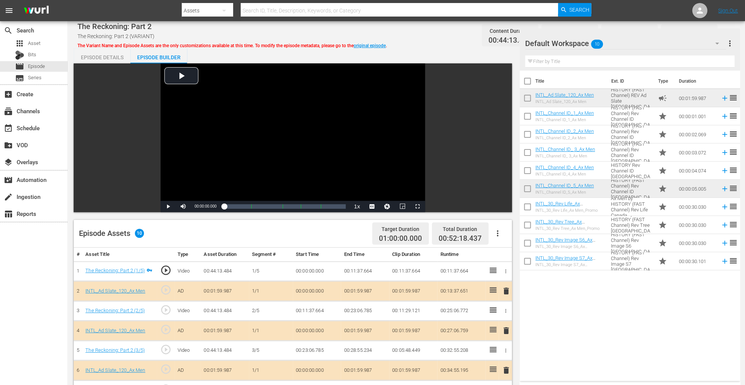
scroll to position [197, 0]
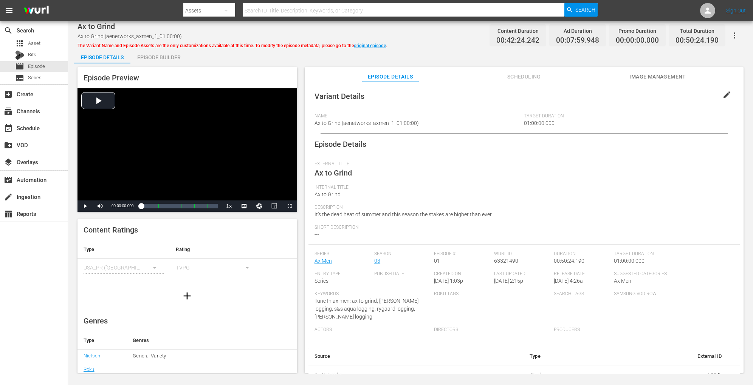
click at [178, 50] on div "Episode Builder" at bounding box center [158, 57] width 57 height 18
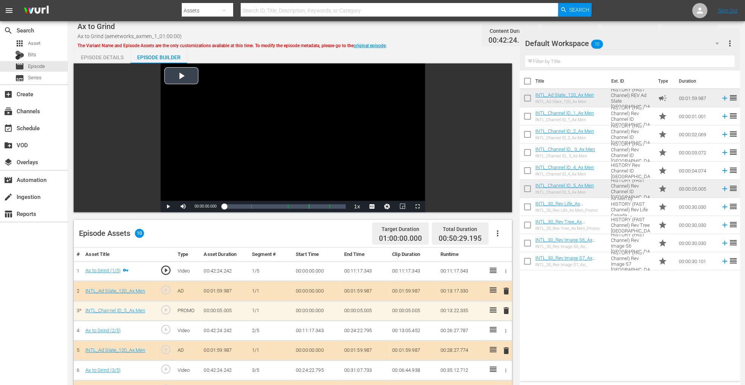
scroll to position [197, 0]
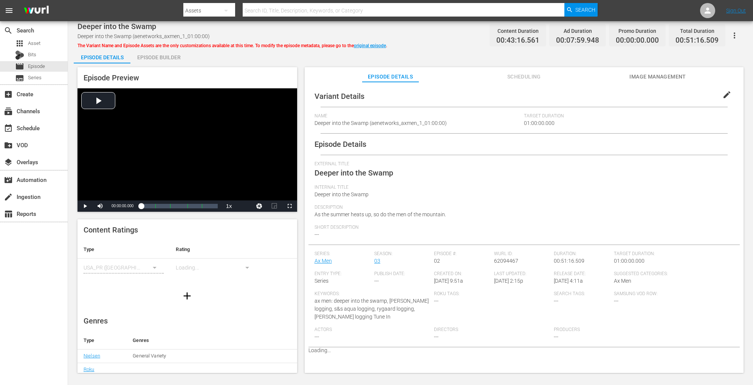
click at [137, 55] on div "Episode Builder" at bounding box center [158, 57] width 57 height 18
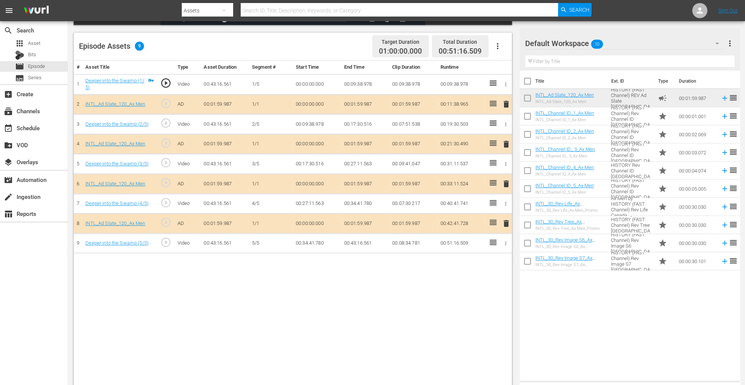
scroll to position [197, 0]
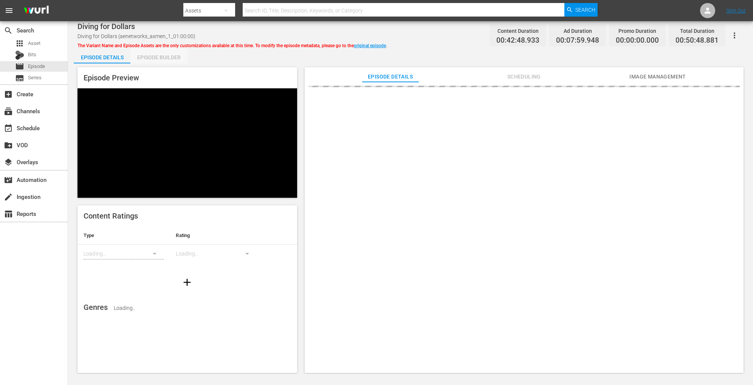
click at [170, 51] on div "Episode Builder" at bounding box center [158, 57] width 57 height 18
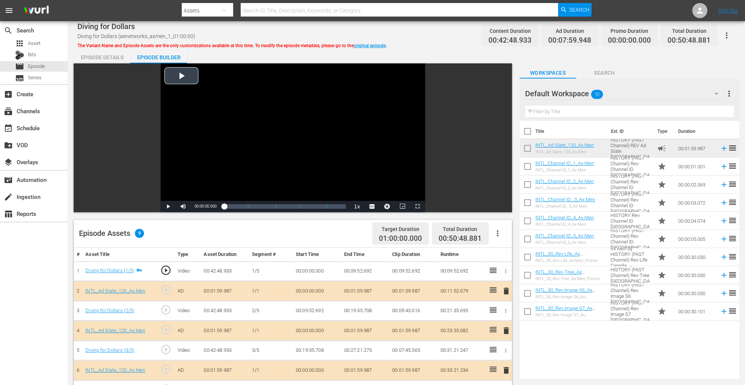
scroll to position [197, 0]
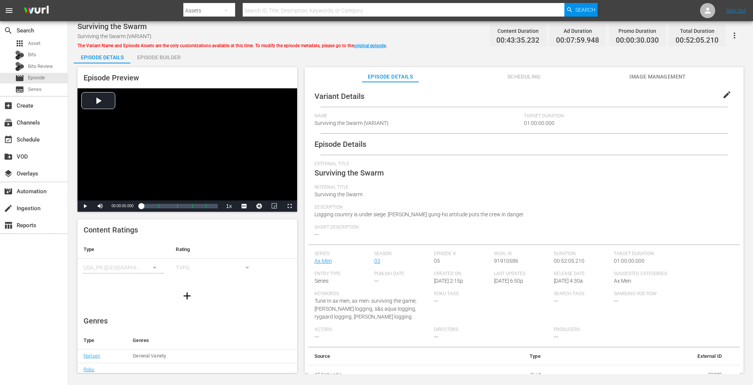
click at [171, 58] on div "Episode Builder" at bounding box center [158, 57] width 57 height 18
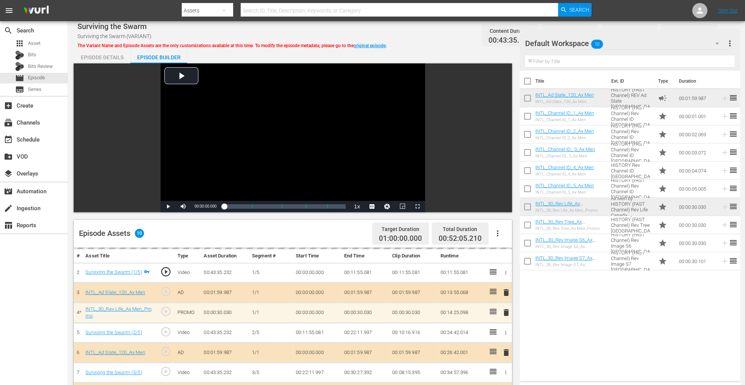
scroll to position [197, 0]
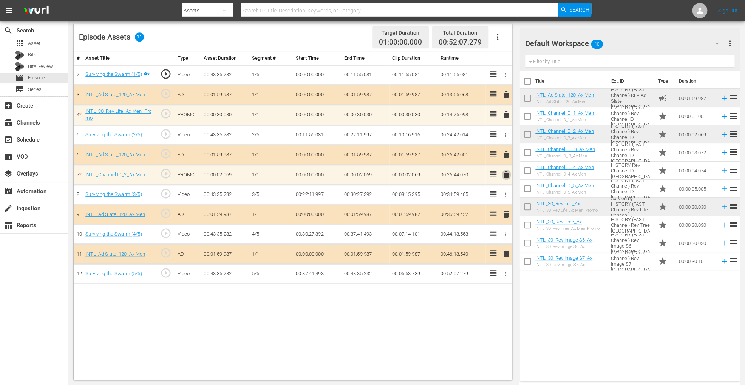
click at [508, 174] on span "delete" at bounding box center [506, 174] width 9 height 9
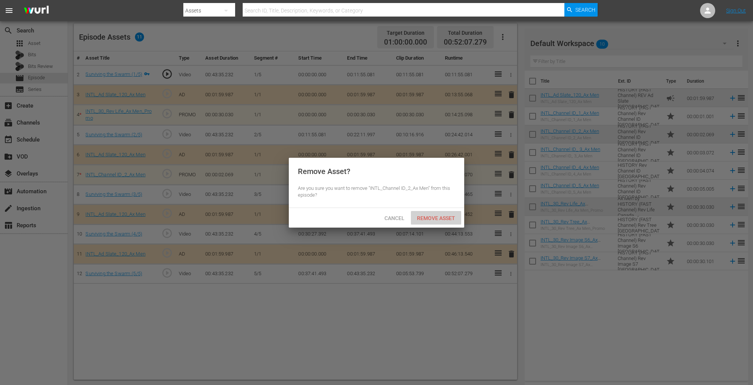
click at [430, 222] on div "Remove Asset" at bounding box center [436, 218] width 50 height 14
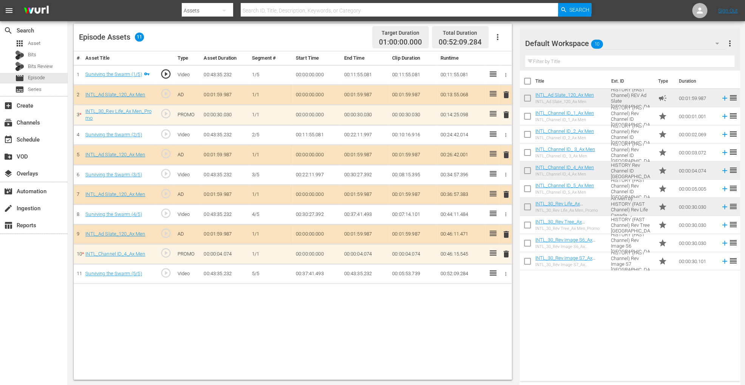
click at [505, 252] on span "delete" at bounding box center [506, 254] width 9 height 9
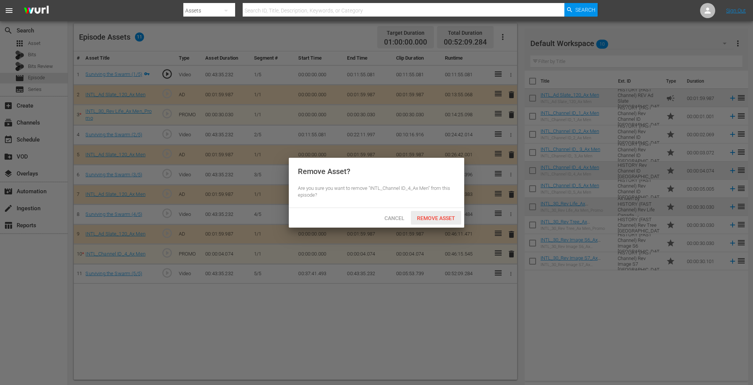
click at [447, 215] on span "Remove Asset" at bounding box center [436, 218] width 50 height 6
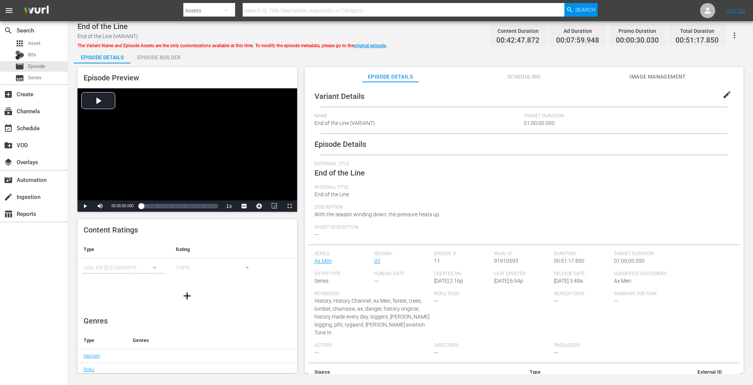
click at [175, 56] on div "Episode Builder" at bounding box center [158, 57] width 57 height 18
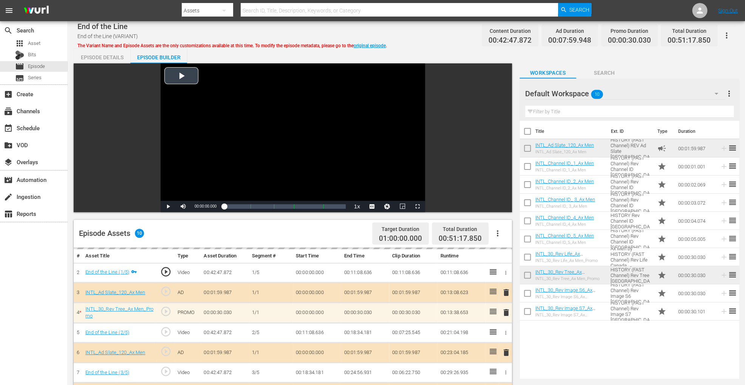
scroll to position [197, 0]
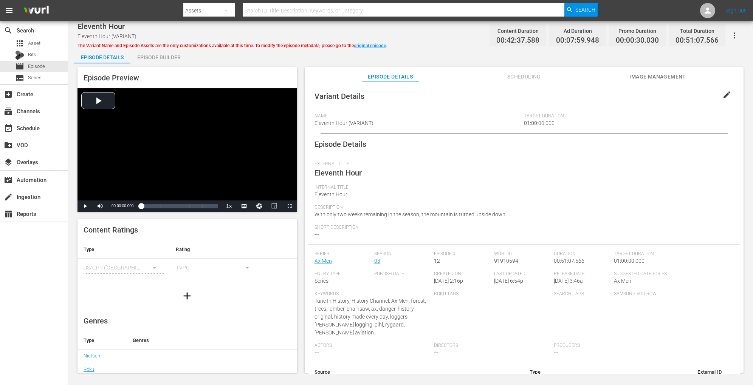
click at [177, 59] on div "Episode Builder" at bounding box center [158, 57] width 57 height 18
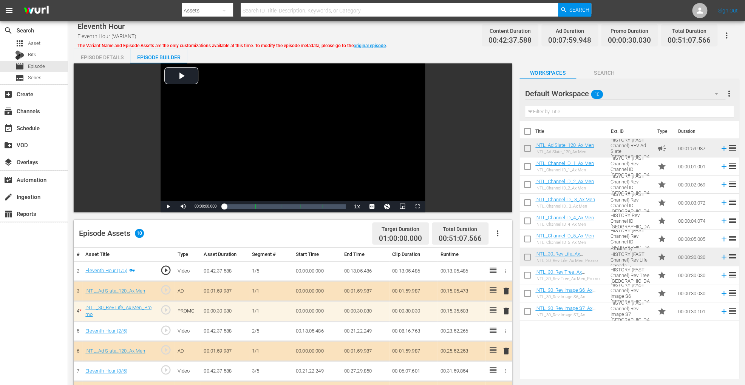
scroll to position [197, 0]
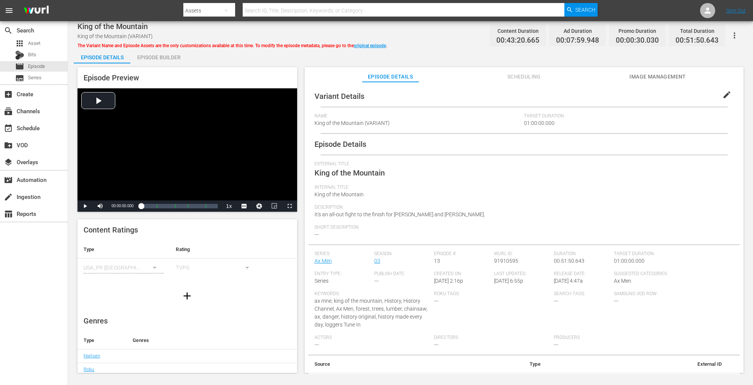
click at [172, 53] on div "Episode Builder" at bounding box center [158, 57] width 57 height 18
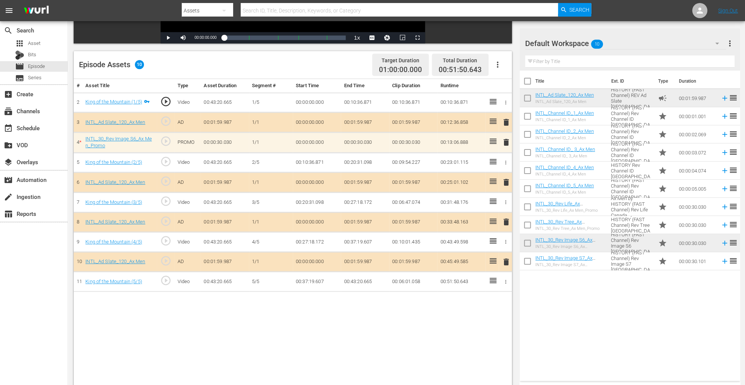
scroll to position [197, 0]
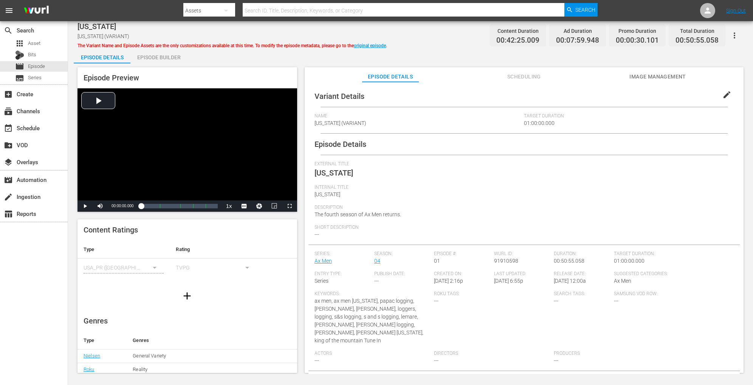
click at [157, 59] on div "Episode Builder" at bounding box center [158, 57] width 57 height 18
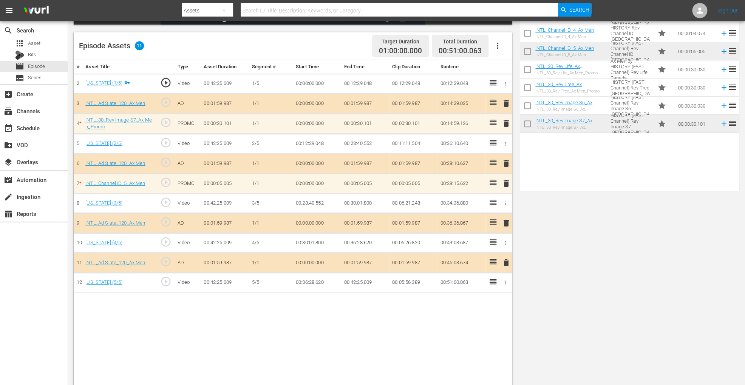
scroll to position [197, 0]
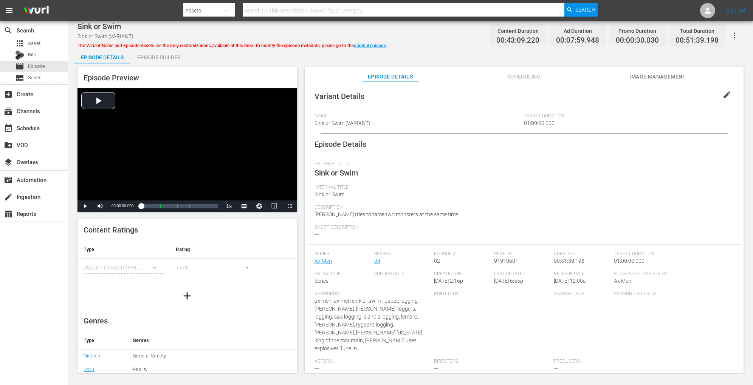
click at [163, 57] on div "Episode Builder" at bounding box center [158, 57] width 57 height 18
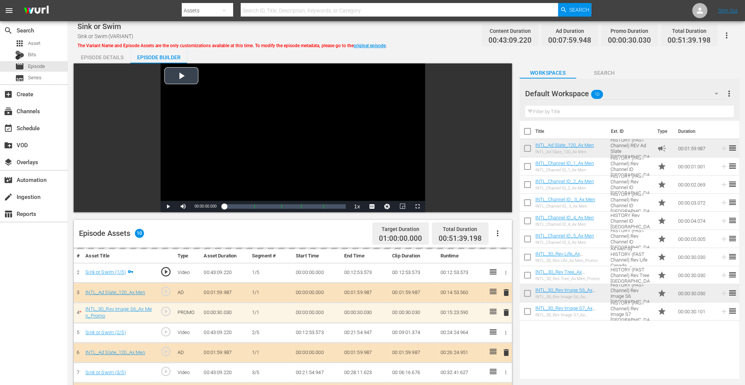
scroll to position [197, 0]
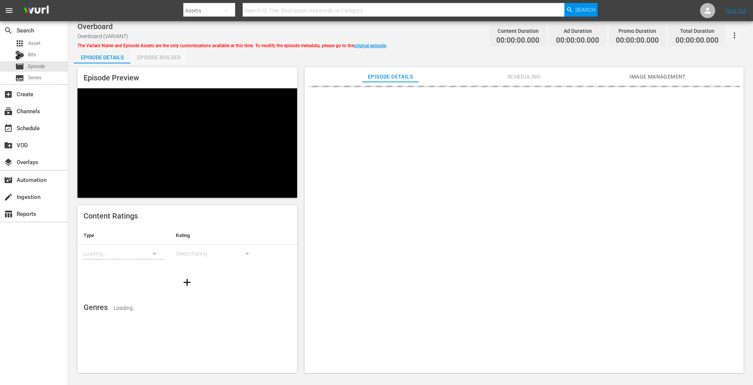
click at [154, 57] on div "Episode Builder" at bounding box center [158, 57] width 57 height 18
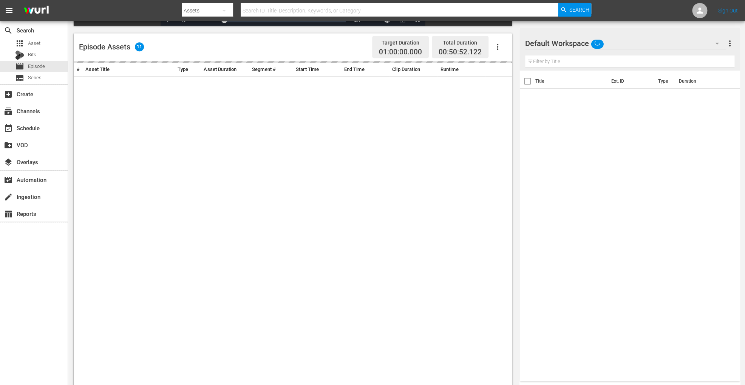
scroll to position [187, 0]
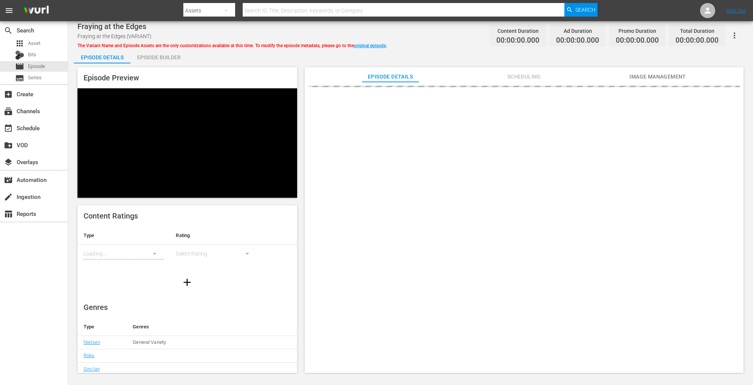
click at [165, 53] on div "Episode Builder" at bounding box center [158, 57] width 57 height 18
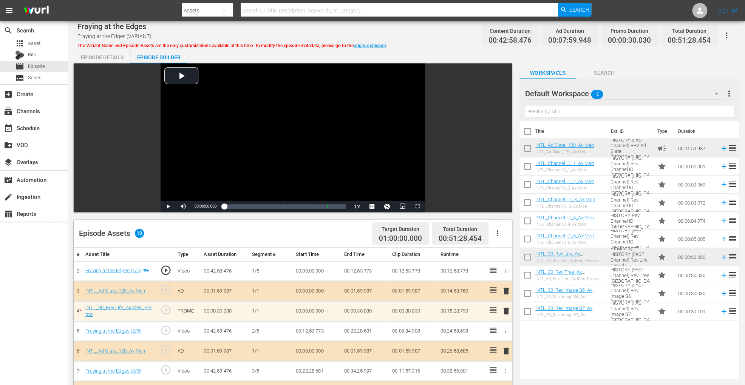
scroll to position [197, 0]
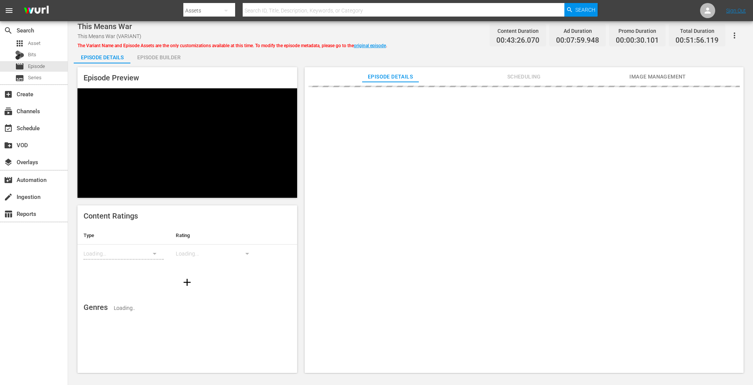
click at [147, 56] on div "Episode Builder" at bounding box center [158, 57] width 57 height 18
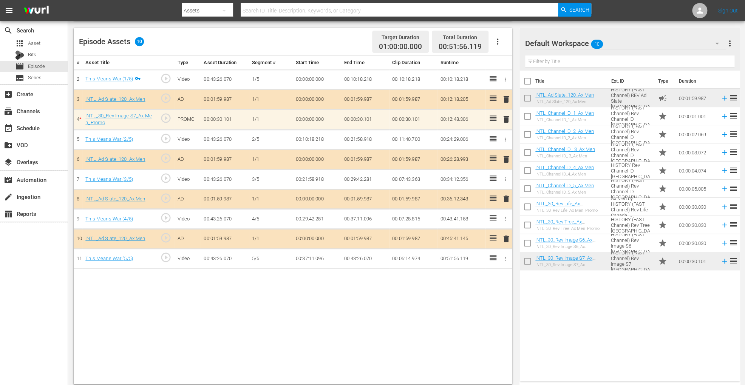
scroll to position [197, 0]
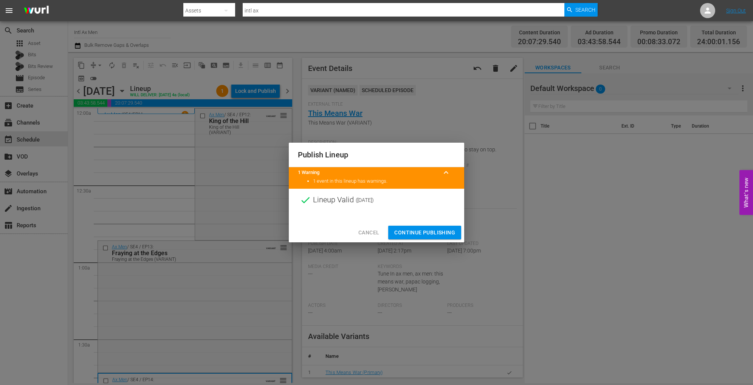
click at [433, 231] on span "Continue Publishing" at bounding box center [424, 232] width 61 height 9
